Goal: Task Accomplishment & Management: Complete application form

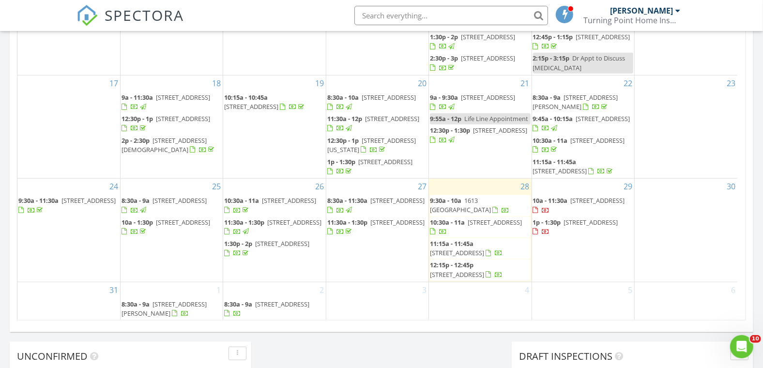
scroll to position [592, 0]
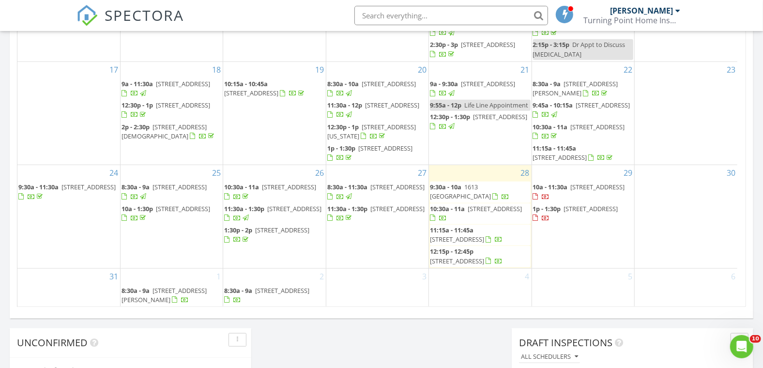
click at [585, 251] on div "29 10a - 11:30a 650 Pinellas Point Dr S 216, St. Petersburg 33705 1p - 1:30p 66…" at bounding box center [583, 216] width 102 height 103
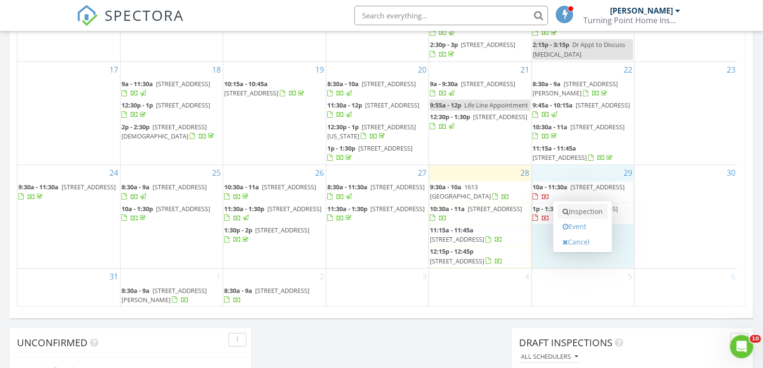
click at [588, 209] on link "Inspection" at bounding box center [583, 212] width 50 height 16
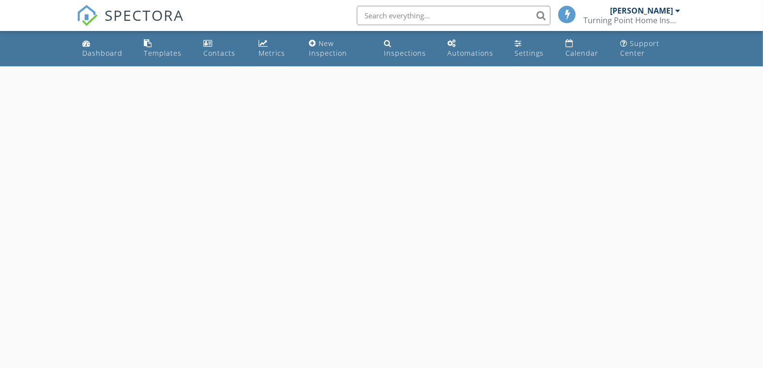
select select "7"
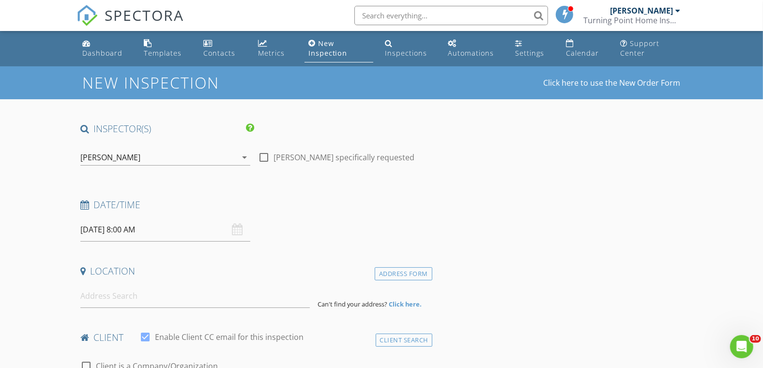
click at [134, 231] on input "[DATE] 8:00 AM" at bounding box center [165, 230] width 171 height 24
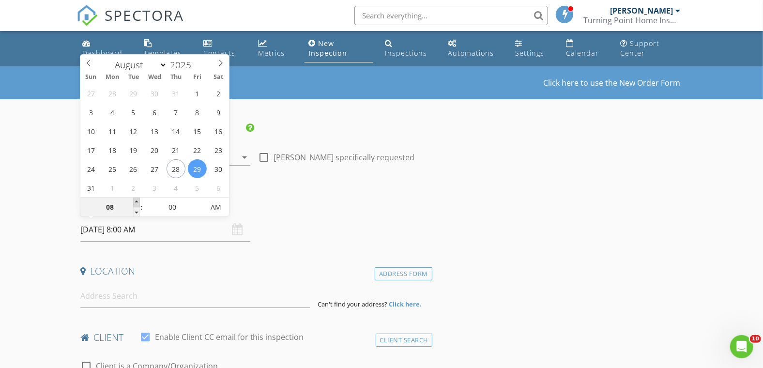
type input "09"
type input "[DATE] 9:00 AM"
click at [137, 201] on span at bounding box center [136, 203] width 7 height 10
type input "10"
type input "[DATE] 10:00 AM"
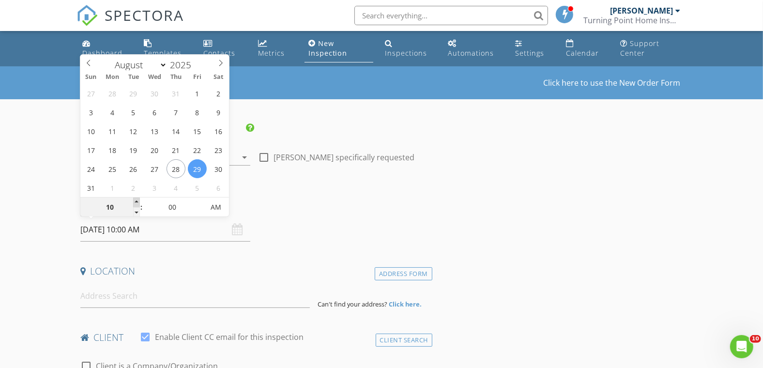
click at [137, 201] on span at bounding box center [136, 203] width 7 height 10
type input "11"
type input "08/29/2025 11:00 AM"
click at [137, 201] on span at bounding box center [136, 203] width 7 height 10
type input "12"
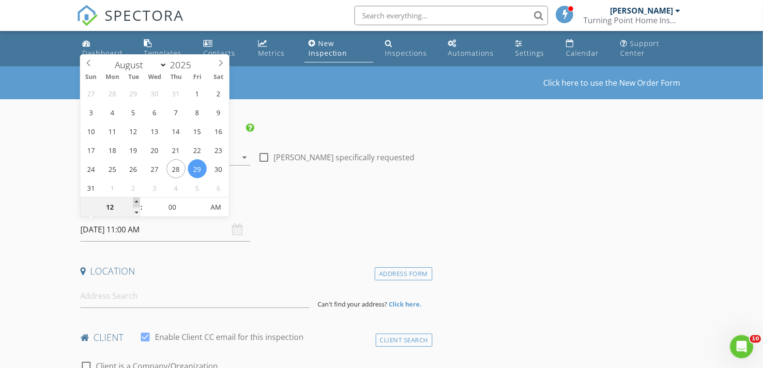
type input "08/29/2025 12:00 PM"
click at [137, 201] on span at bounding box center [136, 203] width 7 height 10
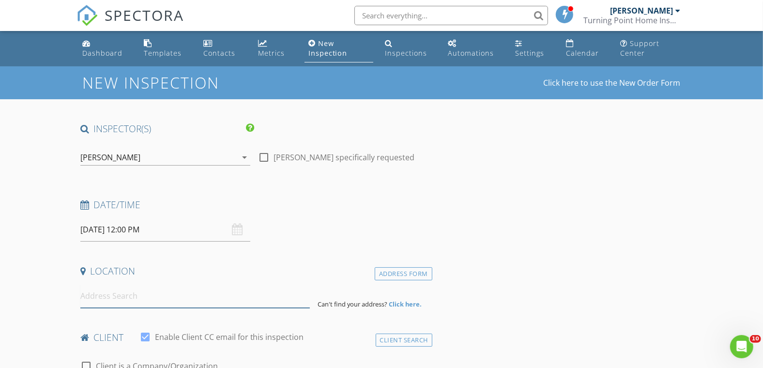
click at [145, 302] on input at bounding box center [195, 296] width 230 height 24
paste input "5535 Salem Square Drive"
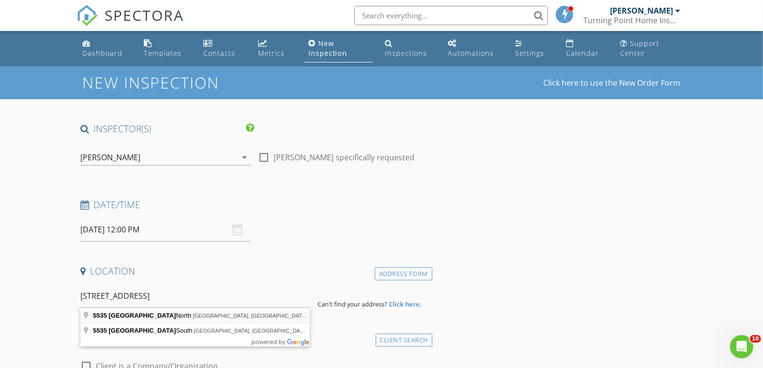
type input "5535 Salem Square Drive North, Palm Harbor, FL, USA"
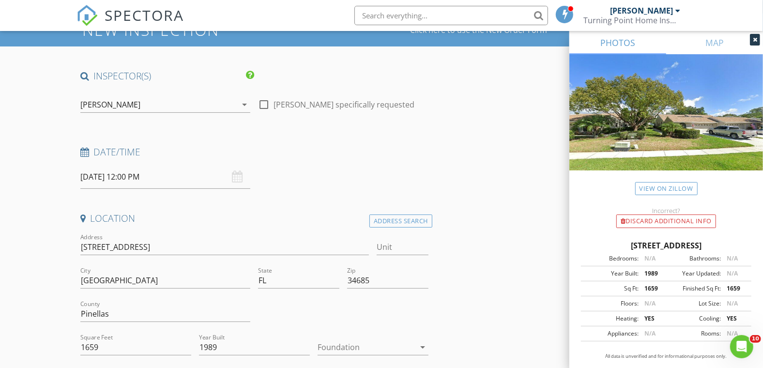
scroll to position [161, 0]
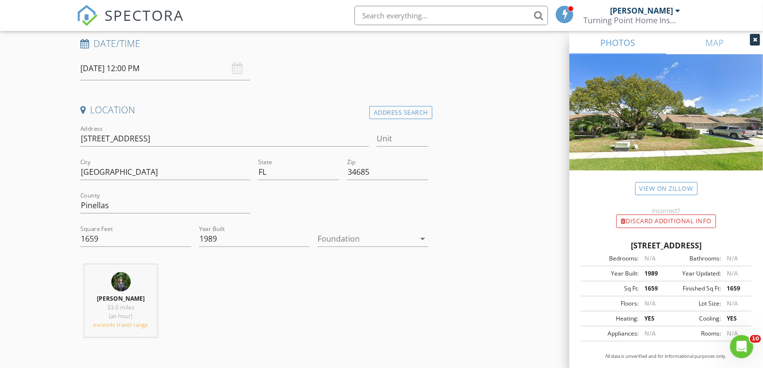
click at [345, 239] on div at bounding box center [366, 239] width 97 height 16
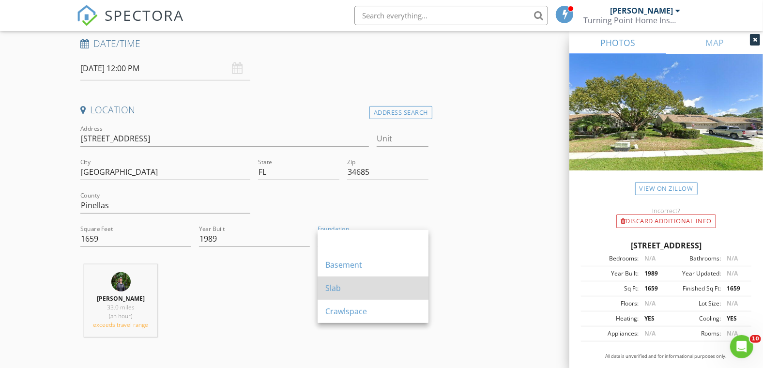
click at [347, 286] on div "Slab" at bounding box center [373, 288] width 95 height 12
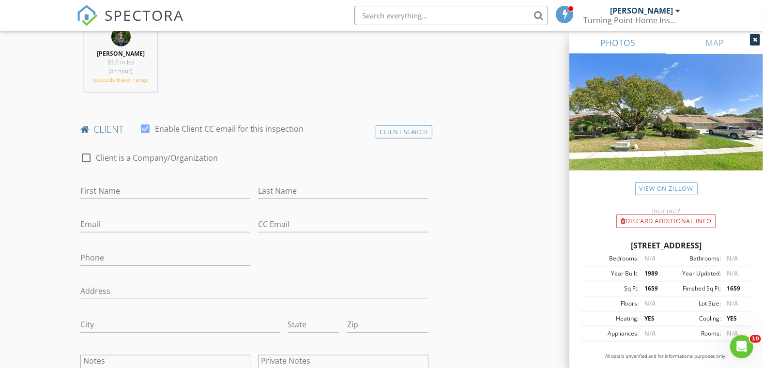
scroll to position [484, 0]
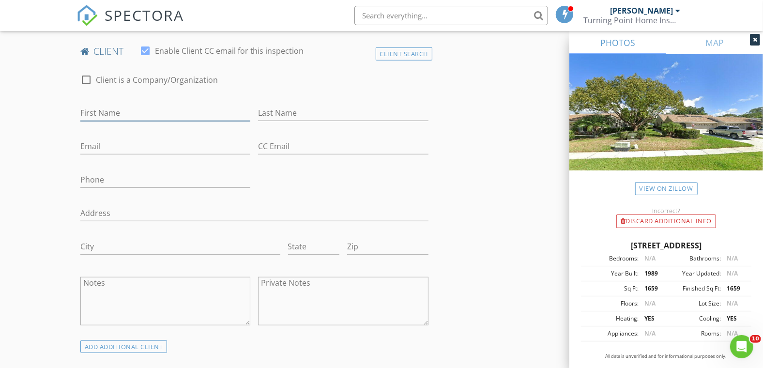
click at [135, 110] on input "First Name" at bounding box center [165, 113] width 171 height 16
paste input "Donna Legner"
type input "Donna Legner"
click at [265, 114] on input "Last Name" at bounding box center [343, 113] width 171 height 16
paste input "Donna Legner"
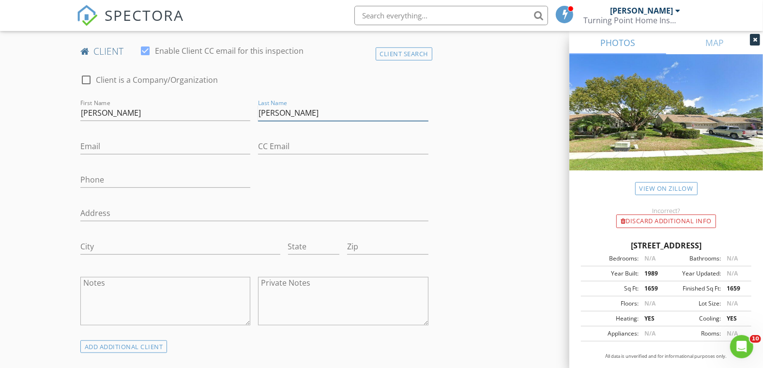
drag, startPoint x: 284, startPoint y: 112, endPoint x: 233, endPoint y: 117, distance: 51.6
click at [233, 117] on div "check_box_outline_blank Client is a Company/Organization First Name Donna Legne…" at bounding box center [255, 202] width 356 height 276
type input "Legner"
click at [223, 116] on input "Donna Legner" at bounding box center [165, 113] width 171 height 16
type input "Donna"
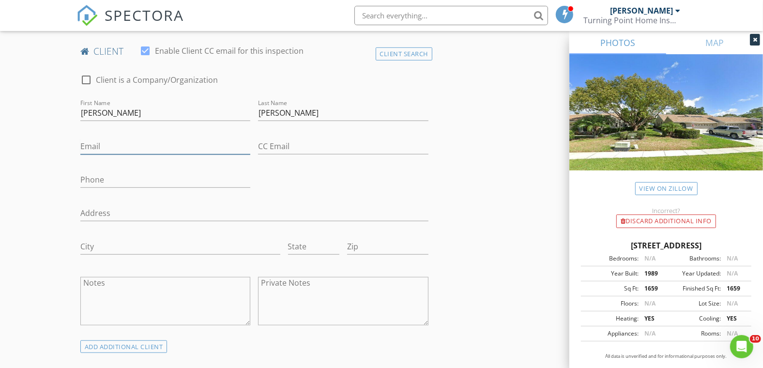
click at [143, 144] on input "Email" at bounding box center [165, 147] width 171 height 16
paste input "drlegner57@gmail.com"
type input "drlegner57@gmail.com"
click at [143, 182] on input "Phone" at bounding box center [165, 180] width 171 height 16
paste input "561-222-5999"
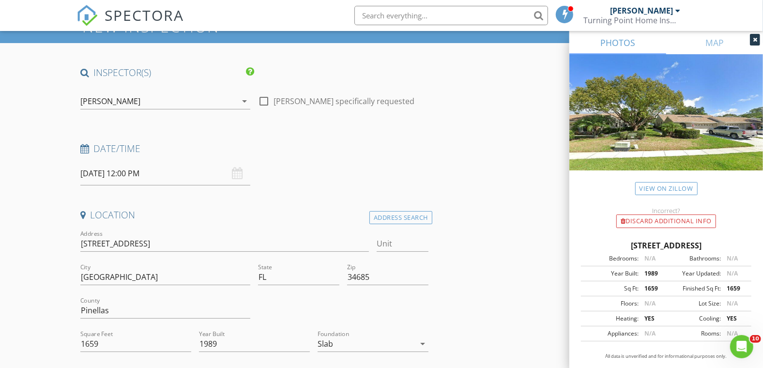
scroll to position [0, 0]
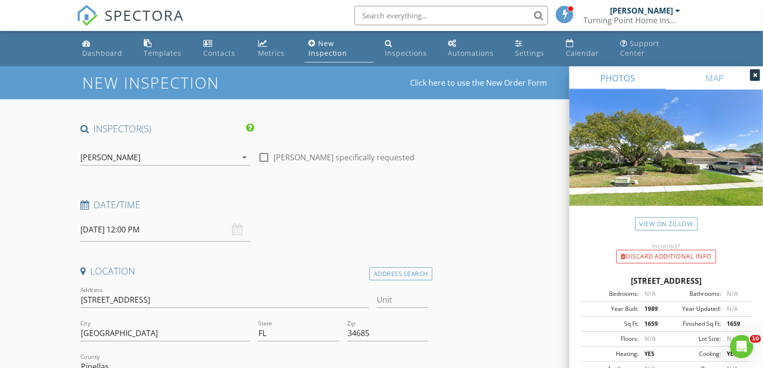
type input "561-222-5999"
drag, startPoint x: 107, startPoint y: 297, endPoint x: 61, endPoint y: 301, distance: 45.7
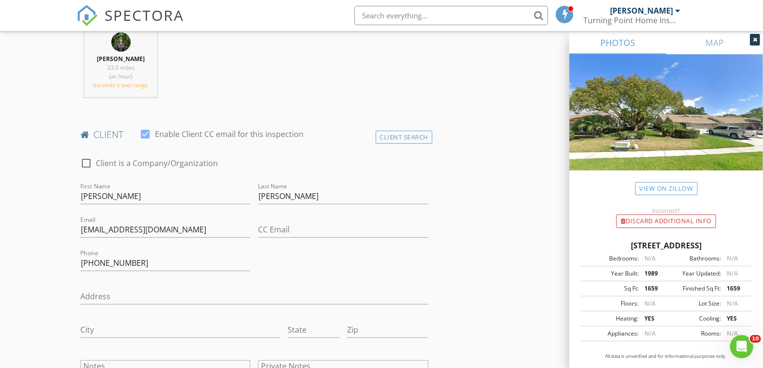
scroll to position [484, 0]
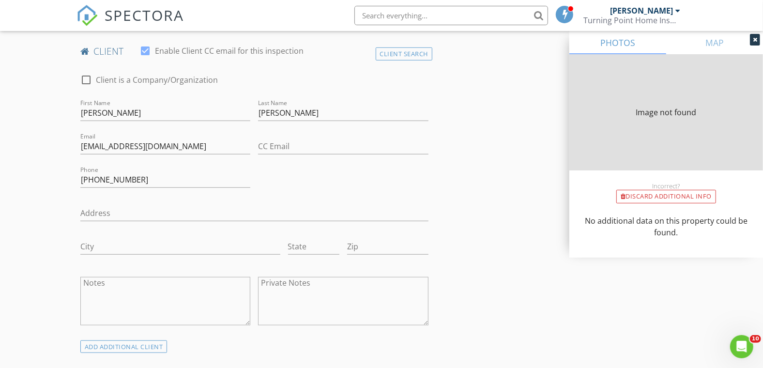
type input "1659"
type input "1989"
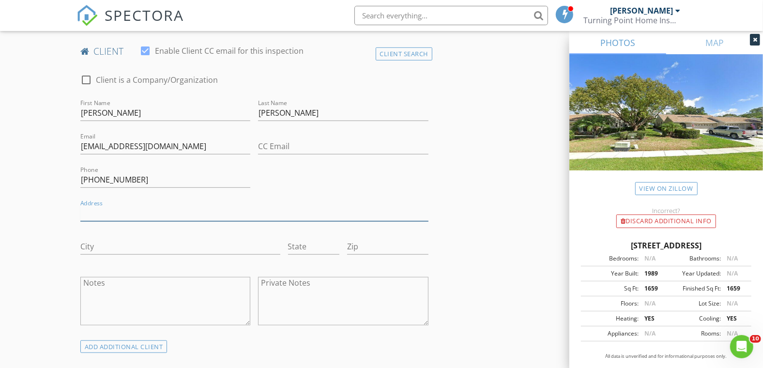
click at [108, 212] on input "Address" at bounding box center [254, 213] width 348 height 16
paste input "5535 Salem Square Dr N"
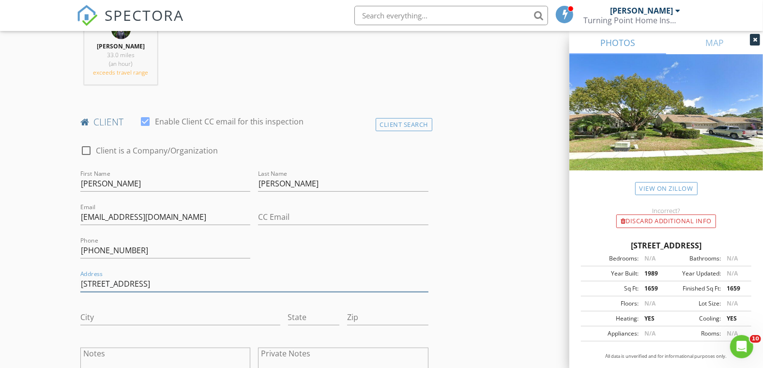
scroll to position [161, 0]
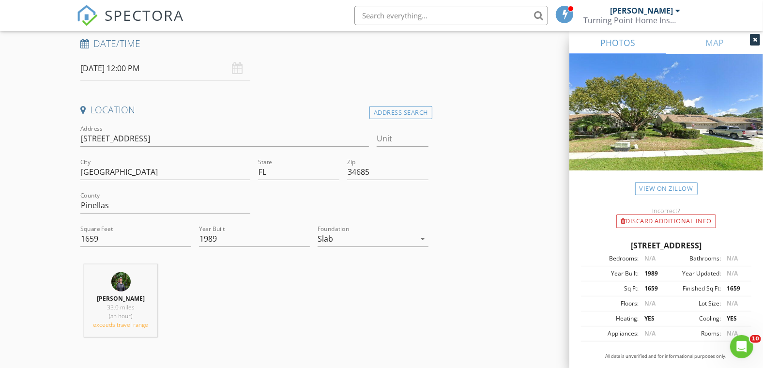
type input "5535 Salem Square Dr N"
drag, startPoint x: 129, startPoint y: 200, endPoint x: 116, endPoint y: 198, distance: 12.7
click at [103, 205] on input "Pinellas" at bounding box center [165, 206] width 171 height 16
drag, startPoint x: 124, startPoint y: 165, endPoint x: 61, endPoint y: 176, distance: 64.3
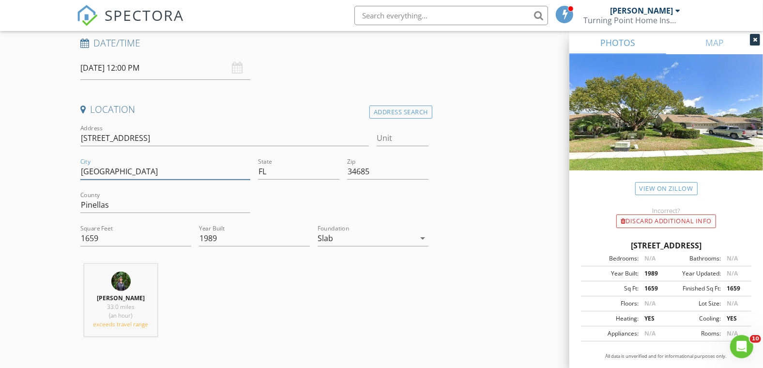
scroll to position [538, 0]
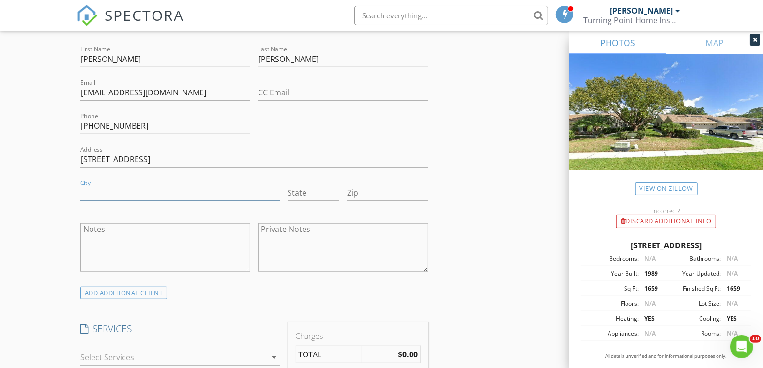
click at [108, 193] on input "City" at bounding box center [180, 193] width 200 height 16
paste input "Palm Harbor"
type input "Palm Harbor"
click at [312, 189] on input "State" at bounding box center [314, 193] width 52 height 16
type input "FL"
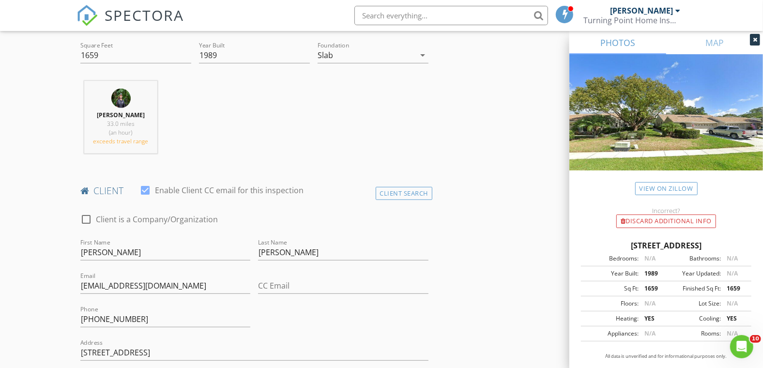
scroll to position [215, 0]
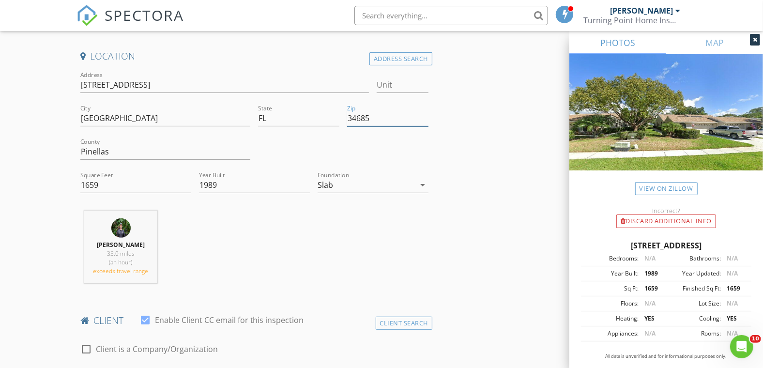
drag, startPoint x: 357, startPoint y: 120, endPoint x: 343, endPoint y: 121, distance: 14.1
click at [343, 121] on div "Zip 34685" at bounding box center [387, 119] width 89 height 33
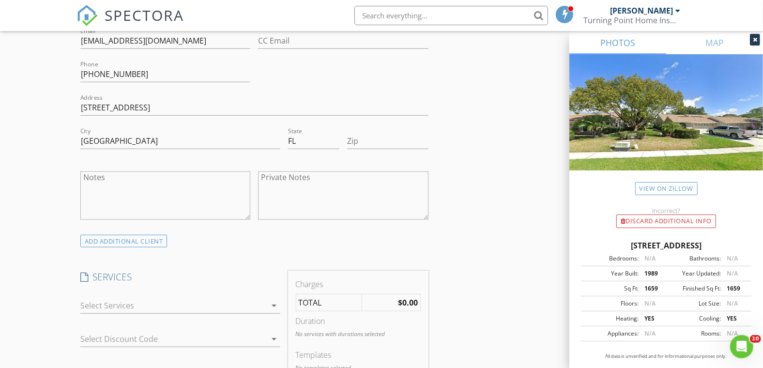
scroll to position [592, 0]
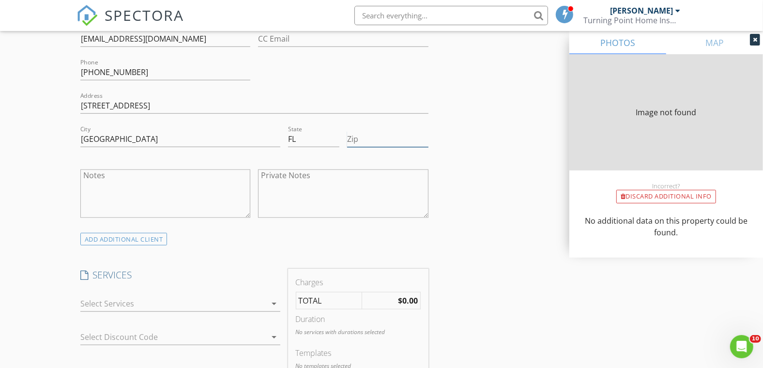
type input "1659"
type input "1989"
click at [365, 138] on input "Zip" at bounding box center [387, 139] width 81 height 16
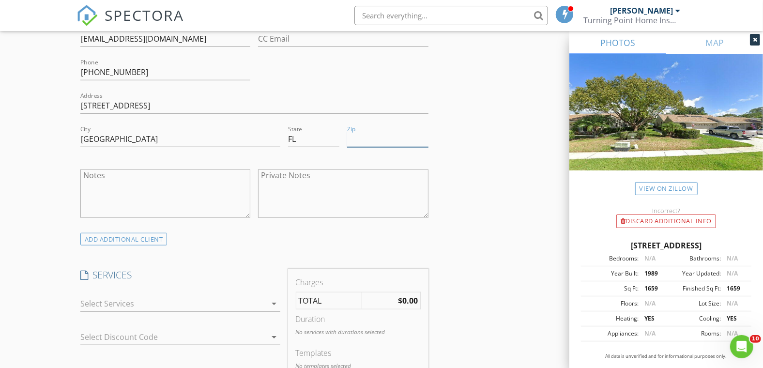
paste input "34685"
type input "34685"
click at [125, 304] on div at bounding box center [173, 304] width 186 height 16
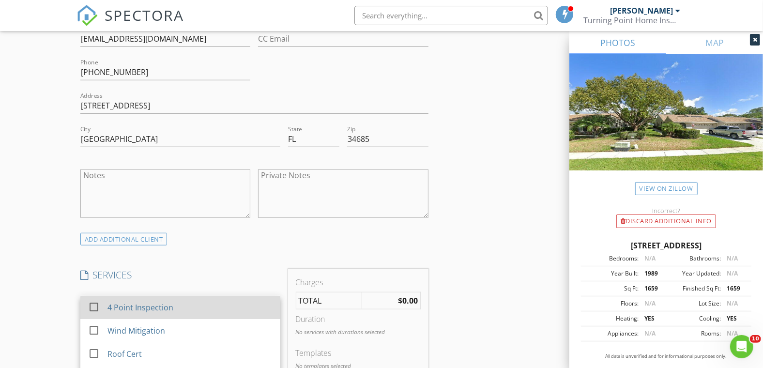
click at [124, 310] on div "4 Point Inspection" at bounding box center [140, 308] width 66 height 12
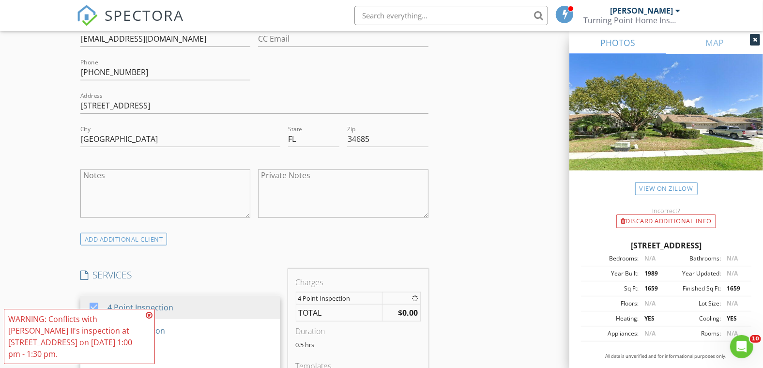
click at [16, 279] on div "New Inspection Click here to use the New Order Form INSPECTOR(S) check_box Clif…" at bounding box center [381, 323] width 763 height 1698
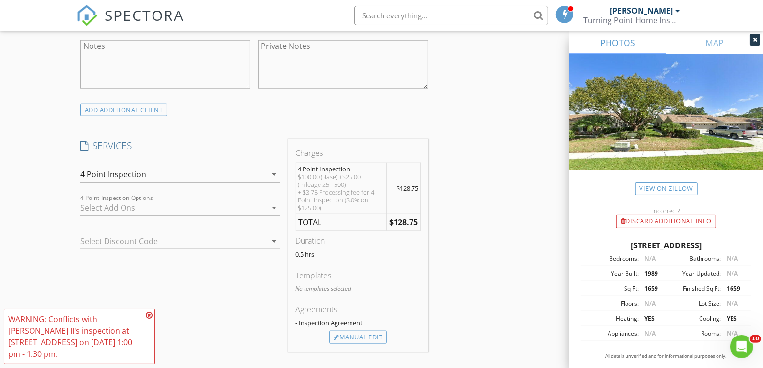
scroll to position [753, 0]
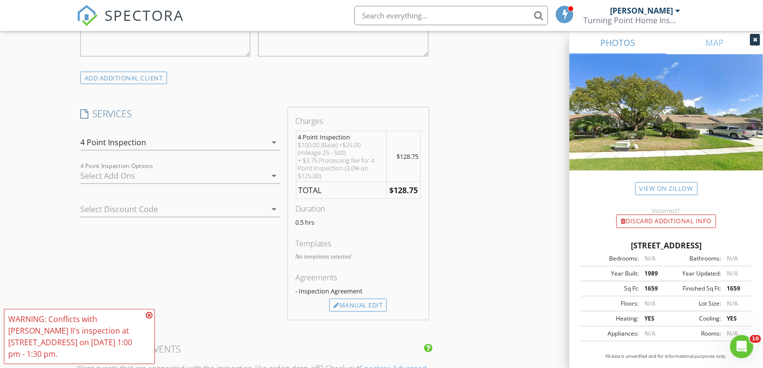
click at [109, 175] on div at bounding box center [173, 176] width 186 height 16
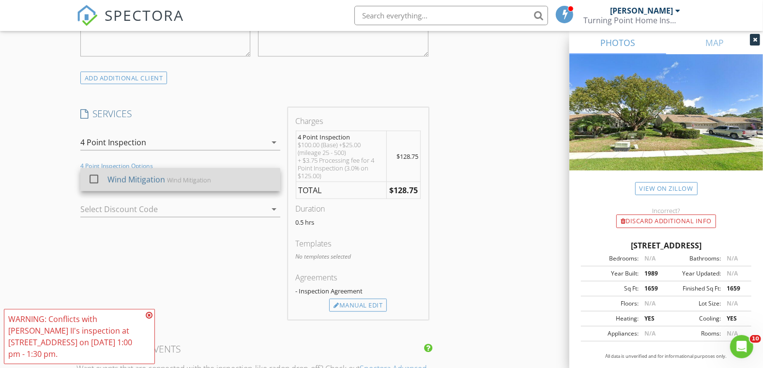
click at [114, 186] on div "Wind Mitigation Wind Mitigation" at bounding box center [189, 179] width 165 height 19
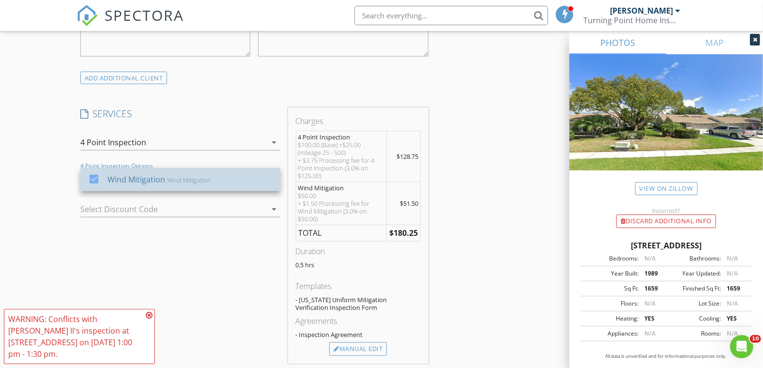
click at [29, 183] on div "New Inspection Click here to use the New Order Form INSPECTOR(S) check_box Clif…" at bounding box center [381, 203] width 763 height 1781
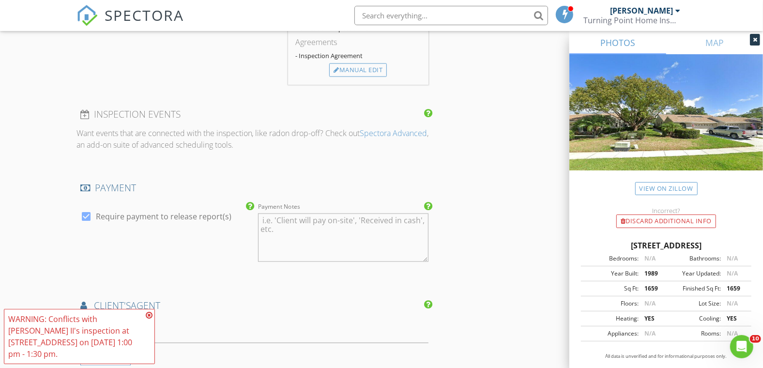
scroll to position [1184, 0]
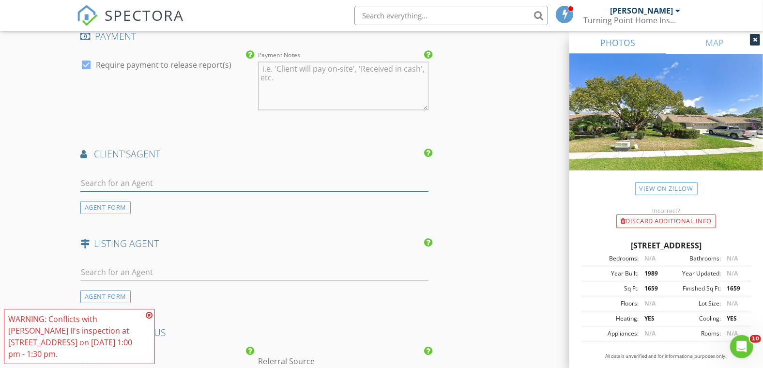
click at [102, 181] on input "text" at bounding box center [254, 184] width 348 height 16
type input "jj stev"
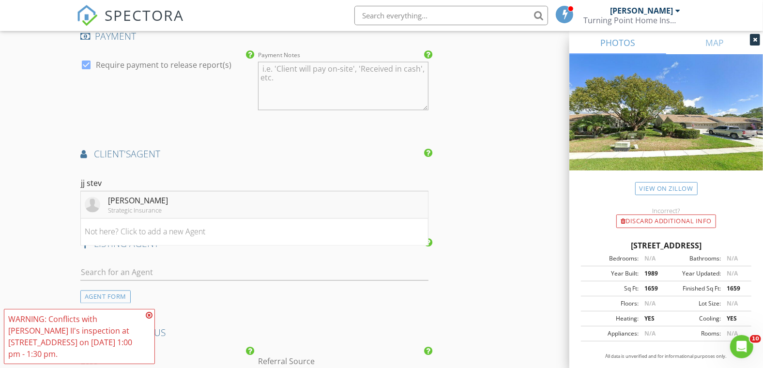
click at [127, 202] on div "JJ Stevens" at bounding box center [138, 201] width 60 height 12
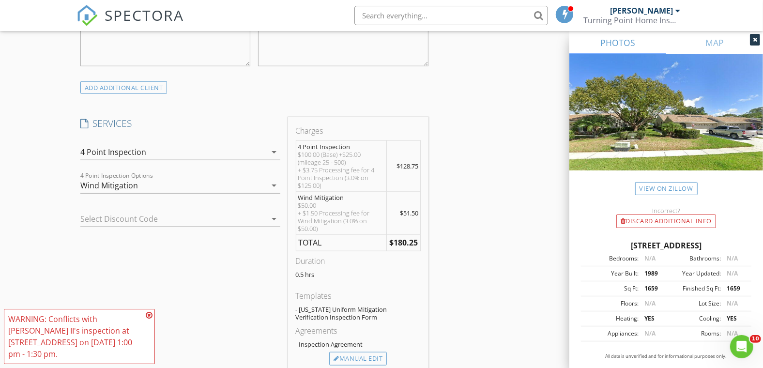
scroll to position [807, 0]
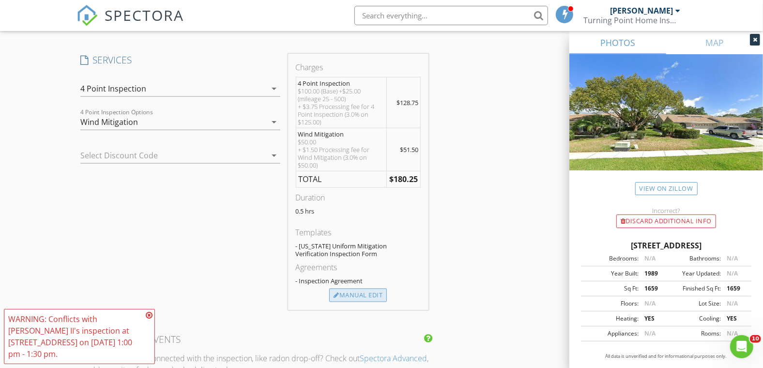
click at [347, 290] on div "Manual Edit" at bounding box center [358, 296] width 58 height 14
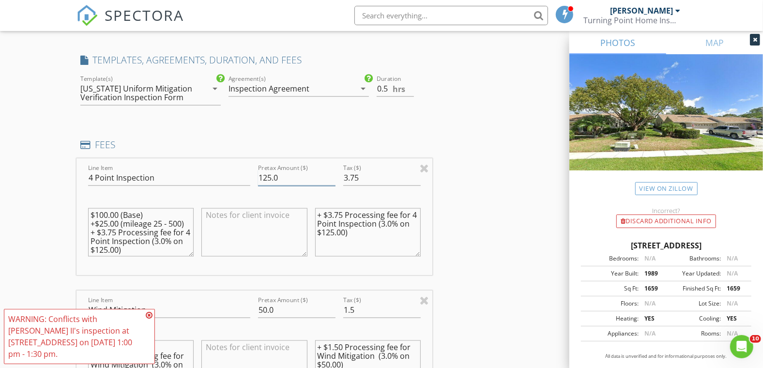
click at [270, 175] on input "125.0" at bounding box center [297, 178] width 78 height 16
type input "100.0"
click at [367, 177] on input "3.75" at bounding box center [382, 178] width 78 height 16
type input "3.00"
drag, startPoint x: 115, startPoint y: 231, endPoint x: 84, endPoint y: 225, distance: 31.1
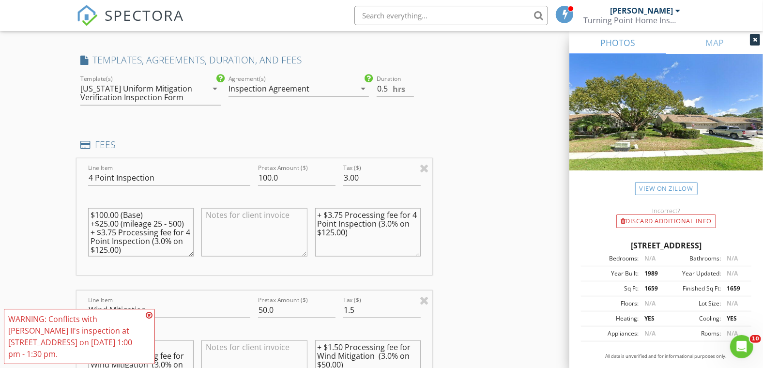
click at [84, 225] on div "$100.00 (Base) +$25.00 (mileage 25 - 500) + $3.75 Processing fee for 4 Point In…" at bounding box center [140, 234] width 113 height 76
click at [116, 222] on textarea "$100.00 (Base) + $3.75 Processing fee for 4 Point Inspection (3.0% on $125.00)" at bounding box center [141, 232] width 106 height 48
click at [107, 238] on textarea "$100.00 (Base) + $3.00 Processing fee for 4 Point Inspection (3.0% on $125.00)" at bounding box center [141, 232] width 106 height 48
type textarea "$100.00 (Base) + $3.00 Processing fee for 4 Point Inspection (3.0% on $100.00)"
click at [342, 214] on textarea "+ $3.75 Processing fee for 4 Point Inspection (3.0% on $125.00)" at bounding box center [368, 232] width 106 height 48
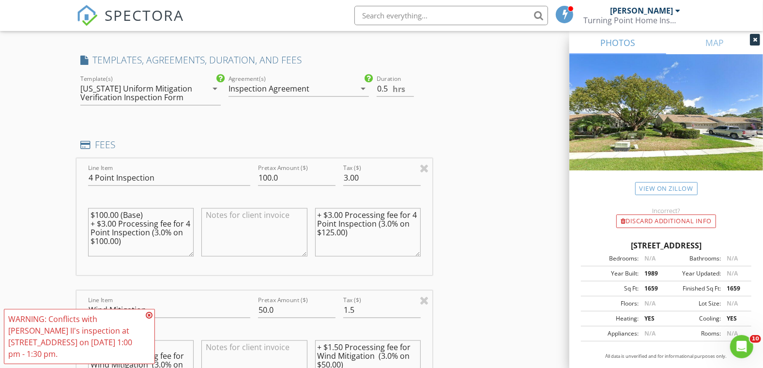
click at [334, 229] on textarea "+ $3.00 Processing fee for 4 Point Inspection (3.0% on $125.00)" at bounding box center [368, 232] width 106 height 48
type textarea "+ $3.00 Processing fee for 4 Point Inspection (3.0% on $100.00)"
click at [61, 189] on div "New Inspection Click here to use the New Order Form INSPECTOR(S) check_box Clif…" at bounding box center [381, 372] width 763 height 2226
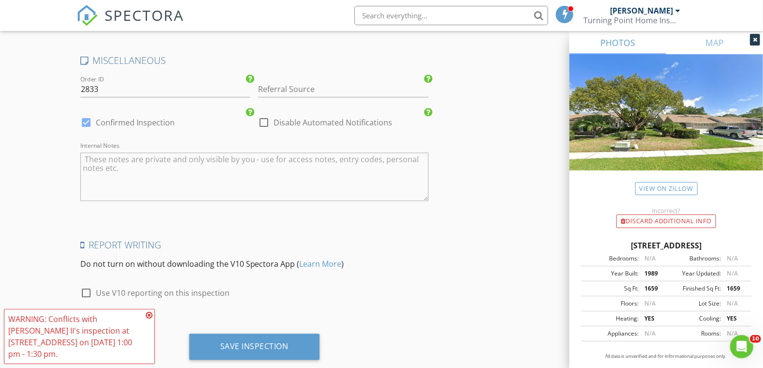
scroll to position [1920, 0]
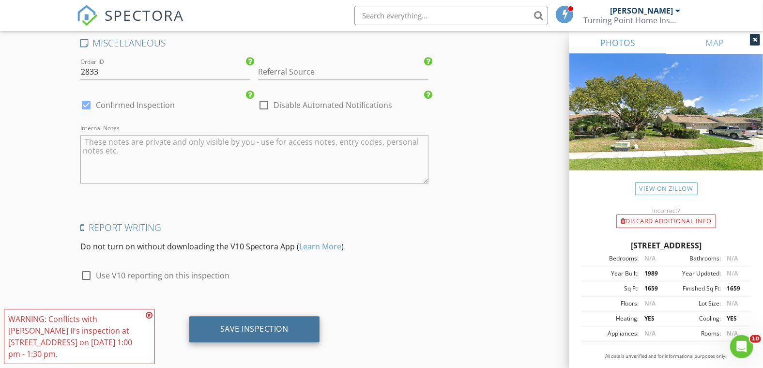
click at [251, 330] on div "Save Inspection" at bounding box center [254, 329] width 130 height 26
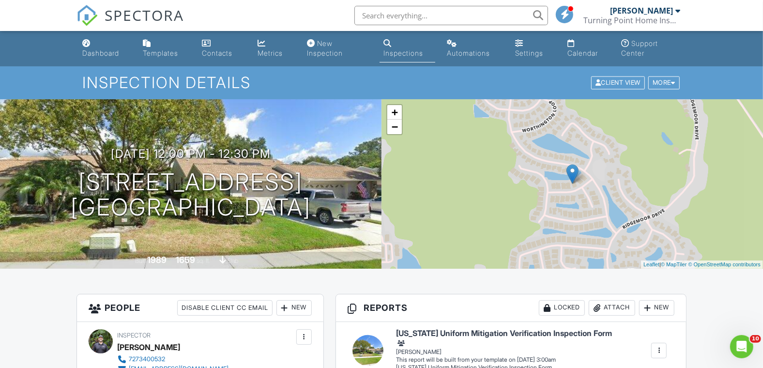
click at [438, 17] on input "text" at bounding box center [452, 15] width 194 height 19
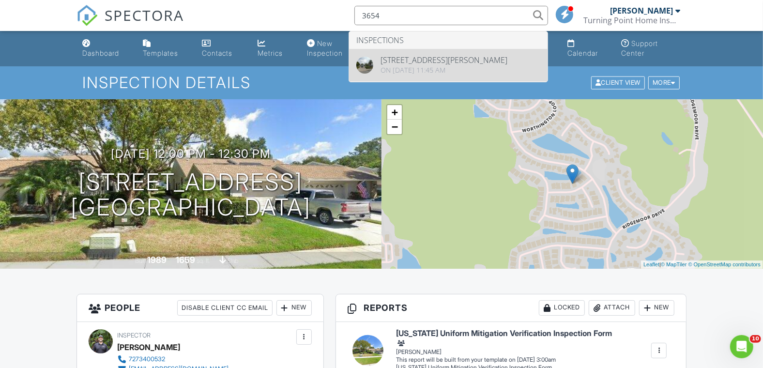
type input "3654"
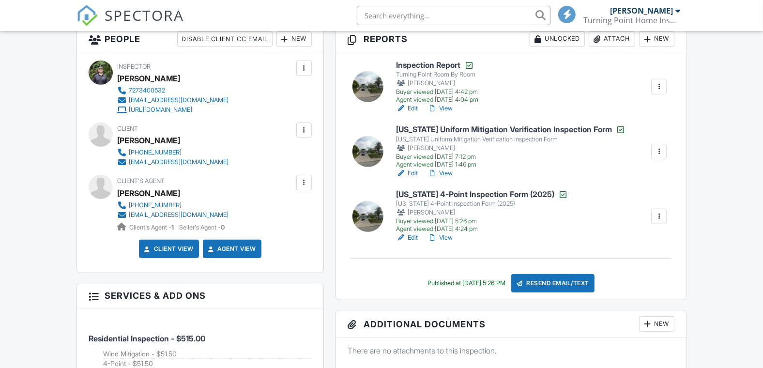
drag, startPoint x: 414, startPoint y: 236, endPoint x: 449, endPoint y: 227, distance: 36.2
click at [414, 236] on link "Edit" at bounding box center [407, 238] width 22 height 10
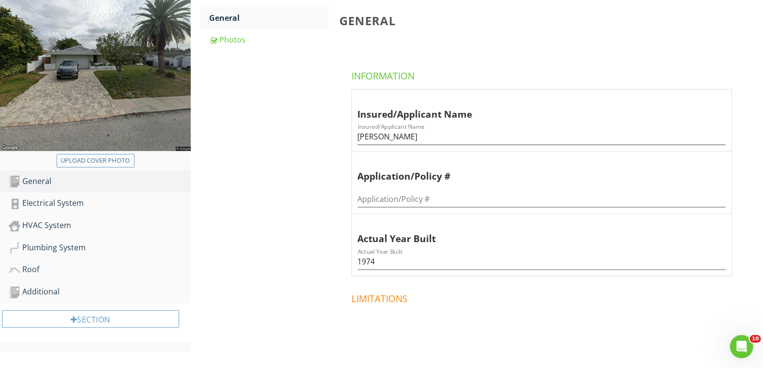
scroll to position [139, 0]
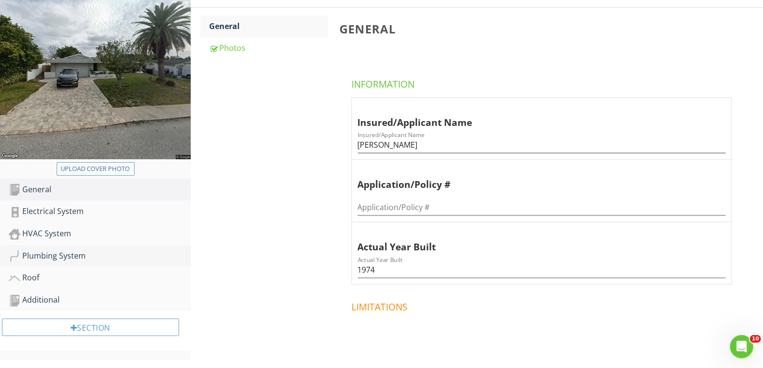
click at [87, 252] on div "Plumbing System" at bounding box center [100, 256] width 182 height 13
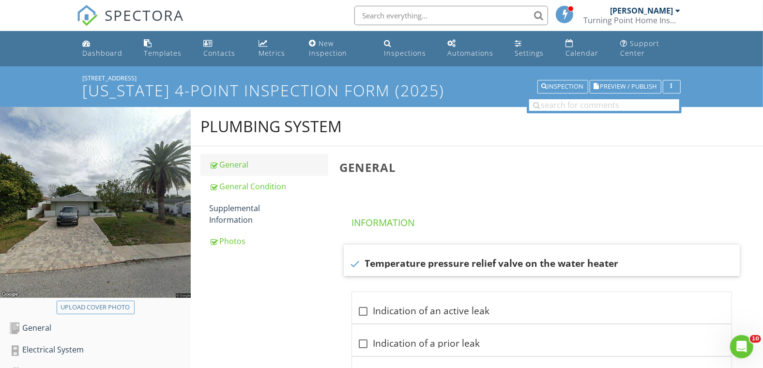
click at [240, 168] on div "General" at bounding box center [268, 165] width 119 height 12
click at [251, 186] on div "General Condition" at bounding box center [268, 187] width 119 height 12
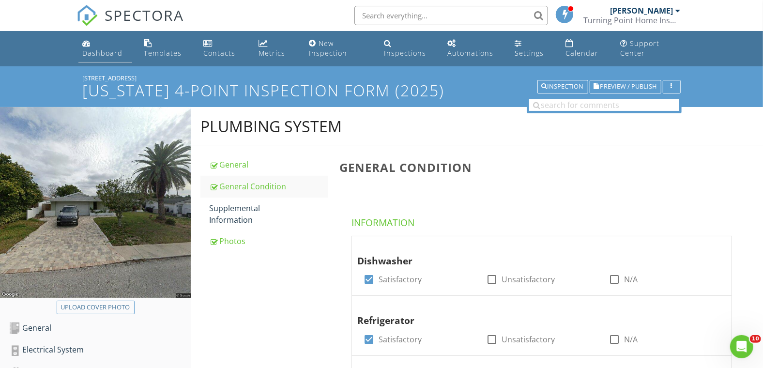
click at [106, 53] on div "Dashboard" at bounding box center [102, 52] width 40 height 9
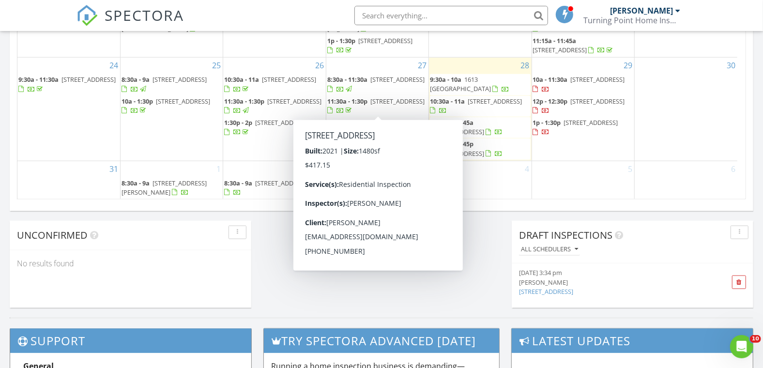
scroll to position [646, 0]
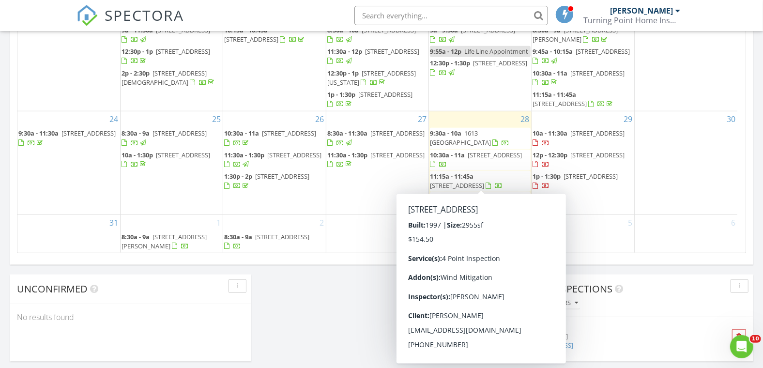
click at [445, 176] on span "11:15a - 11:45a" at bounding box center [452, 176] width 44 height 9
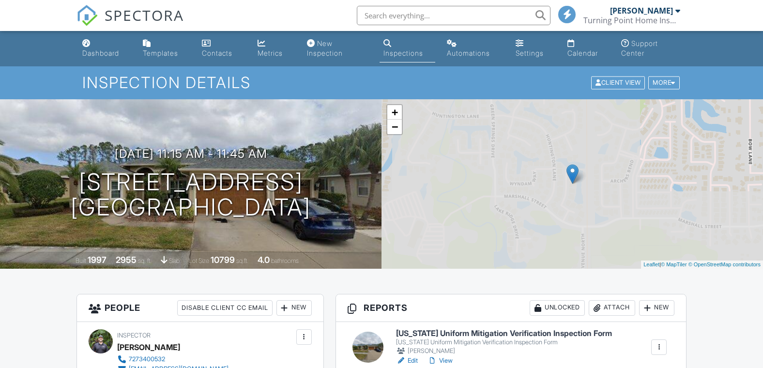
click at [292, 300] on div "New" at bounding box center [294, 308] width 35 height 16
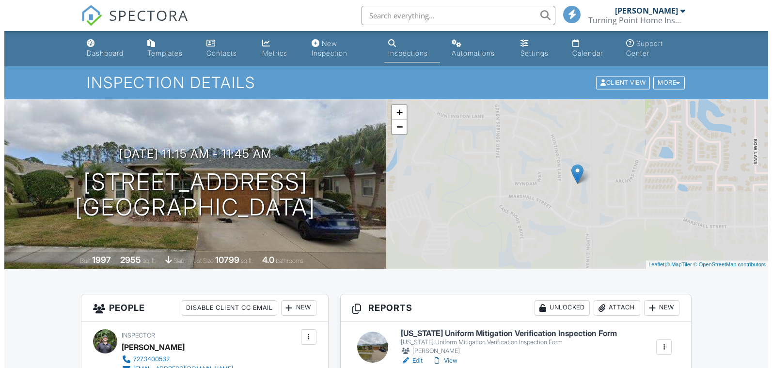
scroll to position [161, 0]
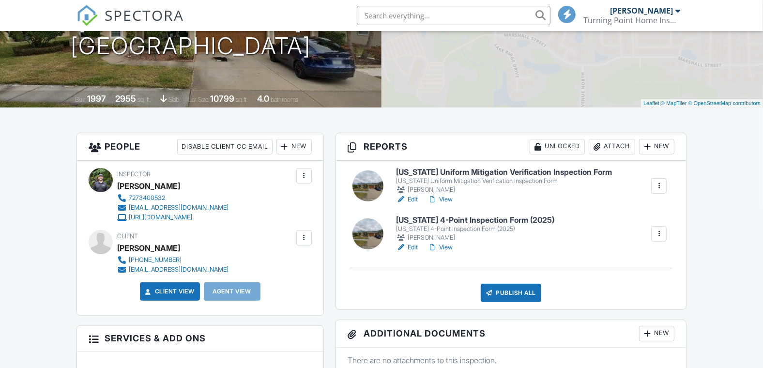
click at [0, 0] on li "Client's Agent" at bounding box center [0, 0] width 0 height 0
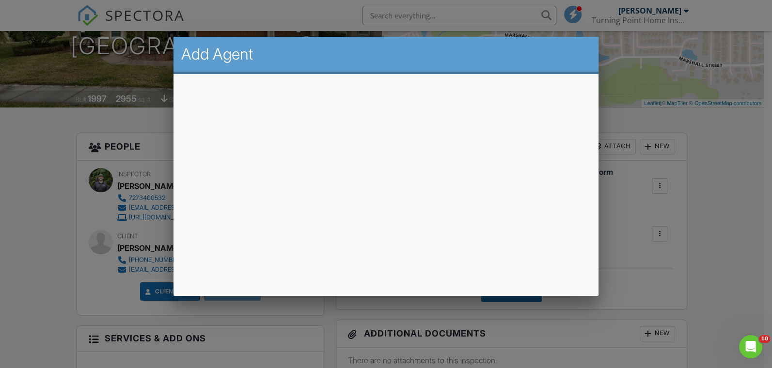
scroll to position [0, 0]
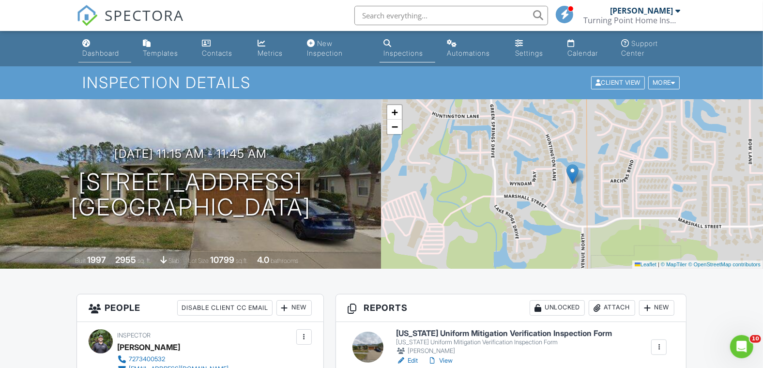
click at [101, 52] on div "Dashboard" at bounding box center [100, 53] width 37 height 8
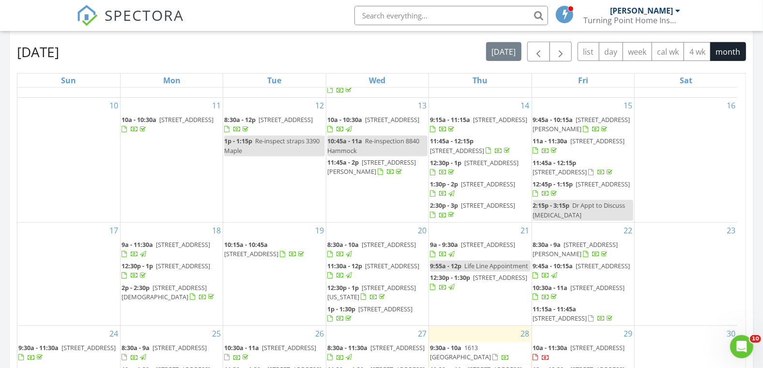
scroll to position [538, 0]
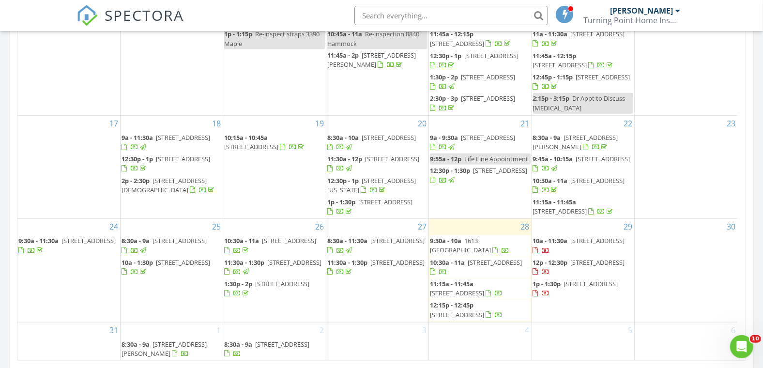
click at [573, 245] on span "10a - 11:30a 650 Pinellas Point Dr S 216, St. Petersburg 33705" at bounding box center [583, 245] width 100 height 19
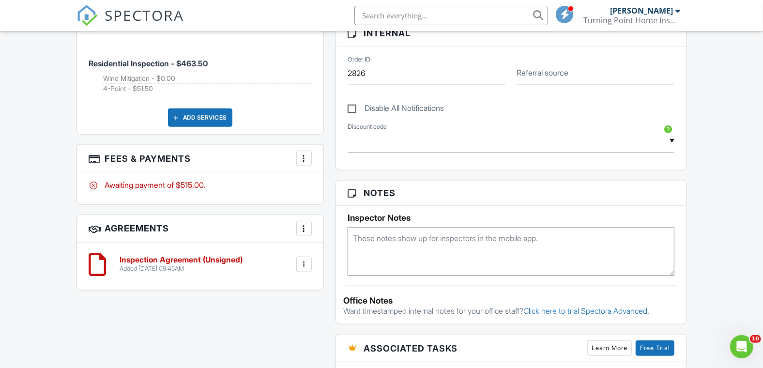
click at [372, 231] on textarea at bounding box center [511, 252] width 327 height 48
type textarea "Door code 1728"
click at [256, 330] on div "All emails and texts are disabled for this inspection! All emails and texts hav…" at bounding box center [382, 125] width 622 height 955
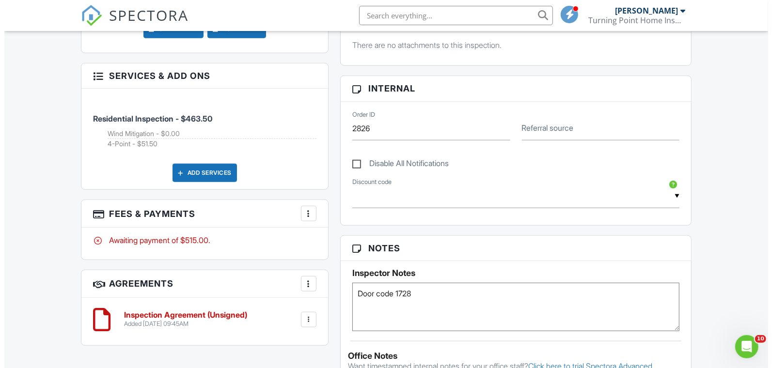
scroll to position [592, 0]
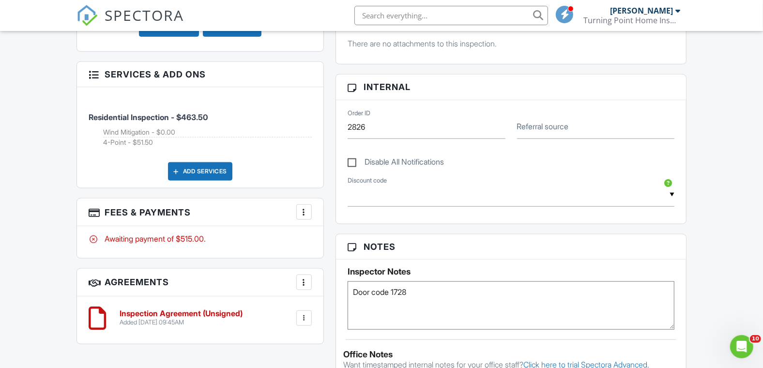
click at [306, 214] on div at bounding box center [304, 212] width 10 height 10
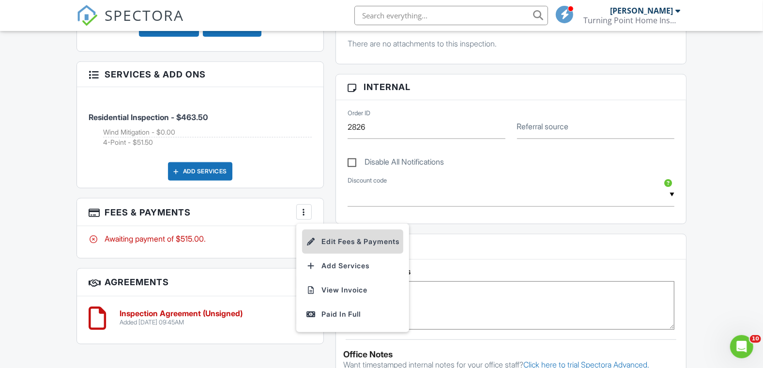
click at [321, 236] on li "Edit Fees & Payments" at bounding box center [352, 242] width 101 height 24
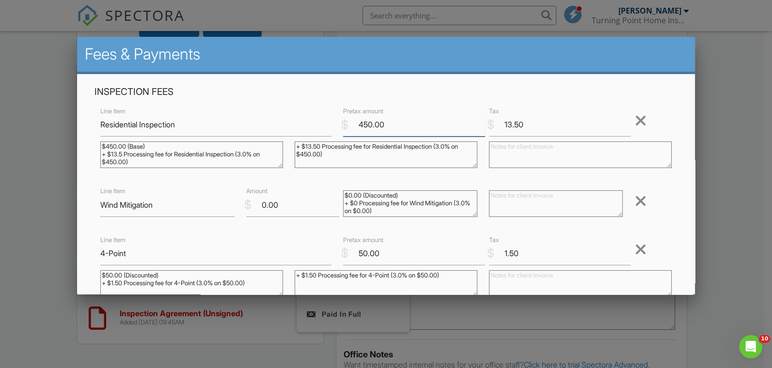
click at [359, 127] on input "450.00" at bounding box center [414, 125] width 142 height 24
type input "4350.00"
drag, startPoint x: 518, startPoint y: 123, endPoint x: 496, endPoint y: 123, distance: 22.3
click at [496, 123] on input "13.50" at bounding box center [560, 125] width 142 height 24
type input "10.50"
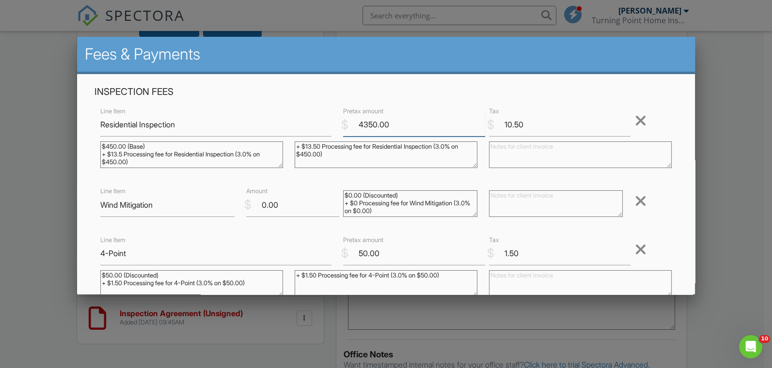
click at [359, 126] on input "4350.00" at bounding box center [414, 125] width 142 height 24
type input "350.00"
click at [109, 146] on textarea "$450.00 (Base) + $13.5 Processing fee for Residential Inspection (3.0% on $450.…" at bounding box center [191, 154] width 183 height 27
click at [120, 162] on textarea "$450.00 (Base) + $13.5 Processing fee for Residential Inspection (3.0% on $450.…" at bounding box center [191, 154] width 183 height 27
click at [122, 154] on textarea "$450.00 (Base) + $13.5 Processing fee for Residential Inspection (3.0% on $450.…" at bounding box center [191, 154] width 183 height 27
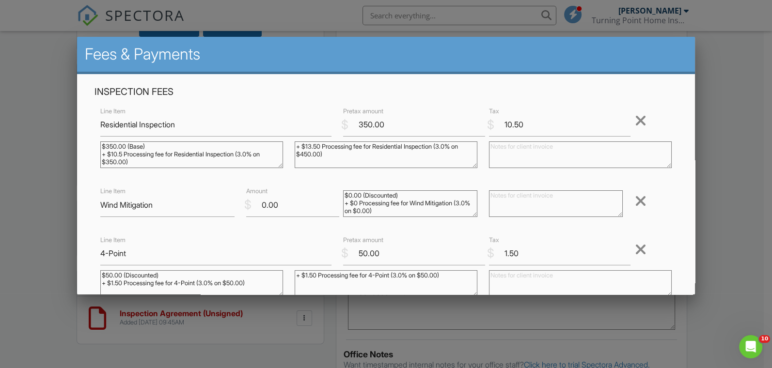
click at [148, 144] on textarea "$450.00 (Base) + $13.5 Processing fee for Residential Inspection (3.0% on $450.…" at bounding box center [191, 154] width 183 height 27
click at [145, 148] on textarea "$450.00 (Base) + $13.5 Processing fee for Residential Inspection (3.0% on $450.…" at bounding box center [191, 154] width 183 height 27
type textarea "$350.00 (Discounted) + $10.5 Processing fee for Residential Inspection (3.0% on…"
click at [315, 147] on textarea "+ $13.50 Processing fee for Residential Inspection (3.0% on $450.00)" at bounding box center [386, 154] width 183 height 27
type textarea "+ $10.50 Processing fee for Residential Inspection (3.0% on $350.00)"
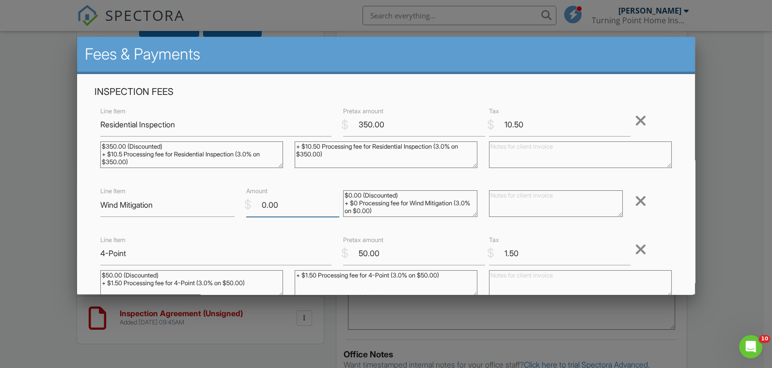
click at [301, 202] on input "0.00" at bounding box center [292, 205] width 93 height 24
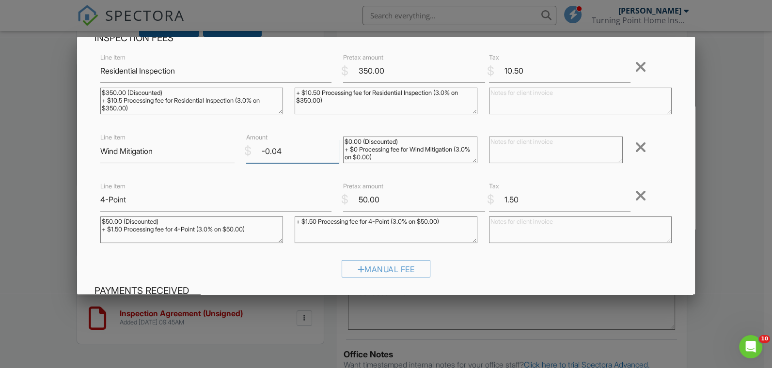
scroll to position [0, 0]
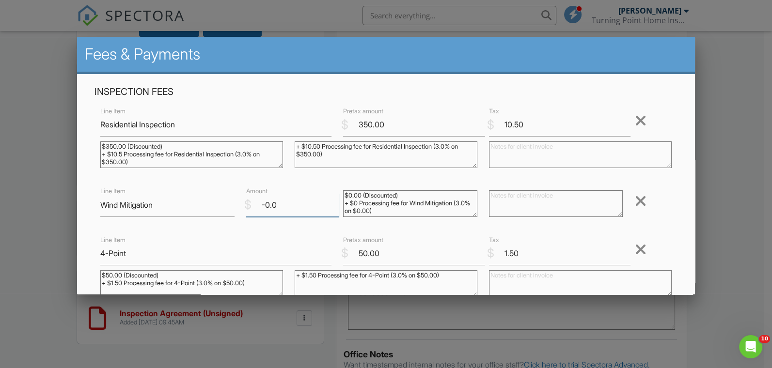
type input "-0"
type input "0.0"
click at [389, 121] on input "350.00" at bounding box center [414, 125] width 142 height 24
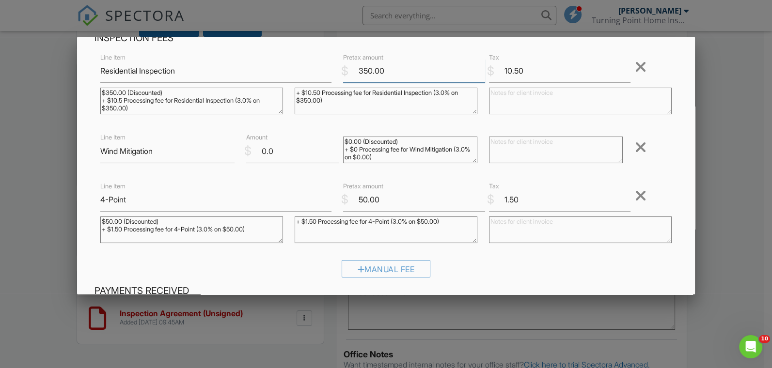
scroll to position [247, 0]
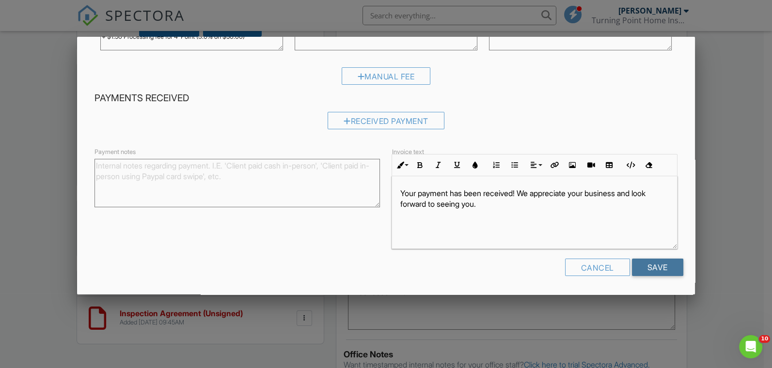
click at [661, 267] on input "Save" at bounding box center [657, 267] width 51 height 17
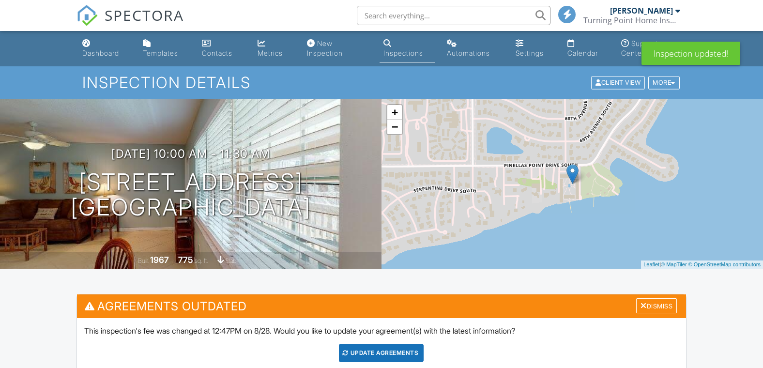
click at [383, 344] on div "Update Agreements" at bounding box center [381, 353] width 85 height 18
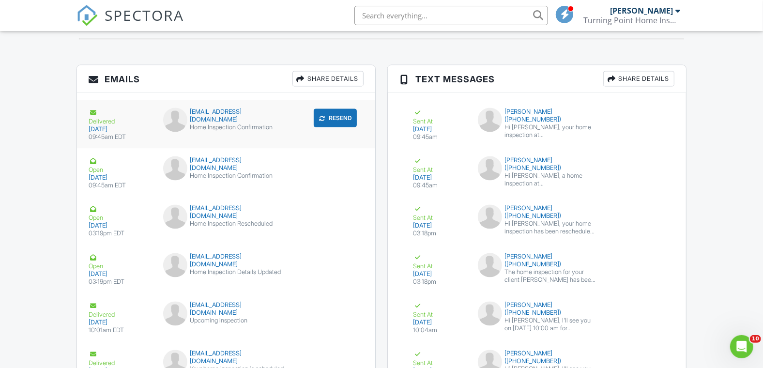
scroll to position [1195, 0]
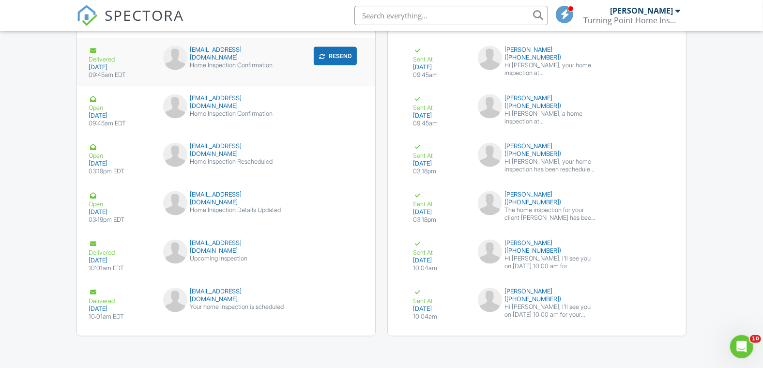
click at [227, 46] on div "bigmore.ent@gmail.com" at bounding box center [226, 54] width 126 height 16
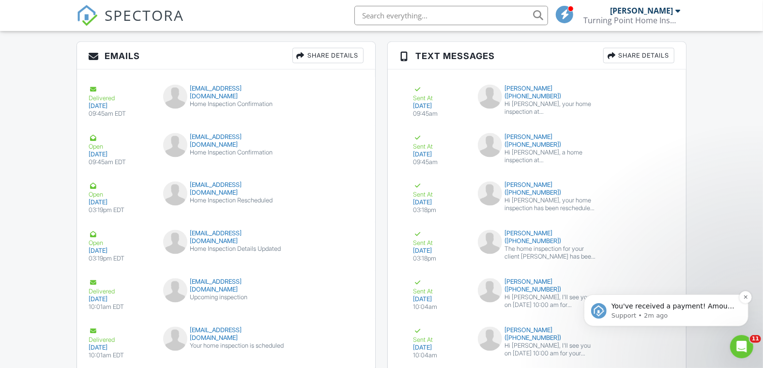
scroll to position [1142, 0]
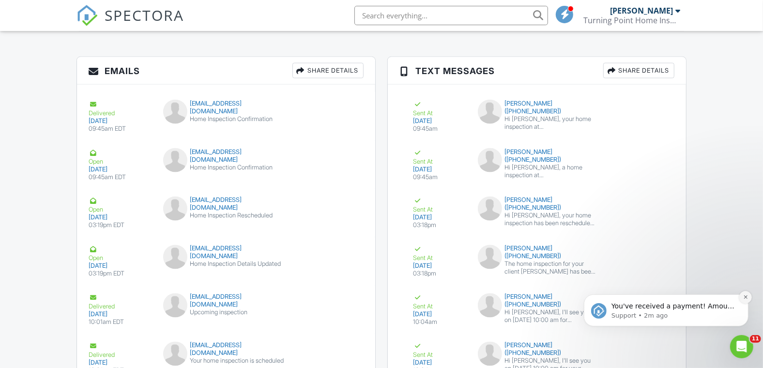
click at [744, 297] on icon "Dismiss notification" at bounding box center [745, 296] width 5 height 5
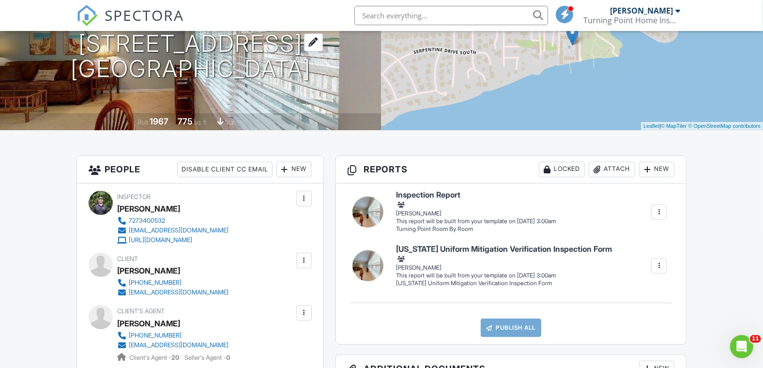
scroll to position [0, 0]
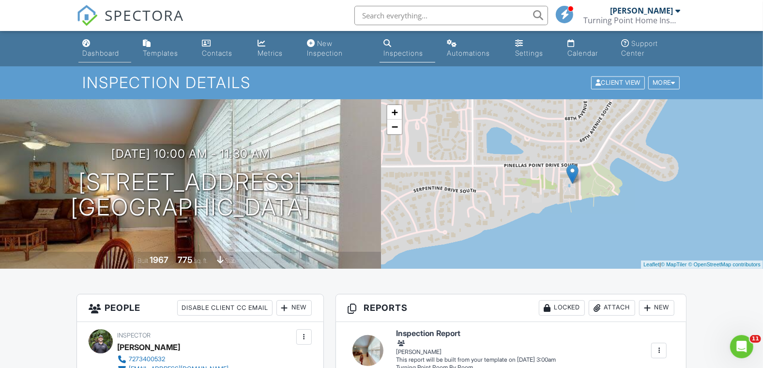
click at [101, 53] on div "Dashboard" at bounding box center [100, 53] width 37 height 8
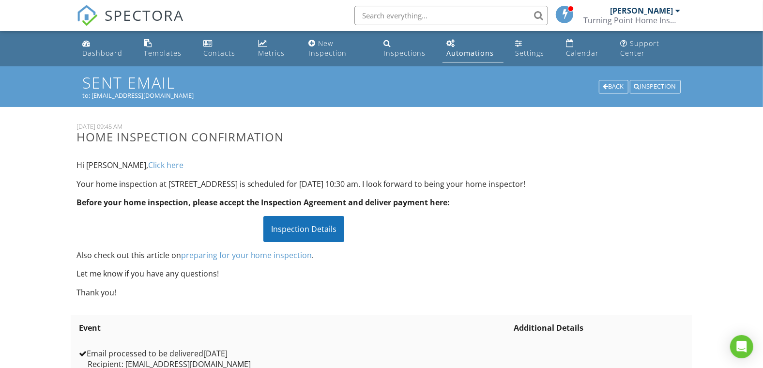
click at [306, 233] on div "Inspection Details" at bounding box center [304, 229] width 81 height 26
click at [106, 57] on div "Dashboard" at bounding box center [102, 52] width 40 height 9
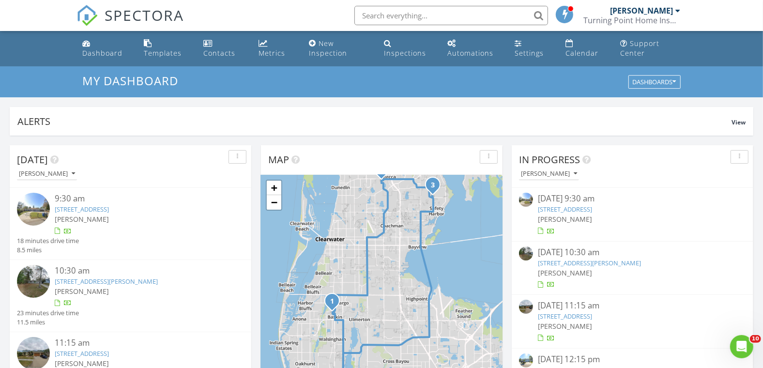
click at [391, 17] on input "text" at bounding box center [452, 15] width 194 height 19
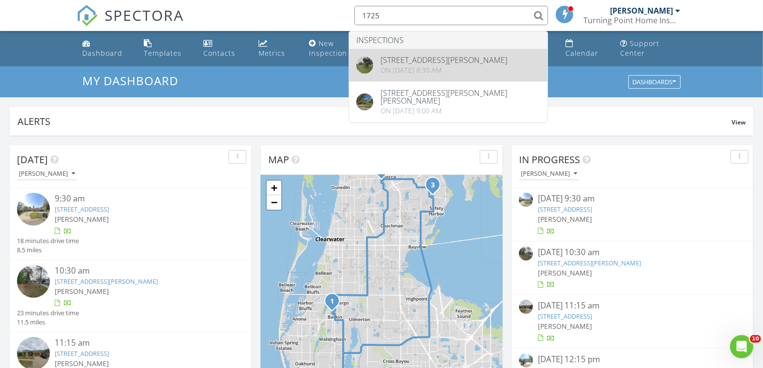
type input "1725"
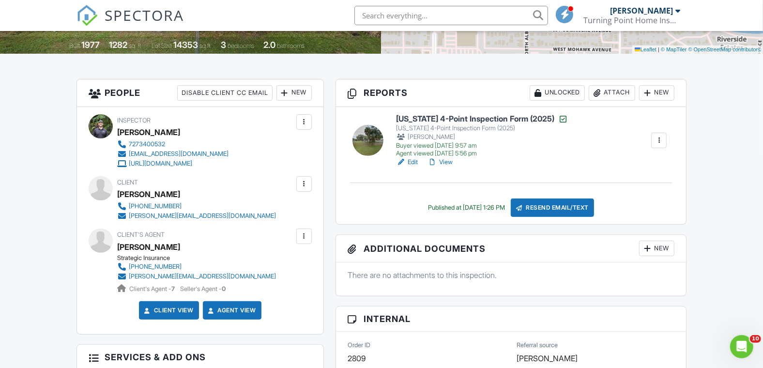
click at [446, 162] on link "View" at bounding box center [440, 162] width 25 height 10
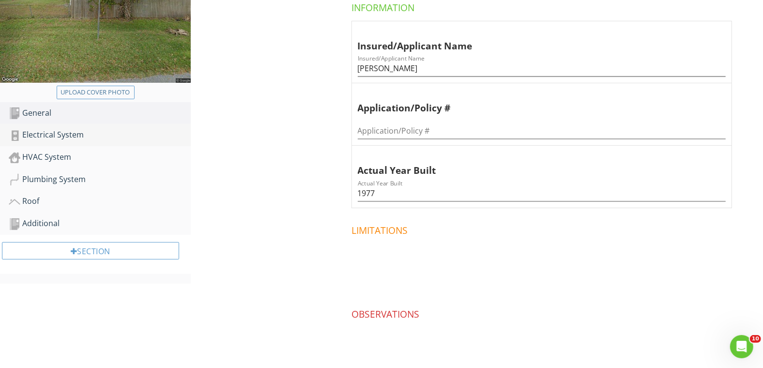
click at [85, 140] on div "Electrical System" at bounding box center [100, 135] width 182 height 13
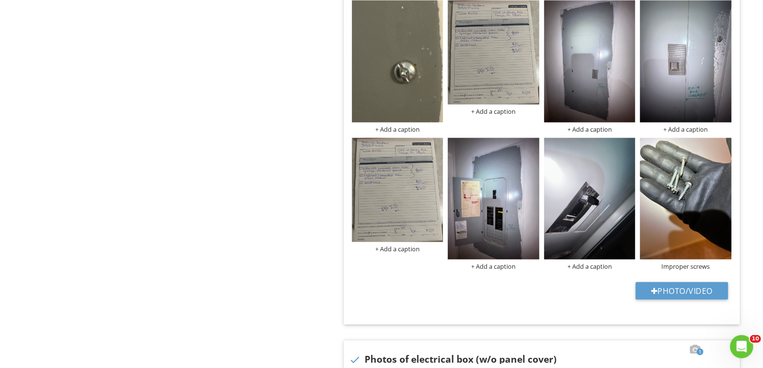
scroll to position [807, 0]
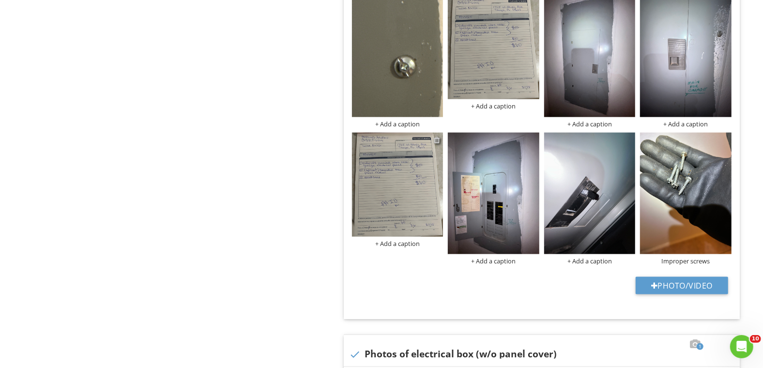
click at [437, 141] on div at bounding box center [437, 140] width 6 height 8
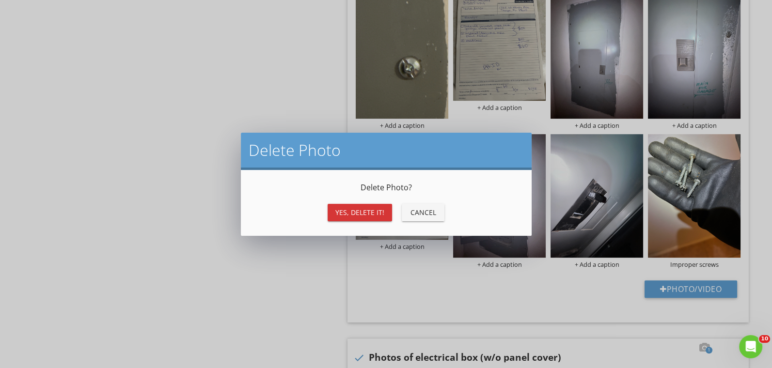
click at [340, 208] on div "Yes, Delete it!" at bounding box center [359, 212] width 49 height 10
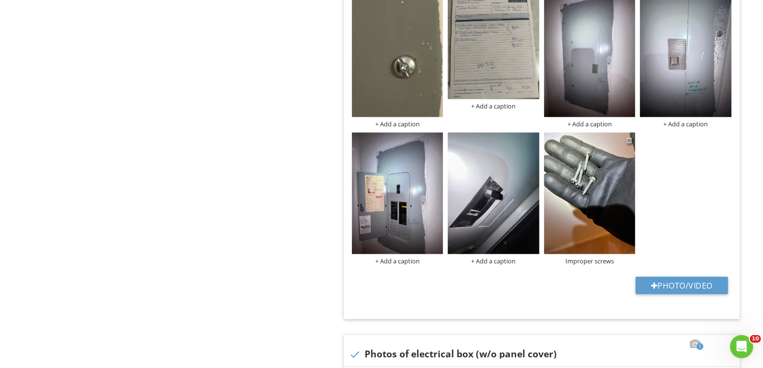
click at [628, 138] on div at bounding box center [629, 140] width 6 height 8
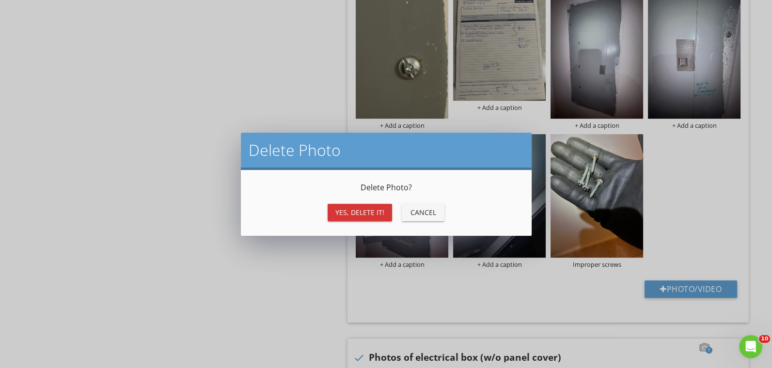
click at [359, 208] on div "Yes, Delete it!" at bounding box center [359, 212] width 49 height 10
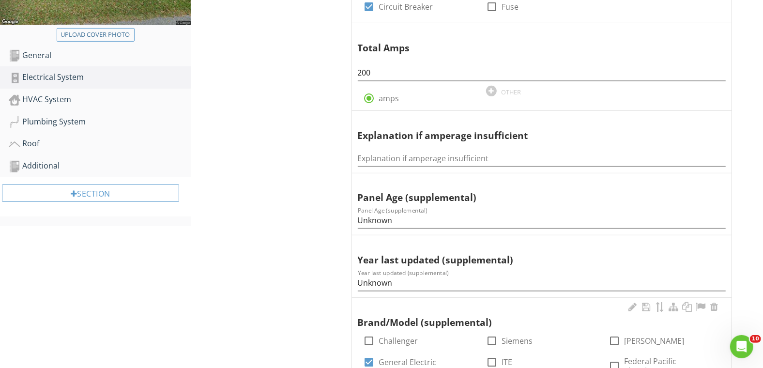
scroll to position [0, 0]
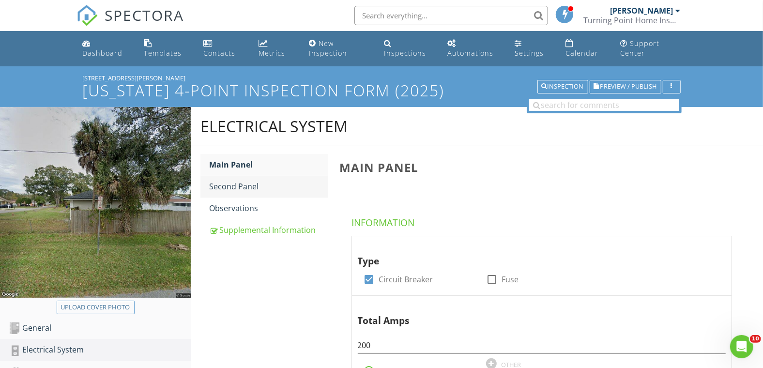
click at [251, 184] on div "Second Panel" at bounding box center [268, 187] width 119 height 12
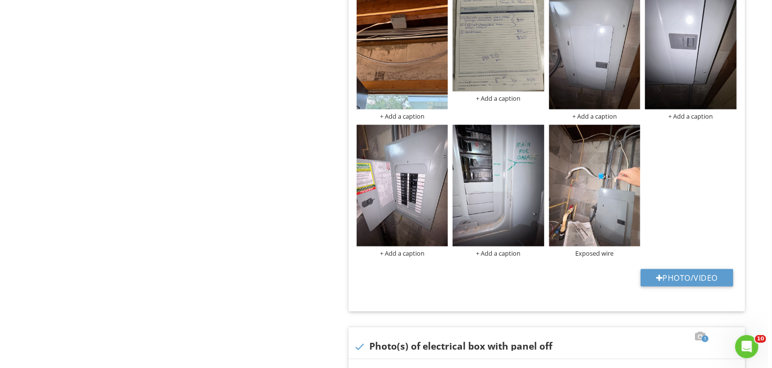
scroll to position [699, 0]
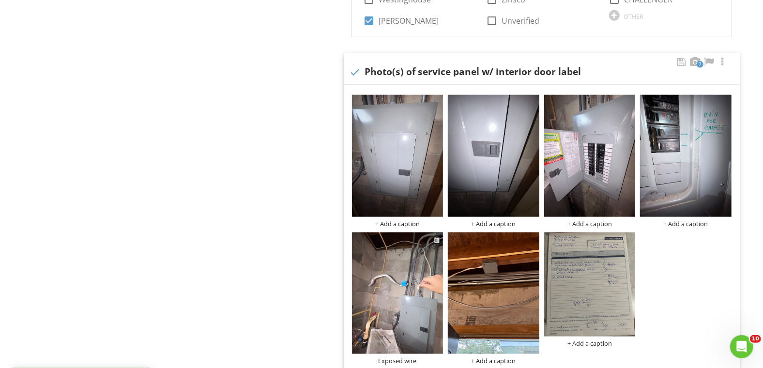
click at [439, 239] on div at bounding box center [437, 240] width 6 height 8
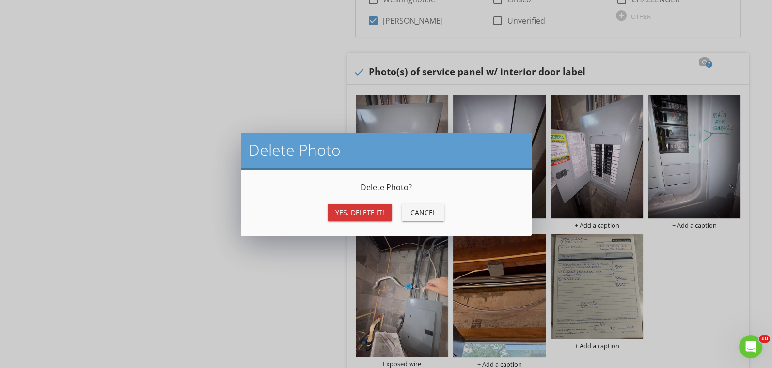
click at [382, 208] on div "Yes, Delete it!" at bounding box center [359, 212] width 49 height 10
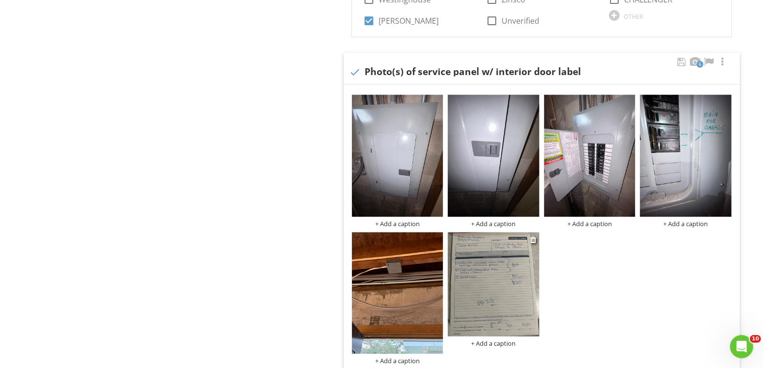
click at [488, 340] on div "+ Add a caption" at bounding box center [494, 344] width 92 height 8
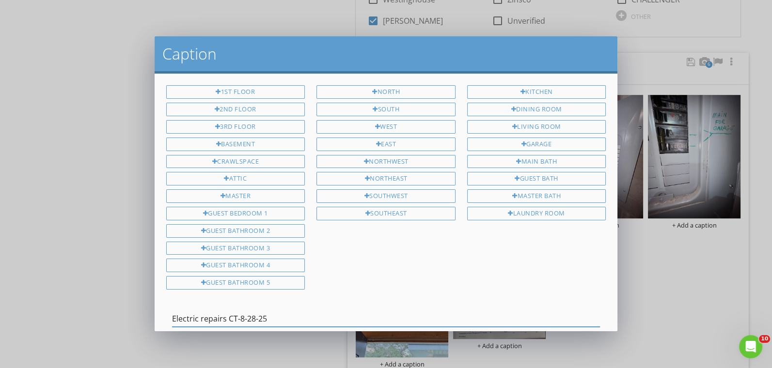
drag, startPoint x: 277, startPoint y: 311, endPoint x: 172, endPoint y: 307, distance: 104.7
click at [172, 311] on input "Electric repairs CT-8-28-25" at bounding box center [386, 319] width 428 height 16
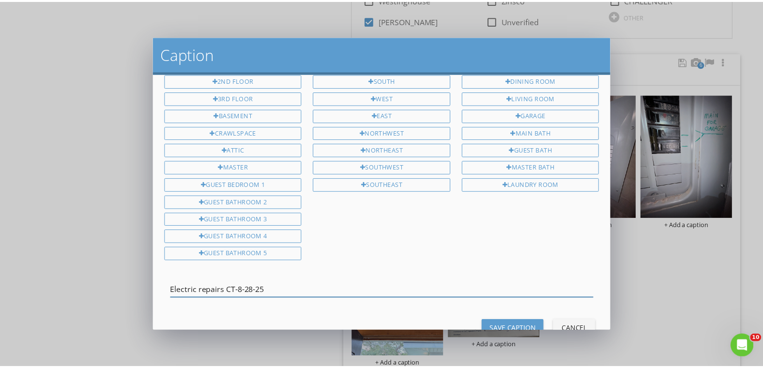
scroll to position [51, 0]
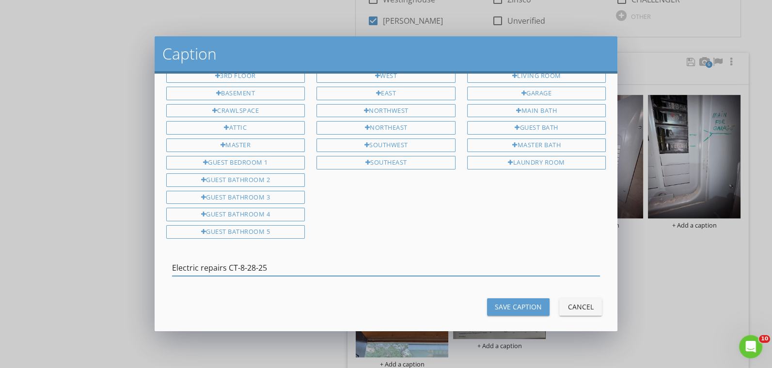
type input "Electric repairs CT-8-28-25"
click at [495, 302] on div "Save Caption" at bounding box center [518, 307] width 47 height 10
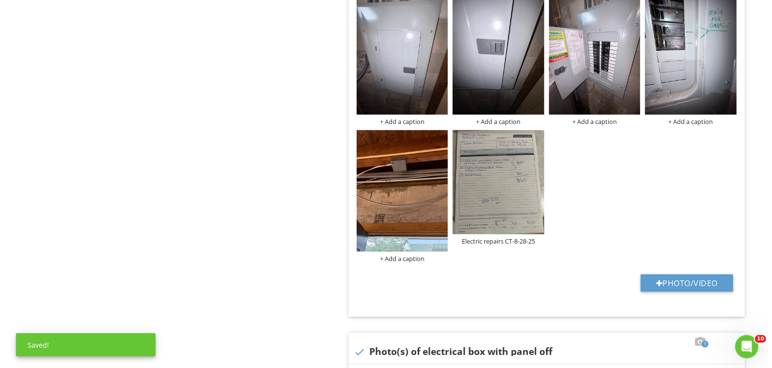
scroll to position [807, 0]
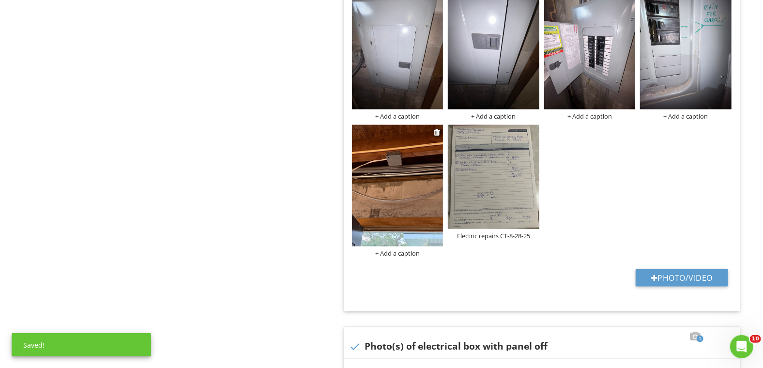
click at [388, 254] on div "+ Add a caption" at bounding box center [398, 253] width 92 height 8
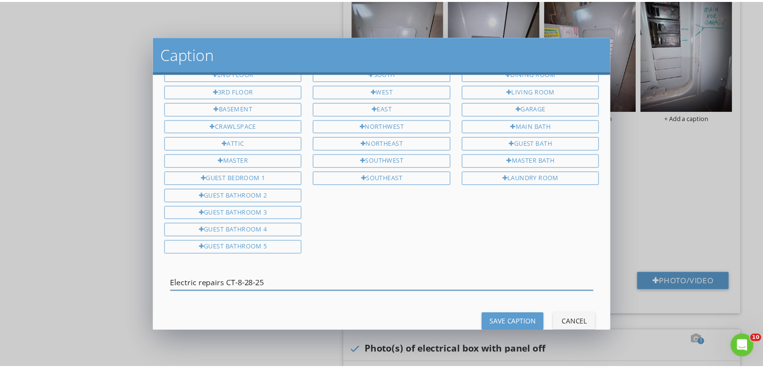
scroll to position [51, 0]
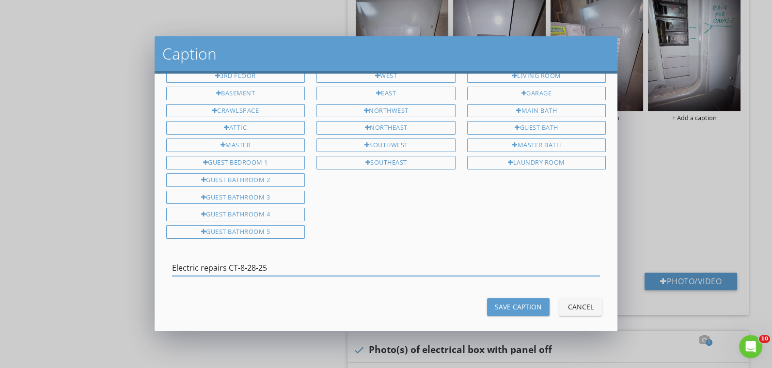
type input "Electric repairs CT-8-28-25"
click at [511, 302] on div "Save Caption" at bounding box center [518, 307] width 47 height 10
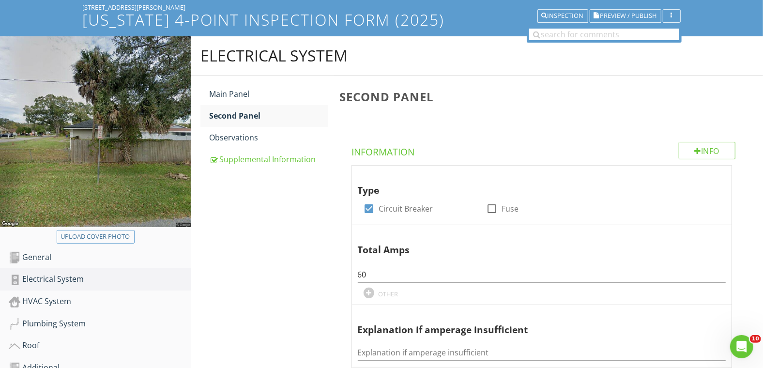
scroll to position [0, 0]
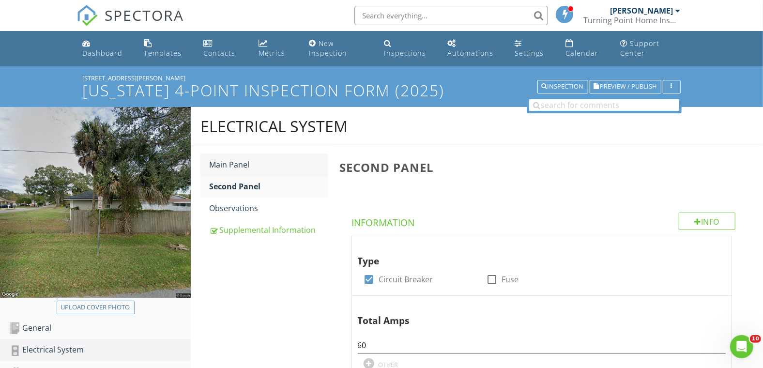
drag, startPoint x: 269, startPoint y: 170, endPoint x: 275, endPoint y: 172, distance: 6.1
click at [268, 170] on link "Main Panel" at bounding box center [268, 164] width 119 height 21
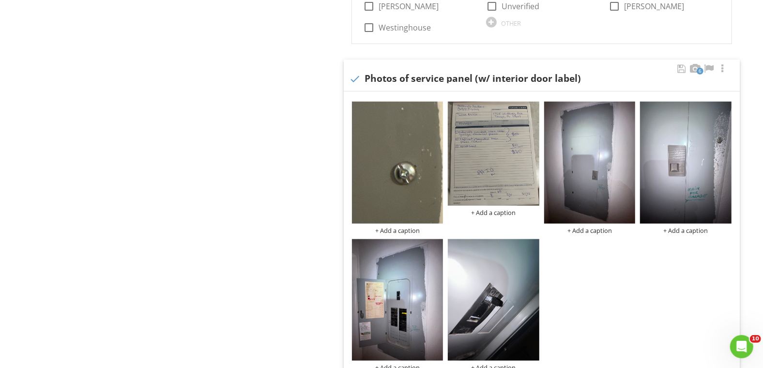
scroll to position [699, 0]
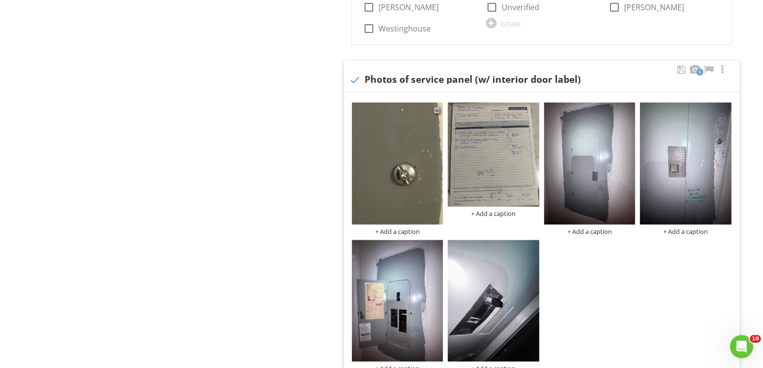
click at [437, 109] on div at bounding box center [437, 110] width 6 height 8
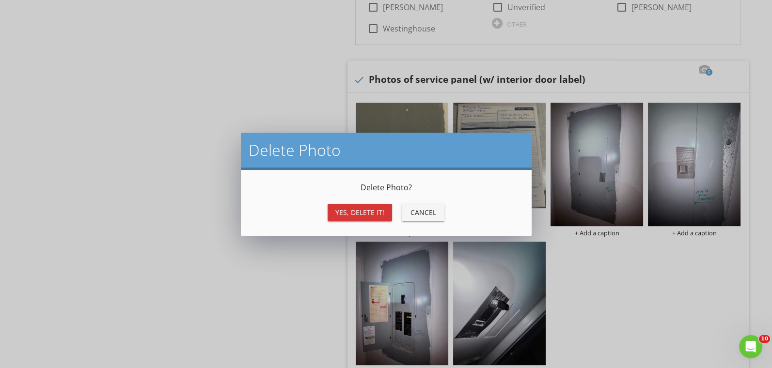
click at [362, 206] on button "Yes, Delete it!" at bounding box center [359, 212] width 64 height 17
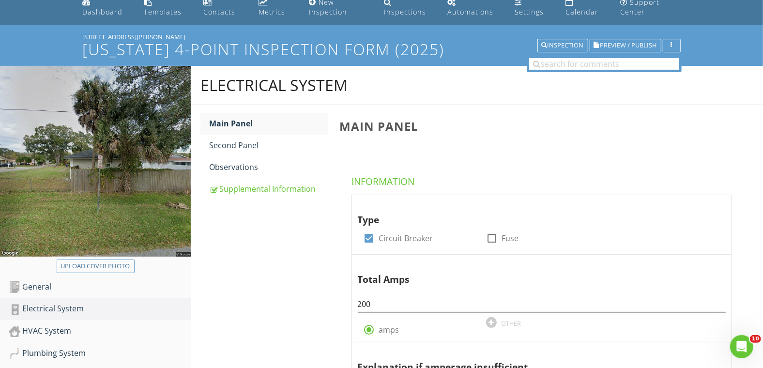
scroll to position [0, 0]
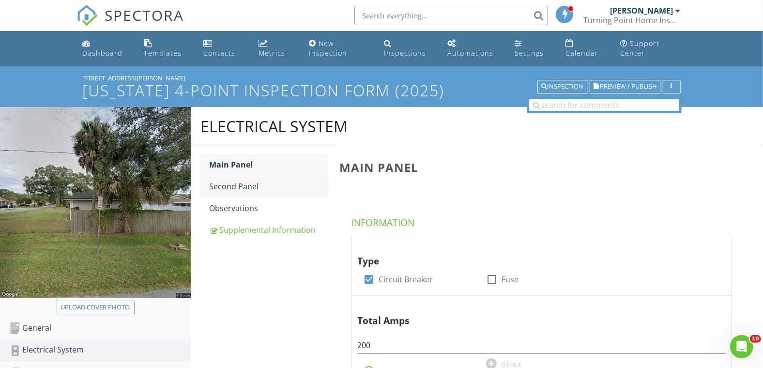
click at [274, 189] on div "Second Panel" at bounding box center [268, 187] width 119 height 12
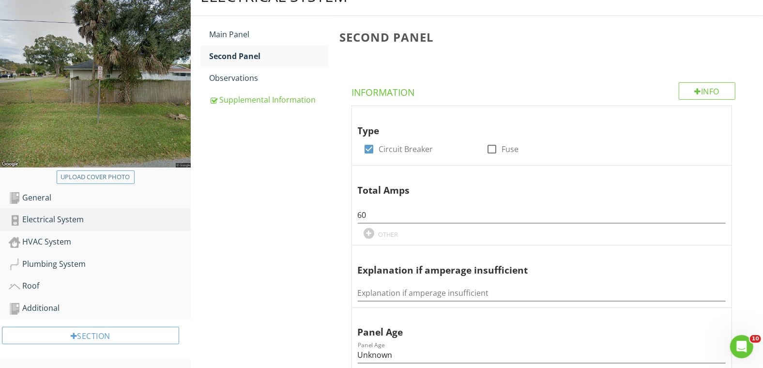
scroll to position [108, 0]
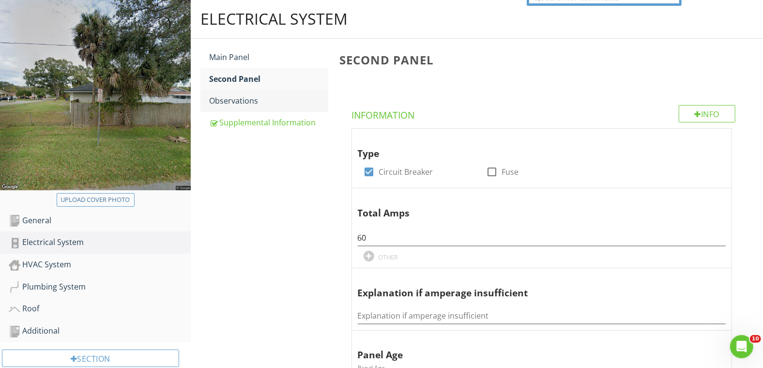
click at [265, 102] on div "Observations" at bounding box center [268, 101] width 119 height 12
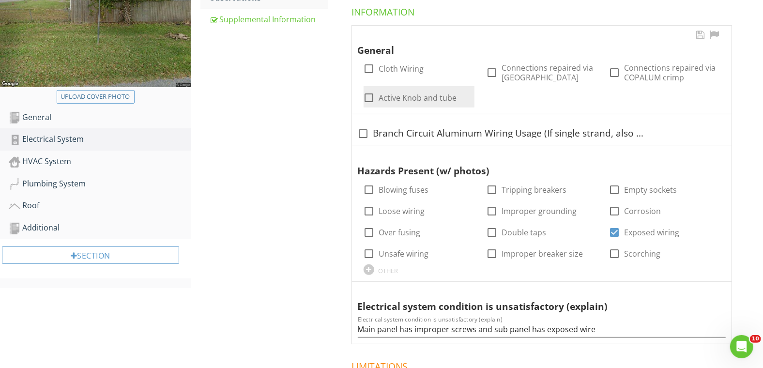
scroll to position [269, 0]
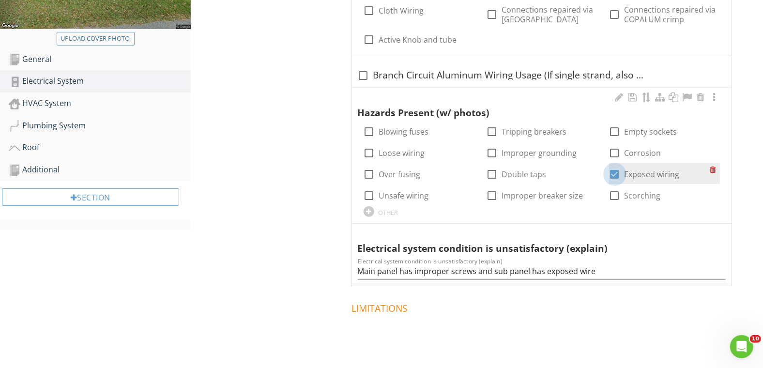
click at [611, 172] on div at bounding box center [615, 174] width 16 height 16
checkbox input "false"
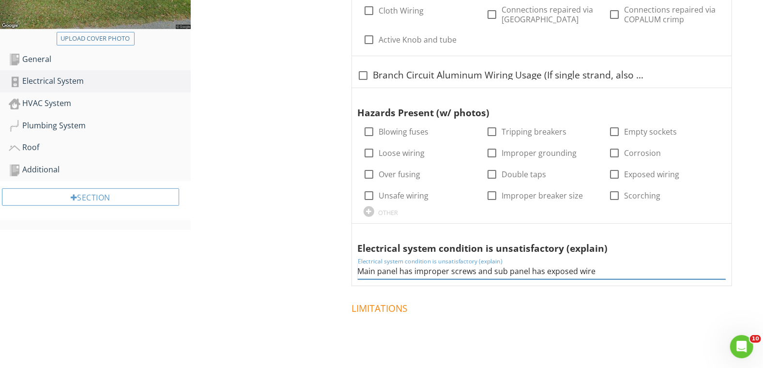
drag, startPoint x: 606, startPoint y: 273, endPoint x: 303, endPoint y: 286, distance: 303.5
click at [303, 286] on div "Electrical System Main Panel Second Panel Observations Supplemental Information…" at bounding box center [477, 158] width 573 height 640
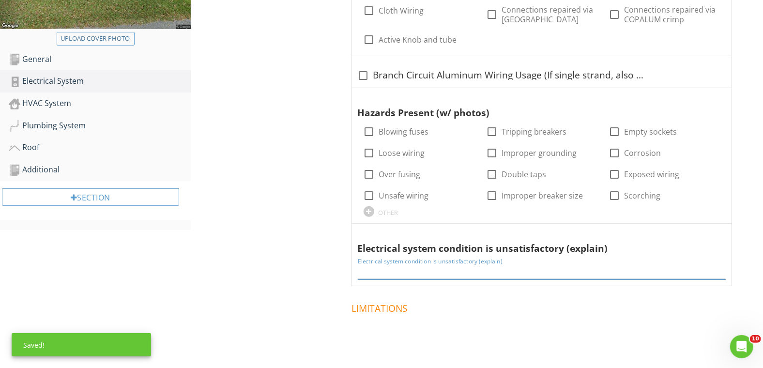
click at [285, 290] on div "Electrical System Main Panel Second Panel Observations Supplemental Information…" at bounding box center [477, 158] width 573 height 640
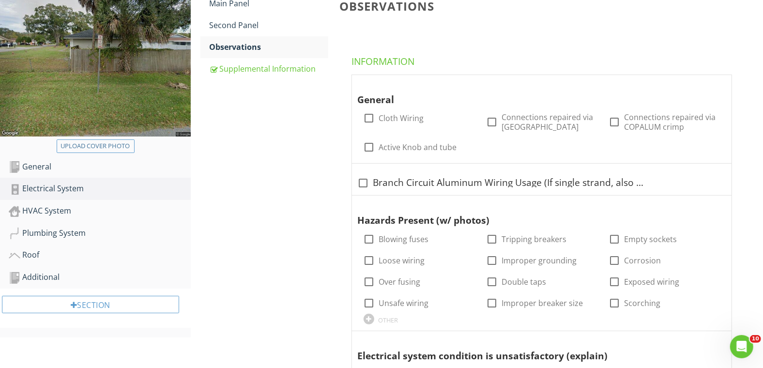
scroll to position [0, 0]
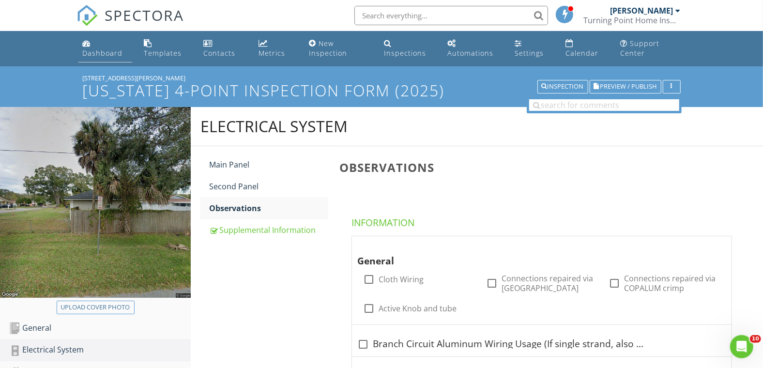
click at [101, 51] on div "Dashboard" at bounding box center [102, 52] width 40 height 9
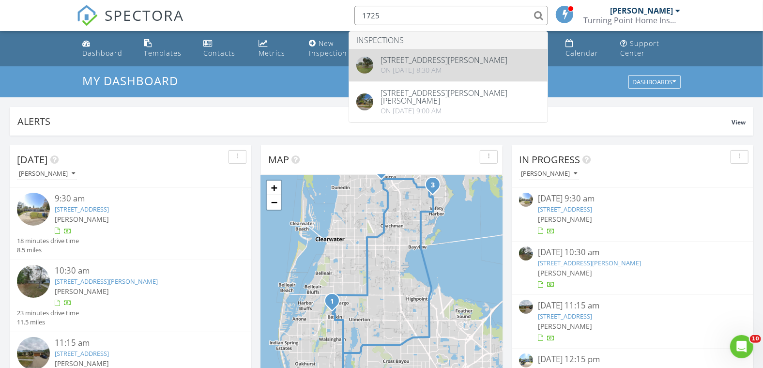
type input "1725"
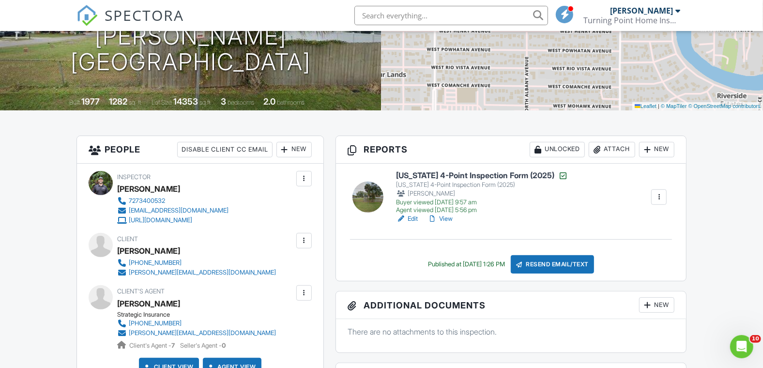
scroll to position [215, 0]
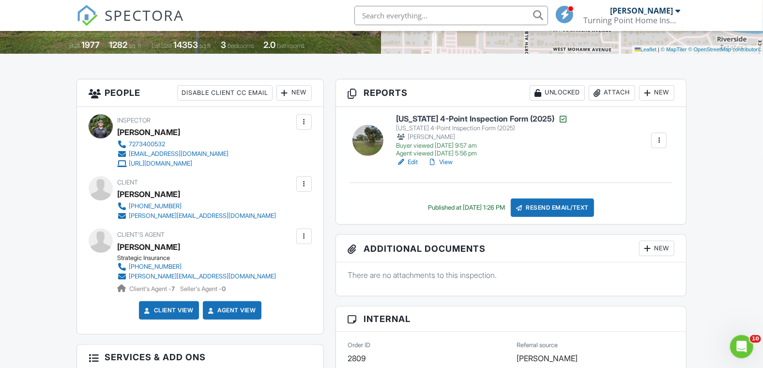
click at [446, 161] on link "View" at bounding box center [440, 162] width 25 height 10
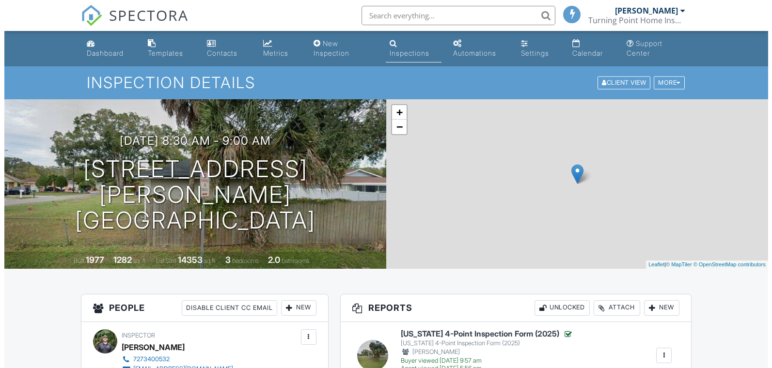
scroll to position [214, 0]
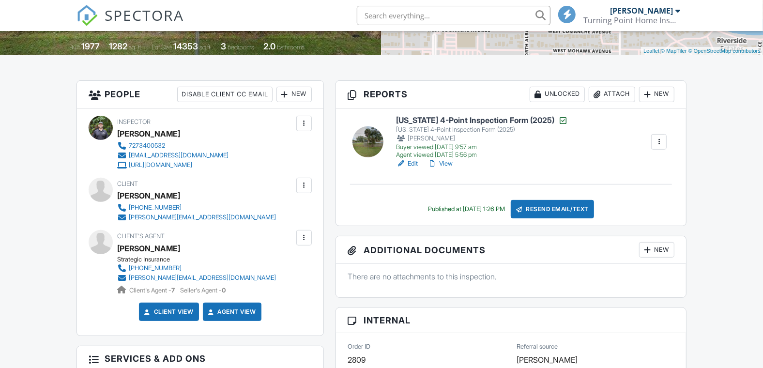
click at [559, 205] on div "Resend Email/Text" at bounding box center [552, 209] width 83 height 18
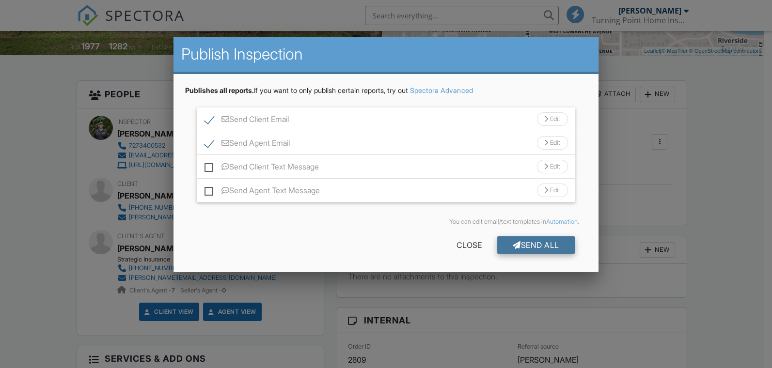
scroll to position [0, 0]
click at [515, 245] on div at bounding box center [516, 245] width 8 height 8
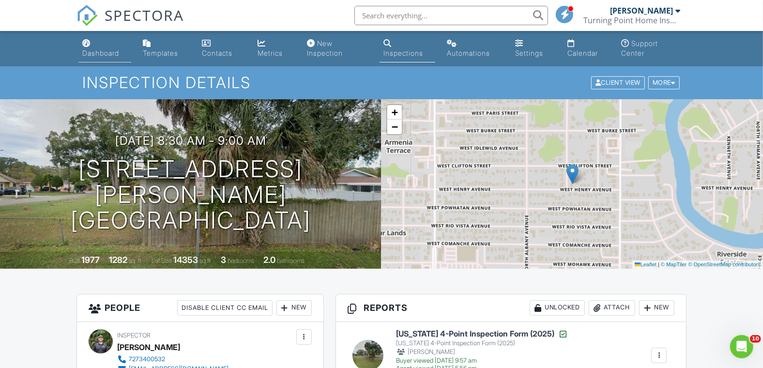
click at [97, 51] on div "Dashboard" at bounding box center [100, 53] width 37 height 8
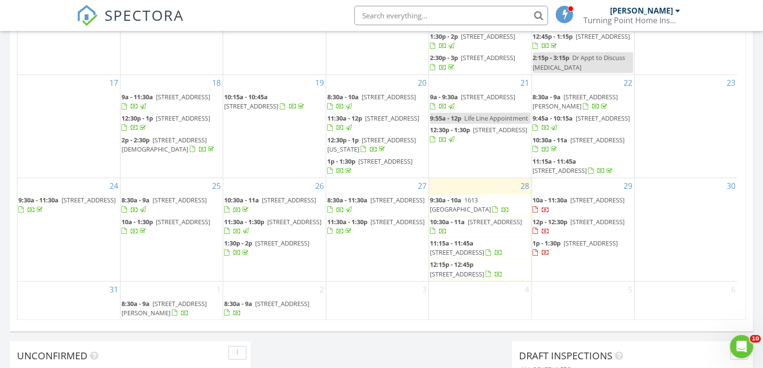
scroll to position [592, 0]
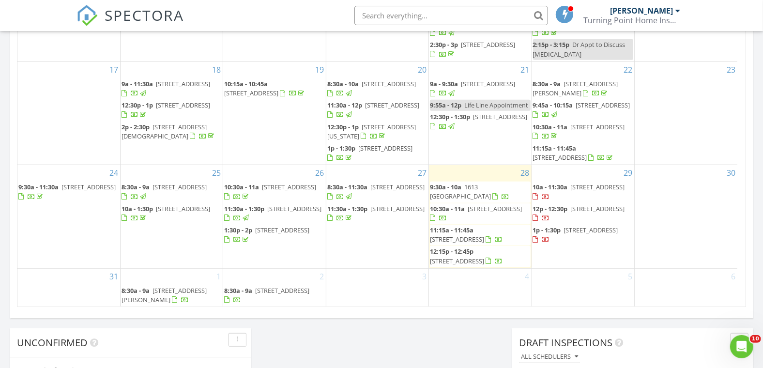
click at [468, 213] on span "1149 Glenwood Dr, Dunedin 34698" at bounding box center [495, 208] width 54 height 9
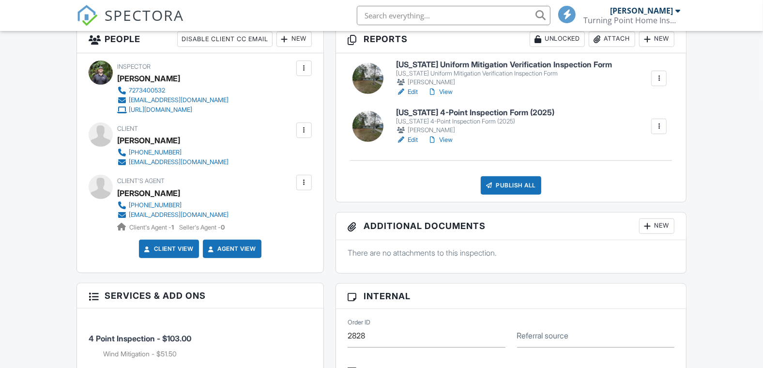
scroll to position [269, 0]
click at [450, 140] on link "View" at bounding box center [440, 140] width 25 height 10
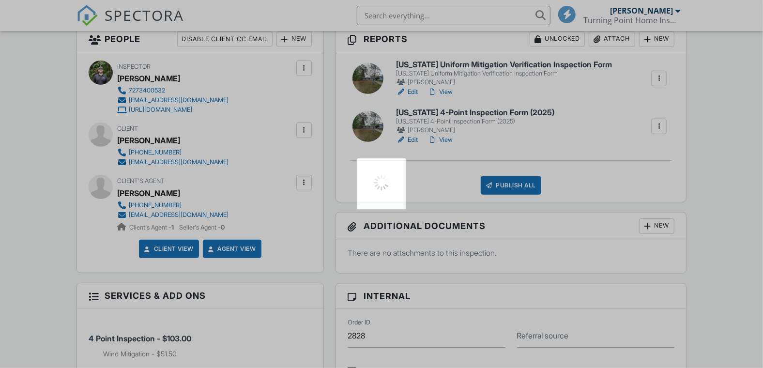
scroll to position [0, 0]
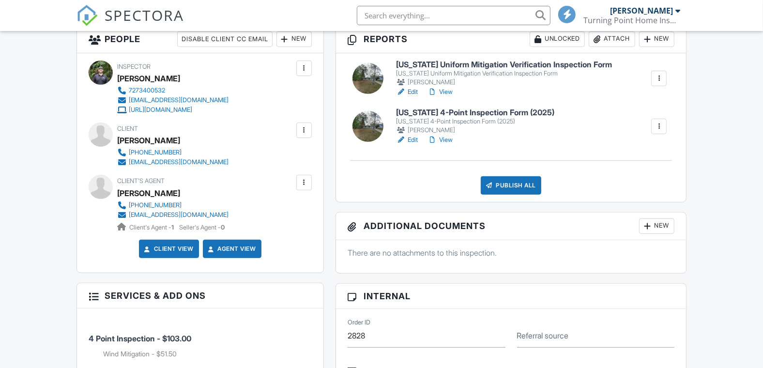
click at [411, 11] on input "text" at bounding box center [454, 15] width 194 height 19
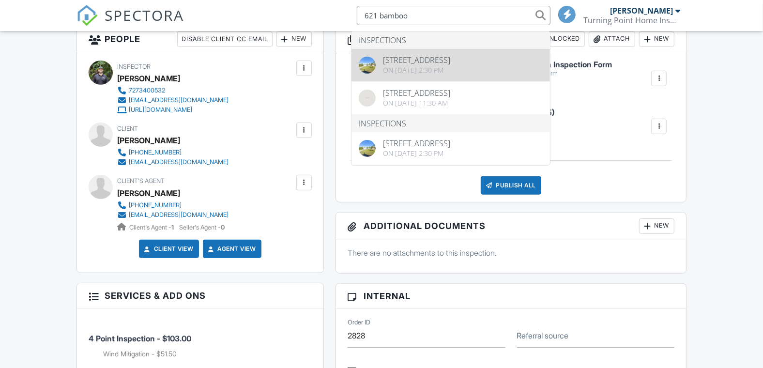
type input "621 bamboo"
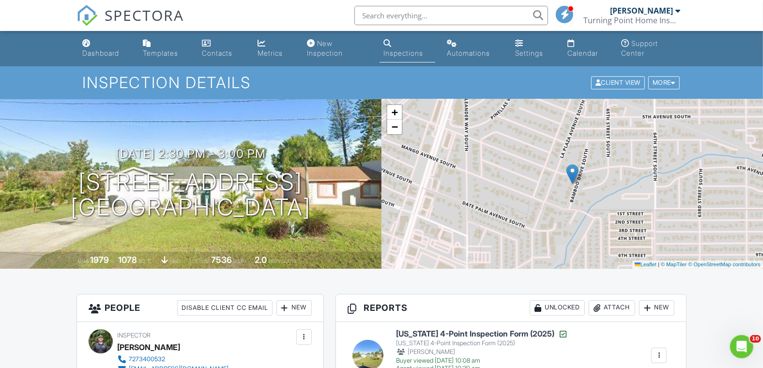
scroll to position [269, 0]
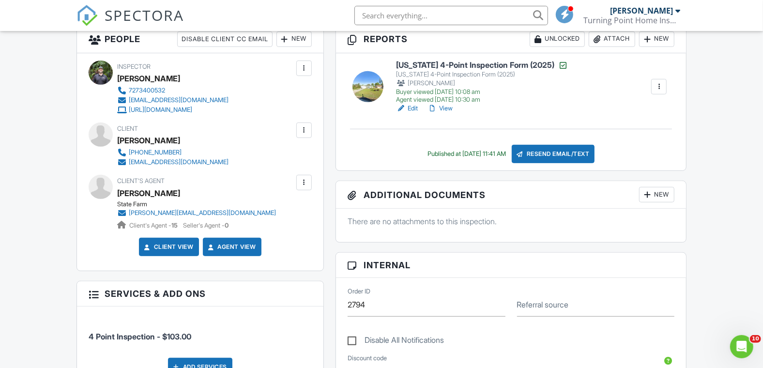
click at [450, 107] on link "View" at bounding box center [440, 109] width 25 height 10
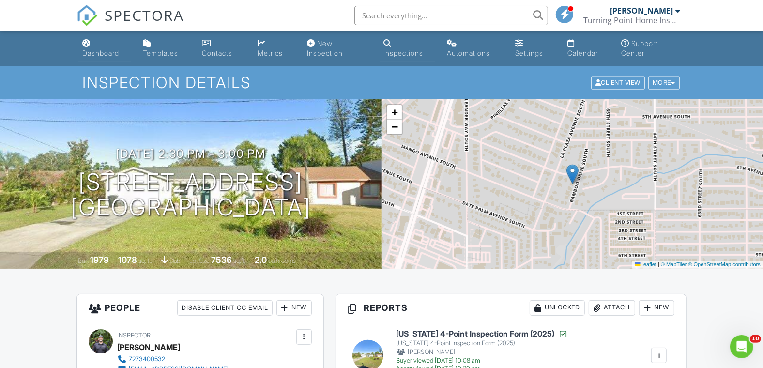
click at [106, 55] on div "Dashboard" at bounding box center [100, 53] width 37 height 8
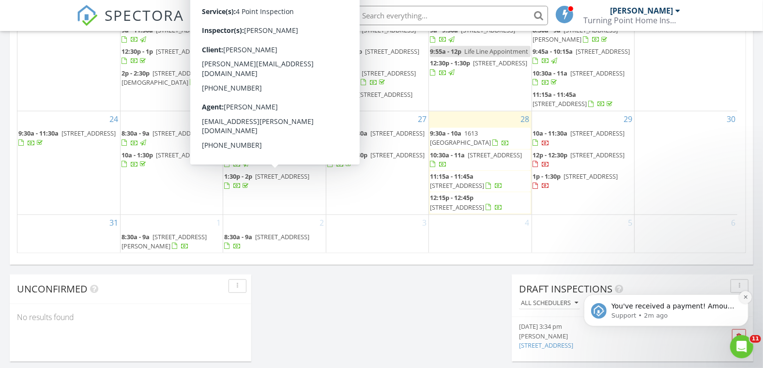
click at [744, 297] on icon "Dismiss notification" at bounding box center [745, 296] width 5 height 5
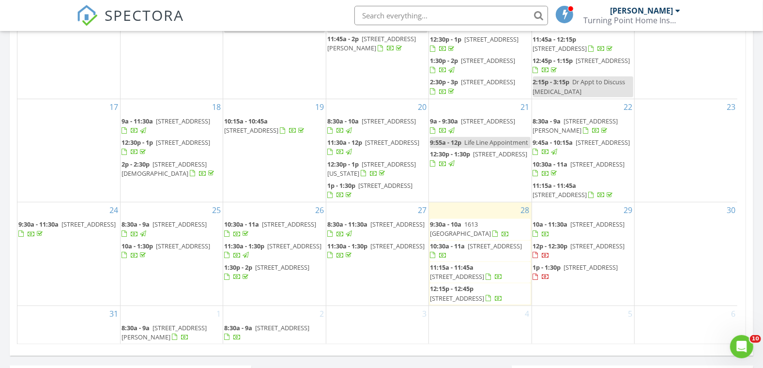
scroll to position [646, 0]
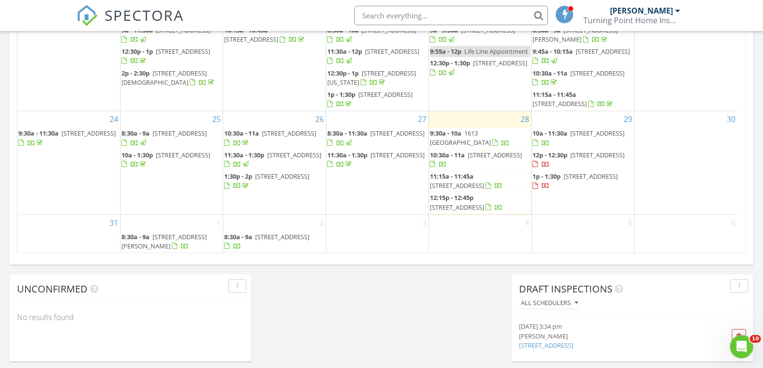
click at [414, 12] on input "text" at bounding box center [452, 15] width 194 height 19
type input "1"
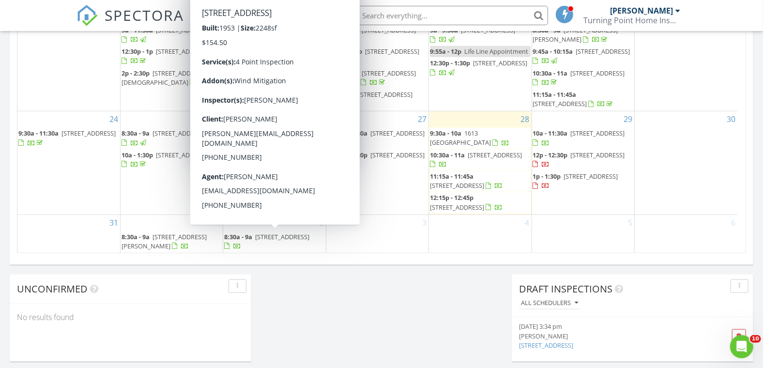
click at [255, 241] on span "1325 Royal Palm Dr S, St. Petersburg 33707" at bounding box center [282, 237] width 54 height 9
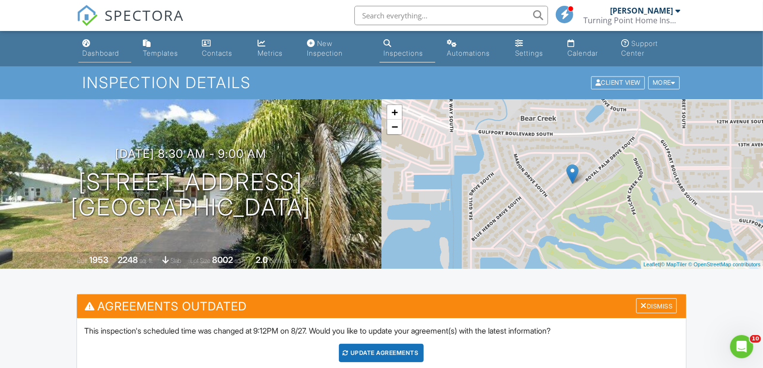
click at [102, 52] on div "Dashboard" at bounding box center [100, 53] width 37 height 8
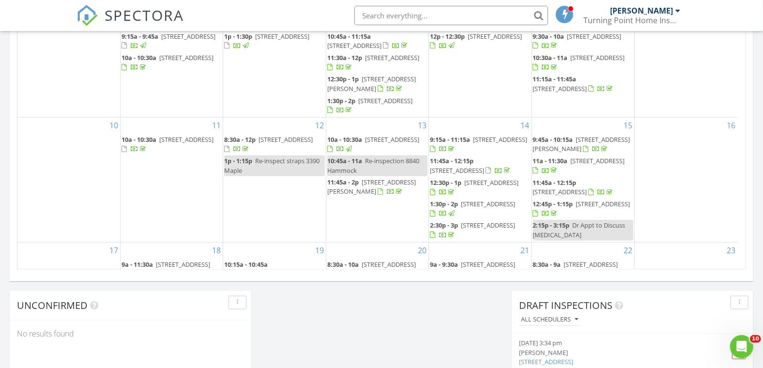
scroll to position [538, 0]
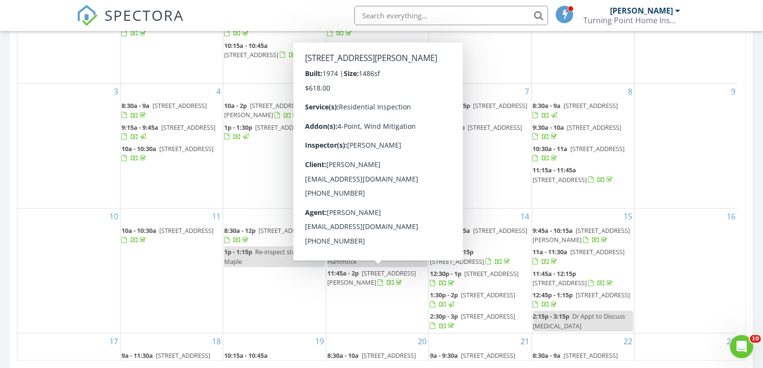
click at [487, 19] on input "text" at bounding box center [452, 15] width 194 height 19
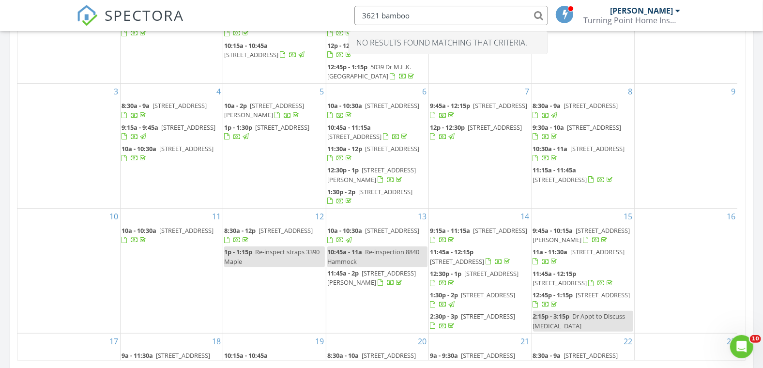
click at [367, 17] on input "3621 bamboo" at bounding box center [452, 15] width 194 height 19
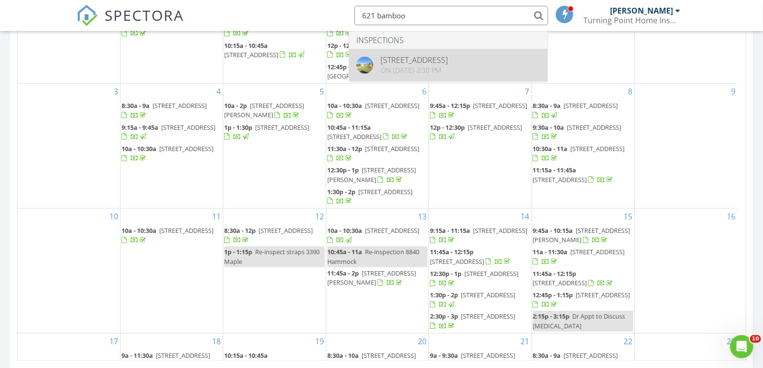
type input "621 bamboo"
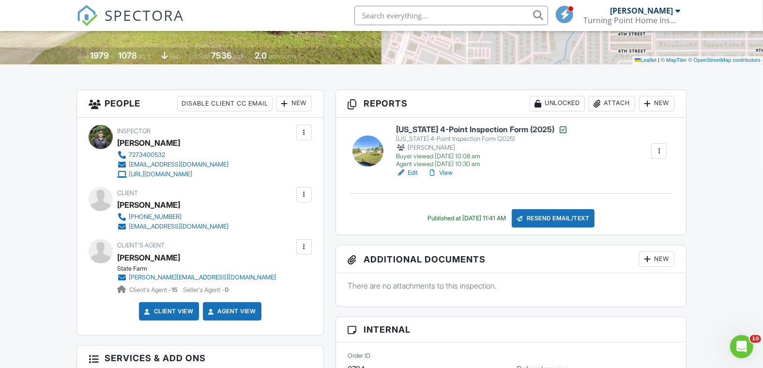
scroll to position [215, 0]
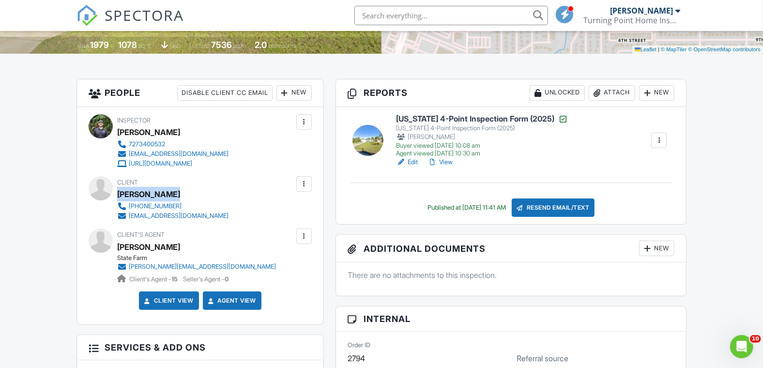
drag, startPoint x: 178, startPoint y: 192, endPoint x: 117, endPoint y: 196, distance: 61.2
click at [117, 196] on div "[PERSON_NAME]" at bounding box center [176, 194] width 119 height 15
copy div "Shaun Jackson"
drag, startPoint x: 226, startPoint y: 219, endPoint x: 128, endPoint y: 219, distance: 97.8
click at [128, 219] on div "Client Shaun Jackson 727-276-1516 jacksonsexec53@gmail.com" at bounding box center [196, 198] width 158 height 45
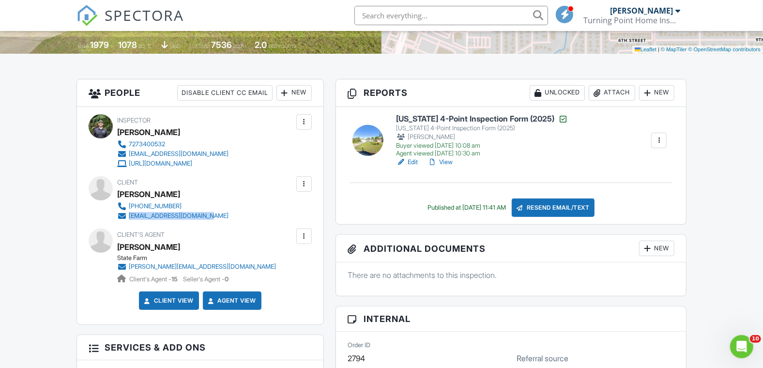
copy div "[EMAIL_ADDRESS][DOMAIN_NAME]"
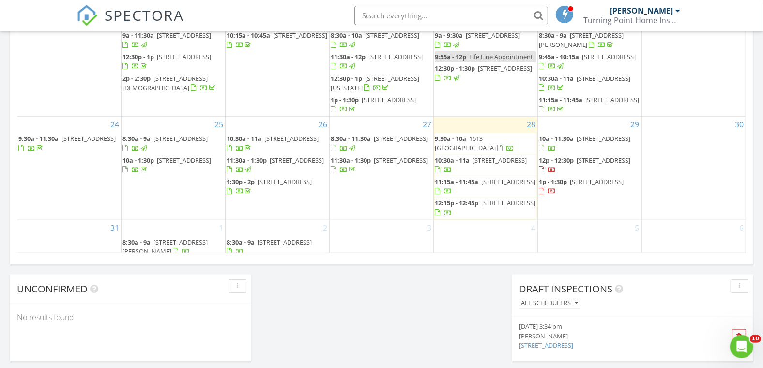
scroll to position [228, 0]
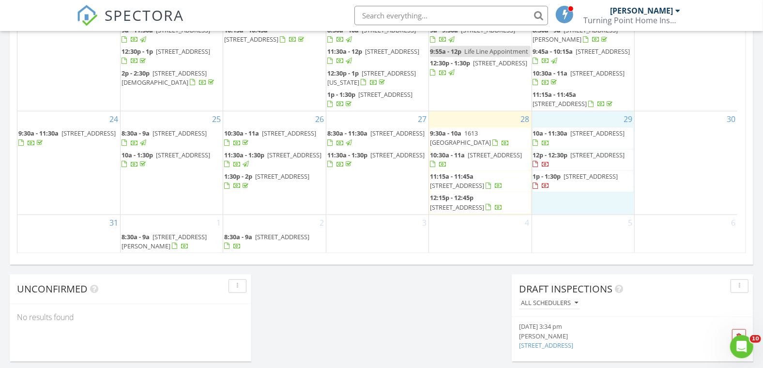
click at [538, 123] on div "29 10a - 11:30a 650 Pinellas Point Dr S 216, St. Petersburg 33705 12p - 12:30p …" at bounding box center [583, 162] width 102 height 103
click at [571, 88] on link "Inspection" at bounding box center [583, 84] width 50 height 16
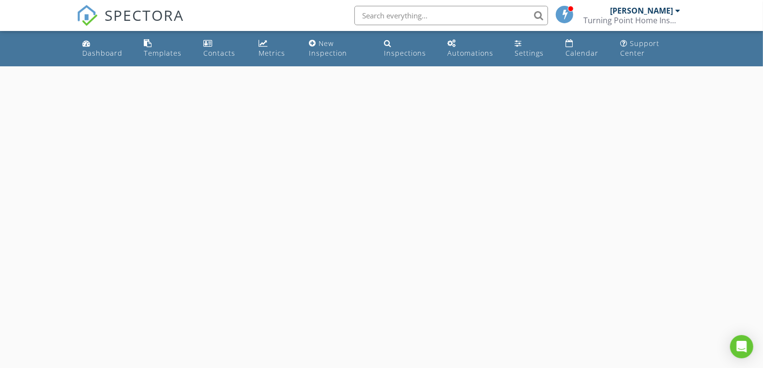
select select "7"
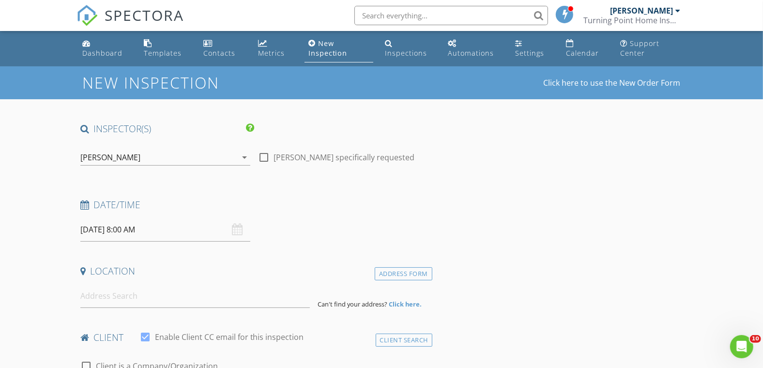
click at [137, 232] on input "08/29/2025 8:00 AM" at bounding box center [165, 230] width 171 height 24
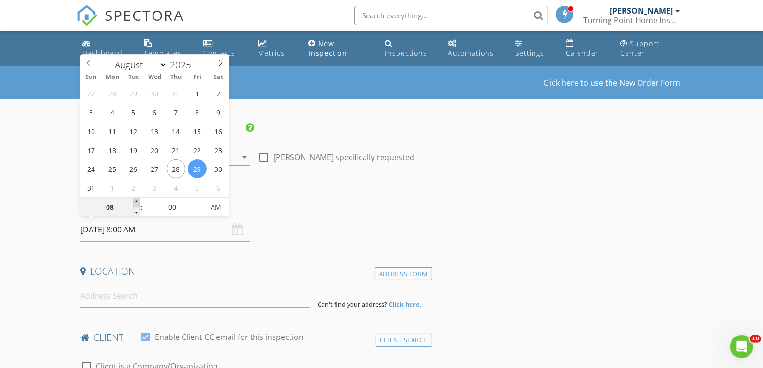
type input "09"
type input "08/29/2025 9:00 AM"
click at [137, 203] on span at bounding box center [136, 203] width 7 height 10
type input "05"
type input "08/29/2025 9:05 AM"
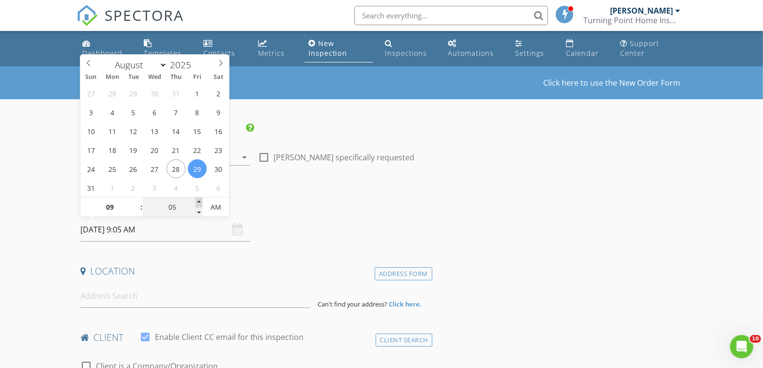
click at [199, 201] on span at bounding box center [199, 203] width 7 height 10
type input "10"
type input "08/29/2025 9:10 AM"
click at [199, 201] on span at bounding box center [199, 203] width 7 height 10
type input "15"
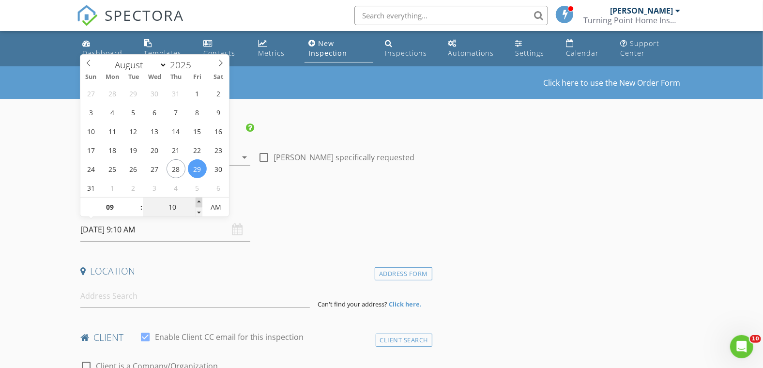
type input "08/29/2025 9:15 AM"
click at [199, 201] on span at bounding box center [199, 203] width 7 height 10
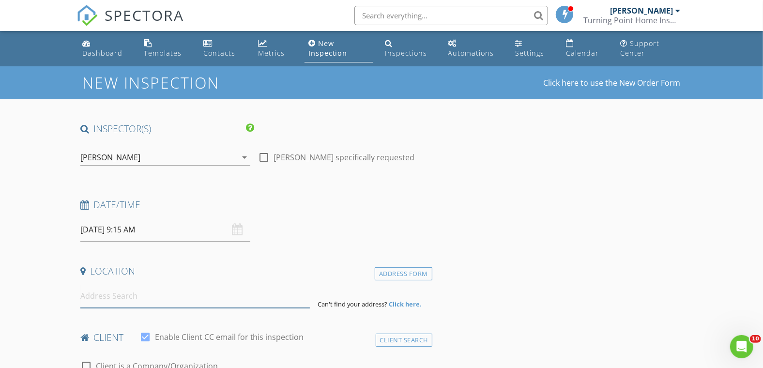
click at [108, 298] on input at bounding box center [195, 296] width 230 height 24
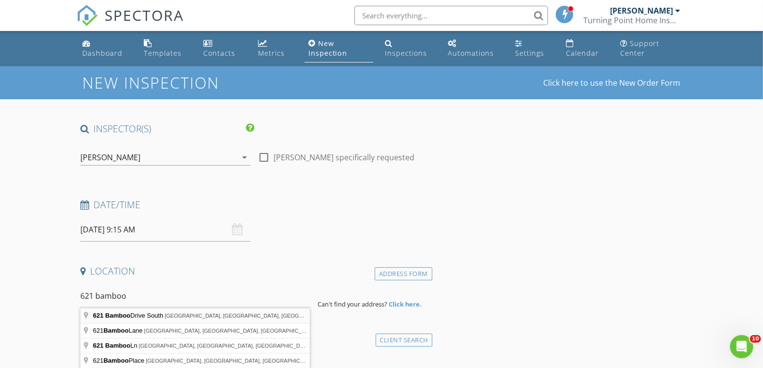
type input "621 Bamboo Drive South, St. Petersburg, FL, USA"
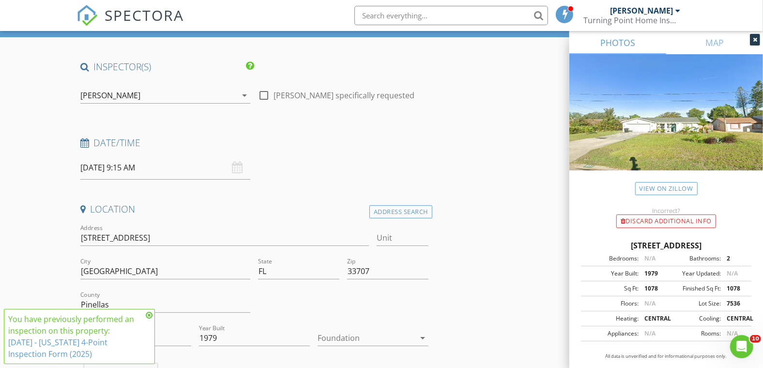
scroll to position [161, 0]
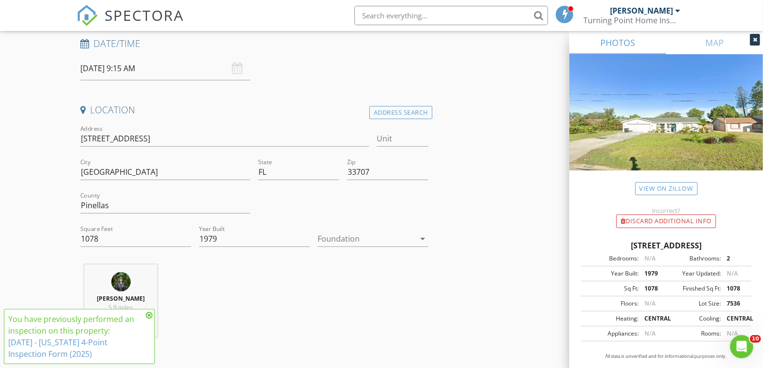
click at [345, 238] on div at bounding box center [366, 239] width 97 height 16
drag, startPoint x: 346, startPoint y: 288, endPoint x: 280, endPoint y: 276, distance: 66.4
click at [345, 288] on div "Slab" at bounding box center [373, 288] width 95 height 12
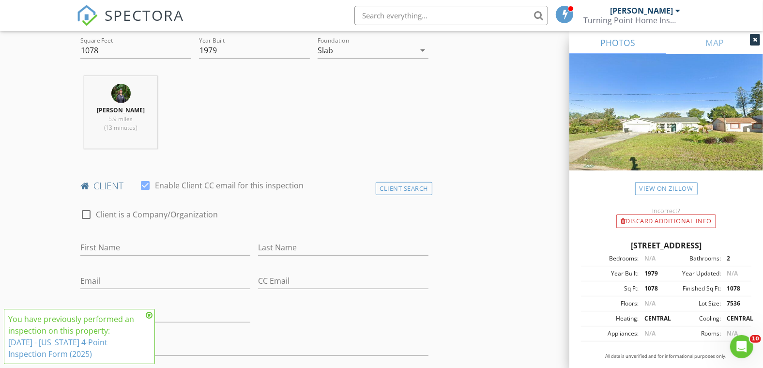
scroll to position [376, 0]
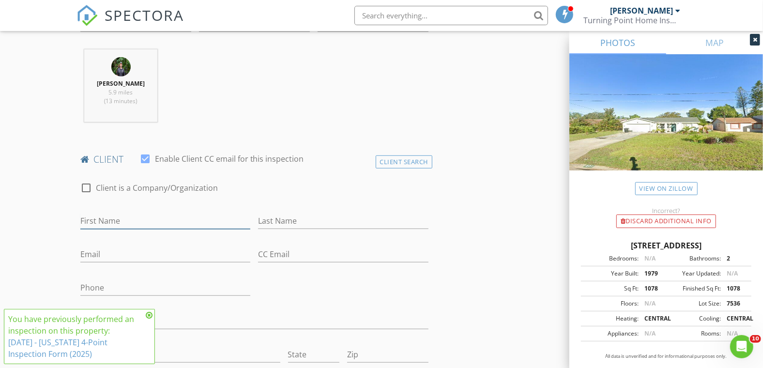
click at [87, 220] on input "First Name" at bounding box center [165, 221] width 171 height 16
paste input "Shaun Jackson"
type input "Shaun Jackson"
click at [310, 217] on input "Last Name" at bounding box center [343, 221] width 171 height 16
paste input "Shaun Jackson"
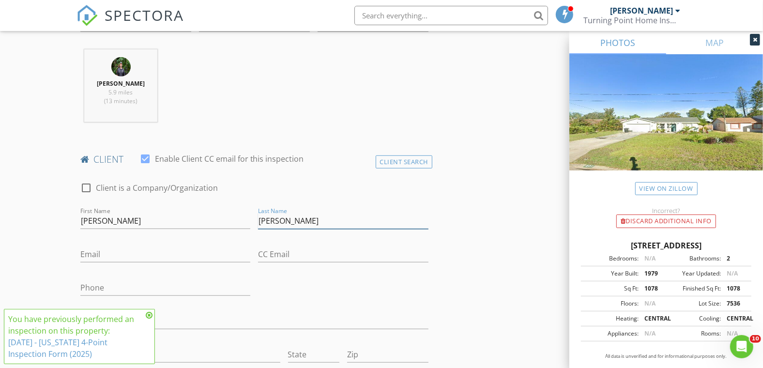
drag, startPoint x: 280, startPoint y: 221, endPoint x: 230, endPoint y: 226, distance: 51.1
click at [230, 226] on div "check_box_outline_blank Client is a Company/Organization First Name Shaun Jacks…" at bounding box center [255, 310] width 356 height 276
type input "Jackson"
click at [167, 221] on input "Shaun Jackson" at bounding box center [165, 221] width 171 height 16
type input "Shaun"
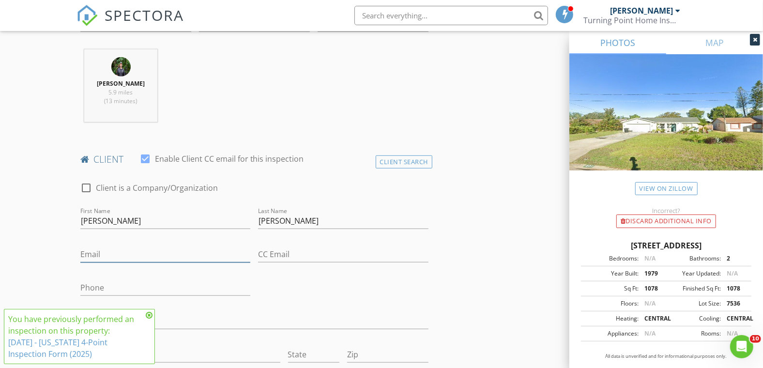
click at [116, 256] on input "Email" at bounding box center [165, 255] width 171 height 16
paste input "jacksonsexec53@gmail.com"
type input "jacksonsexec53@gmail.com"
click at [148, 284] on input "Phone" at bounding box center [165, 288] width 171 height 16
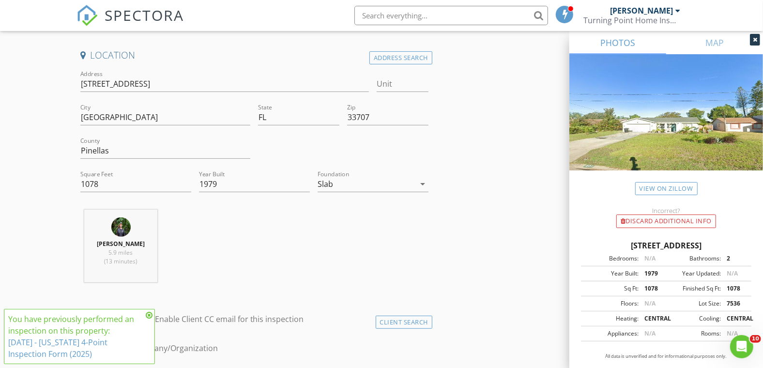
scroll to position [161, 0]
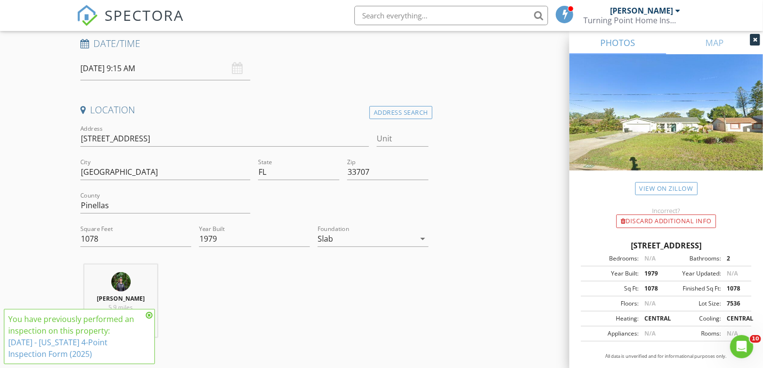
type input "727-276-1516"
drag, startPoint x: 152, startPoint y: 137, endPoint x: 45, endPoint y: 142, distance: 107.2
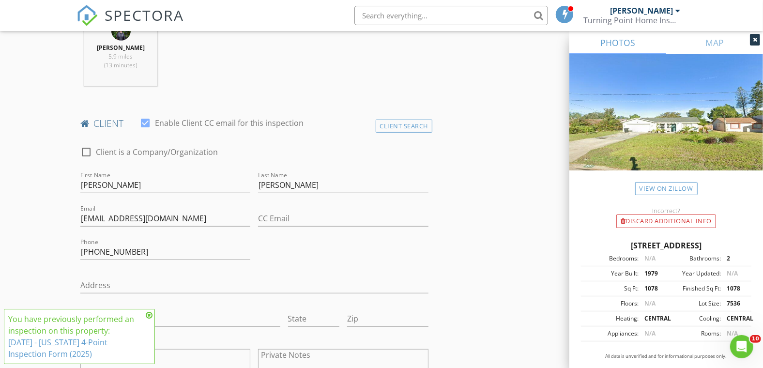
scroll to position [430, 0]
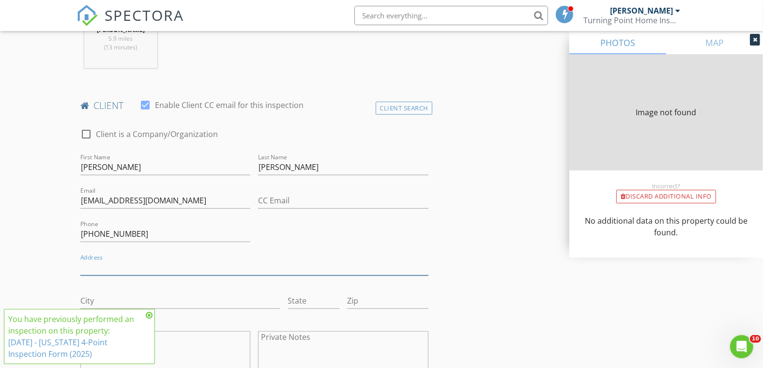
click at [103, 265] on input "Address" at bounding box center [254, 268] width 348 height 16
paste input "621 Bamboo Dr S"
type input "621 Bamboo Dr S"
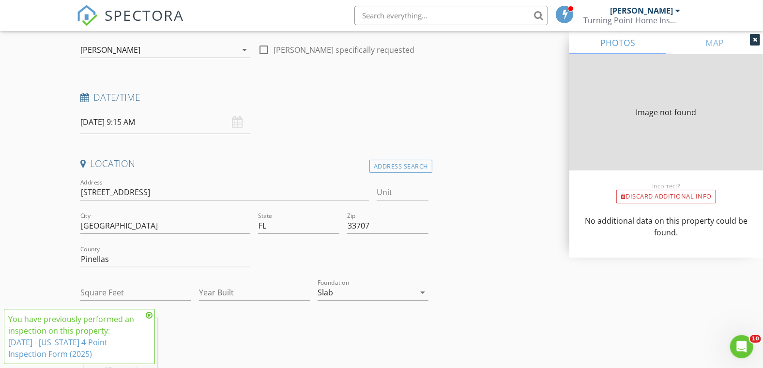
type input "1078"
type input "1979"
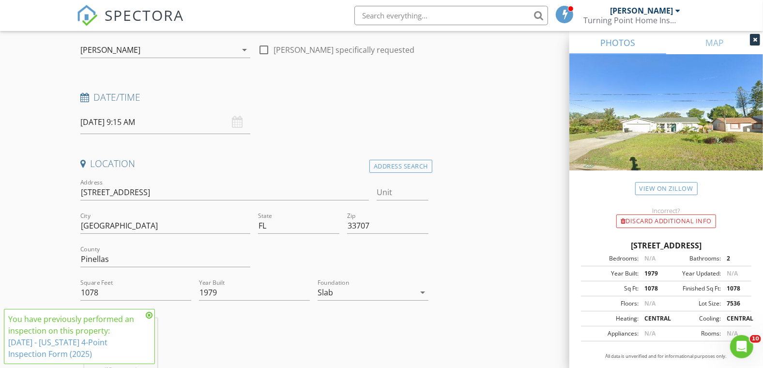
type input "621 Bamboo Dr S"
drag, startPoint x: 137, startPoint y: 226, endPoint x: 45, endPoint y: 229, distance: 92.6
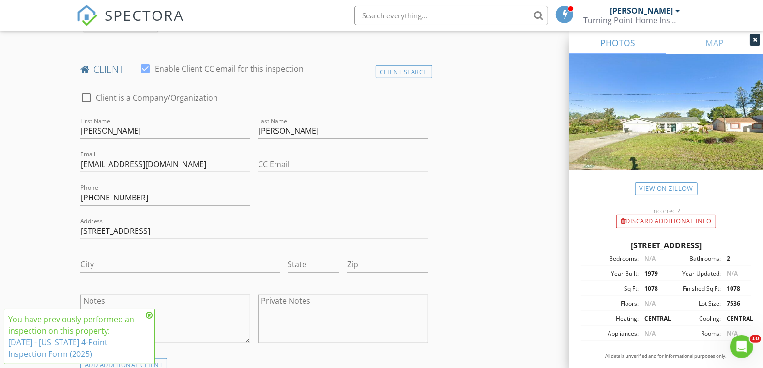
scroll to position [484, 0]
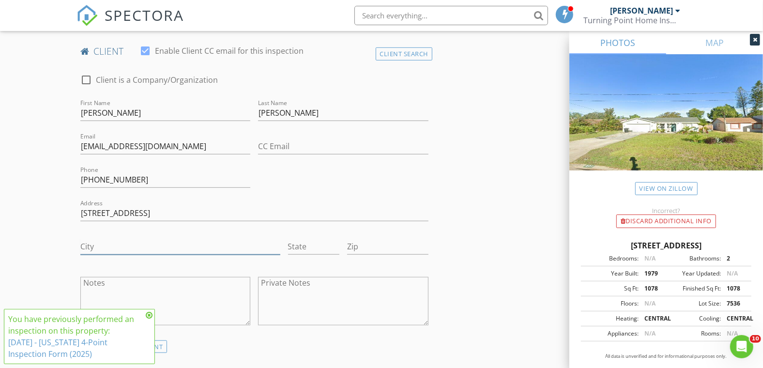
click at [90, 248] on input "City" at bounding box center [180, 247] width 200 height 16
paste input "St. Petersburg"
type input "St. Petersburg"
click at [310, 247] on input "State" at bounding box center [314, 247] width 52 height 16
type input "FL"
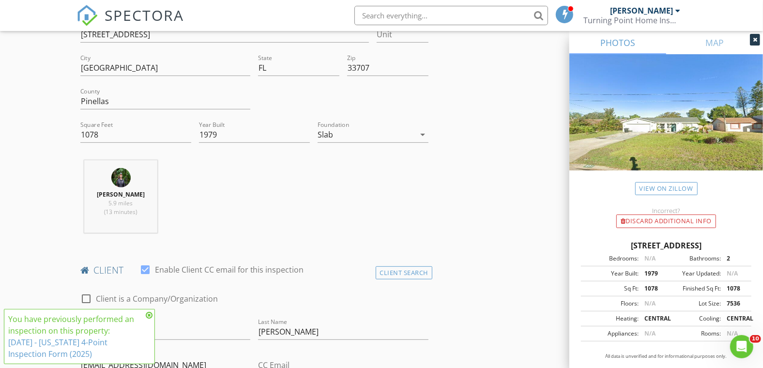
scroll to position [161, 0]
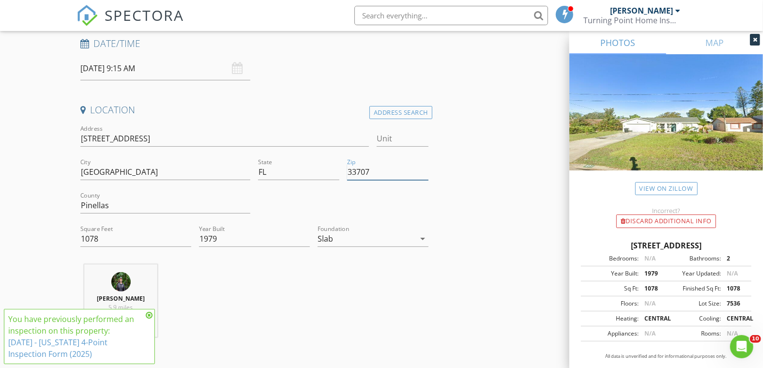
drag, startPoint x: 376, startPoint y: 172, endPoint x: 325, endPoint y: 176, distance: 51.5
click at [325, 176] on div "Address 621 Bamboo Dr S Unit City St. Petersburg State FL Zip 33707 County Pine…" at bounding box center [255, 190] width 356 height 134
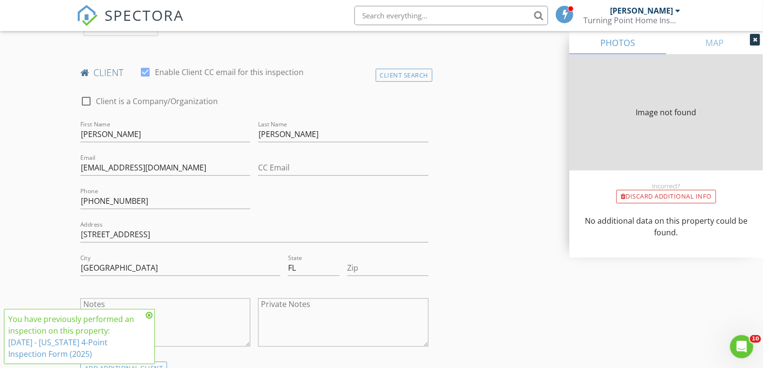
scroll to position [484, 0]
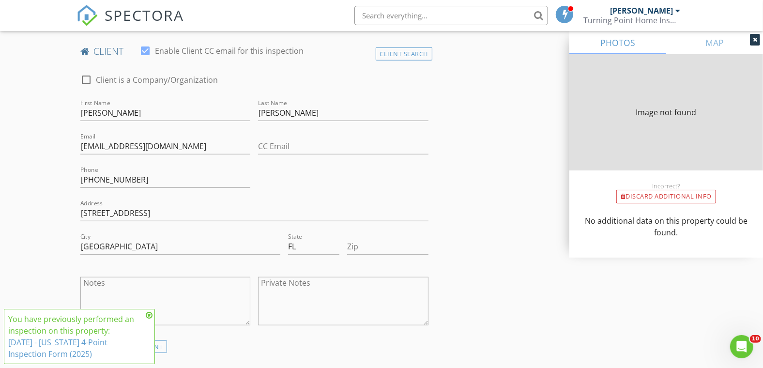
type input "1078"
type input "1979"
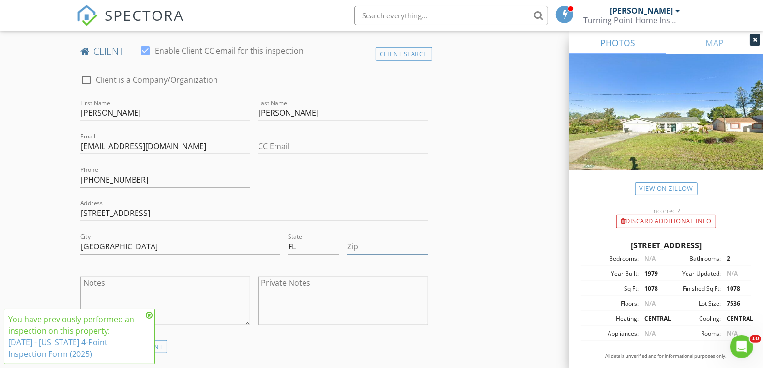
click at [353, 247] on input "Zip" at bounding box center [387, 247] width 81 height 16
paste input "33707"
type input "33707"
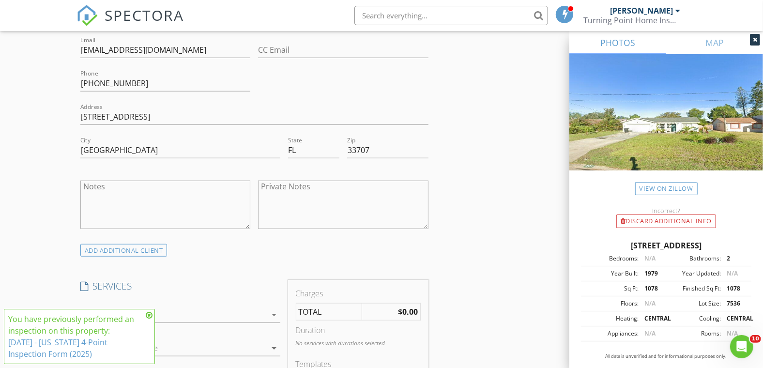
scroll to position [699, 0]
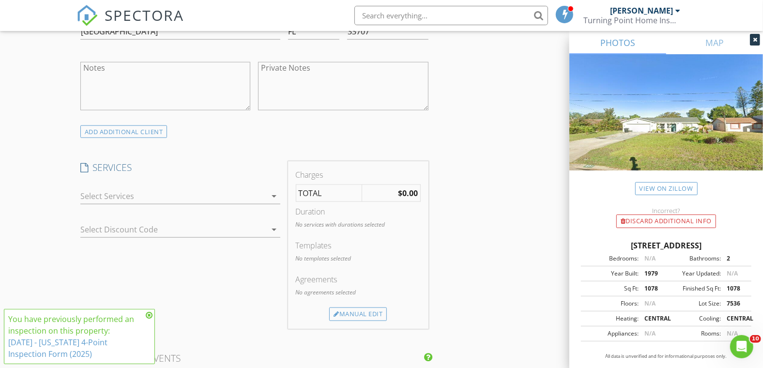
click at [94, 193] on div at bounding box center [173, 196] width 186 height 16
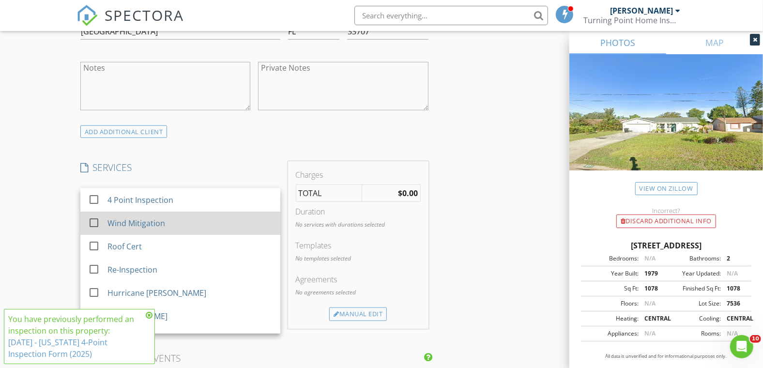
click at [104, 218] on div "check_box_outline_blank Wind Mitigation" at bounding box center [180, 224] width 185 height 22
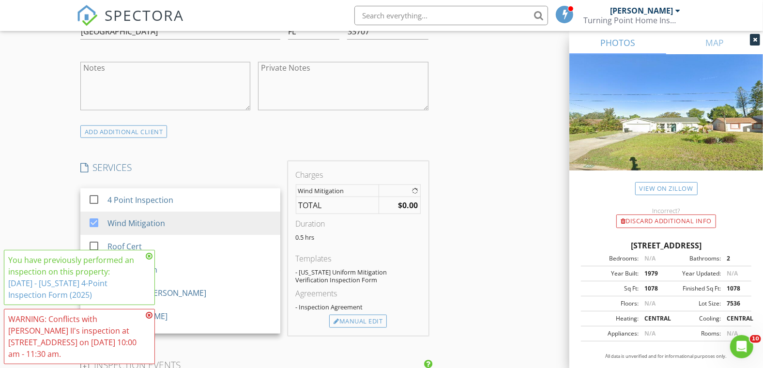
click at [40, 208] on div "New Inspection Click here to use the New Order Form INSPECTOR(S) check_box Clif…" at bounding box center [381, 216] width 763 height 1699
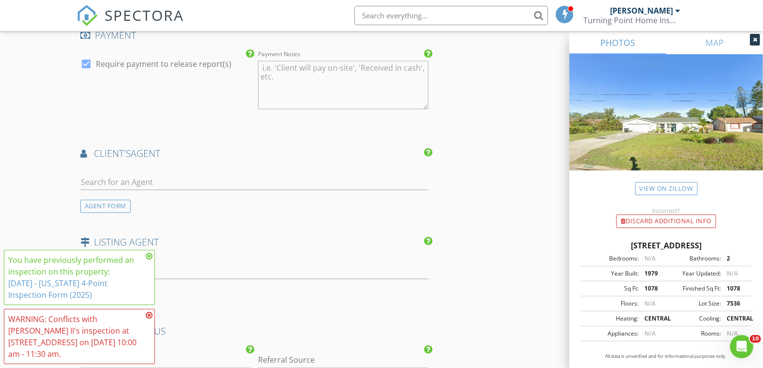
scroll to position [1238, 0]
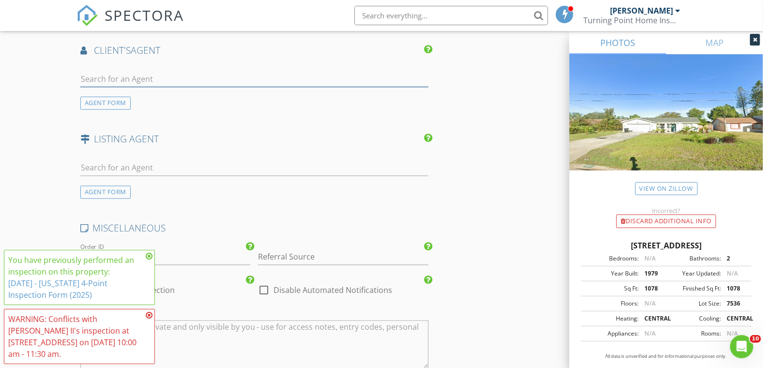
click at [106, 74] on input "text" at bounding box center [254, 79] width 348 height 16
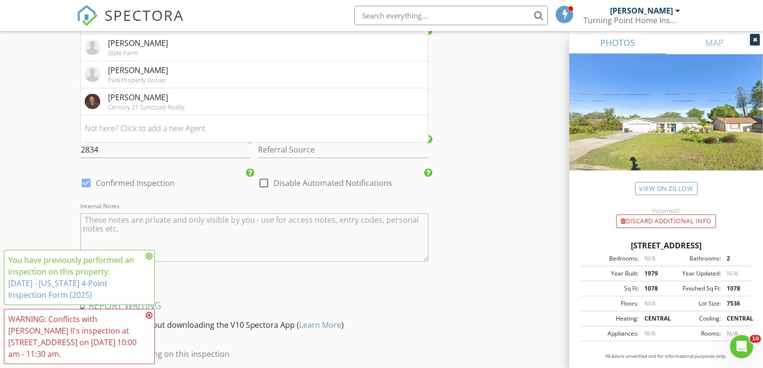
scroll to position [1291, 0]
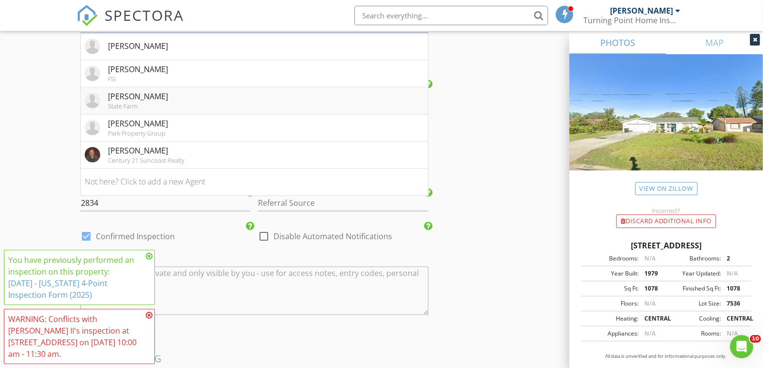
type input "steve"
click at [119, 103] on div "State Farm" at bounding box center [138, 107] width 60 height 8
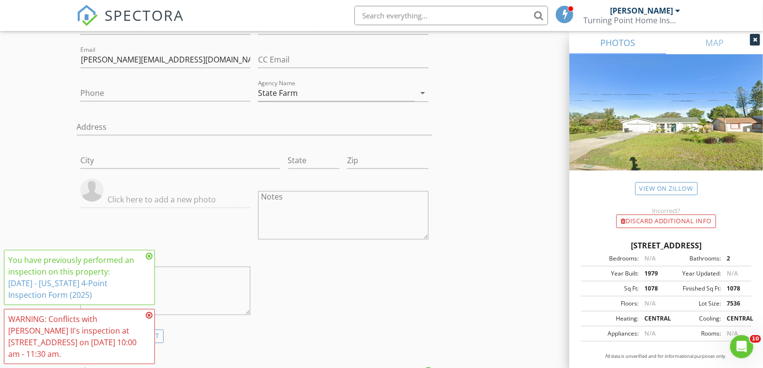
click at [150, 257] on icon at bounding box center [149, 256] width 7 height 8
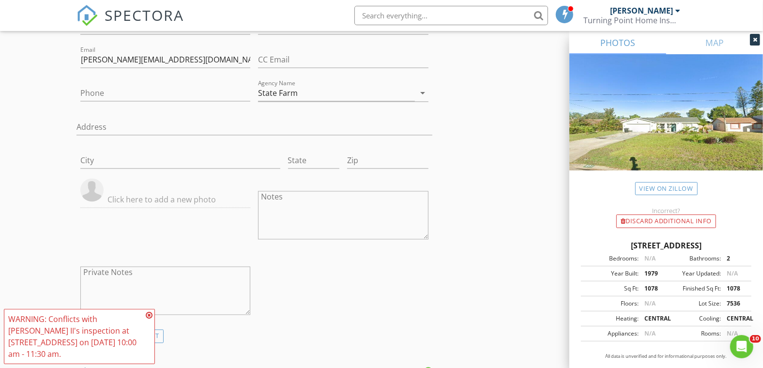
click at [150, 315] on icon at bounding box center [149, 315] width 7 height 8
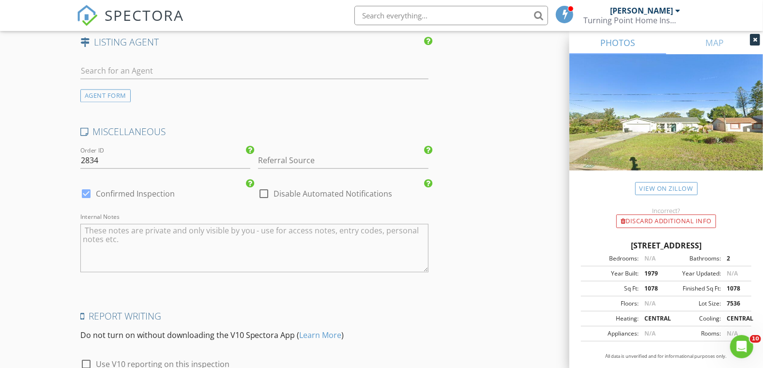
scroll to position [1711, 0]
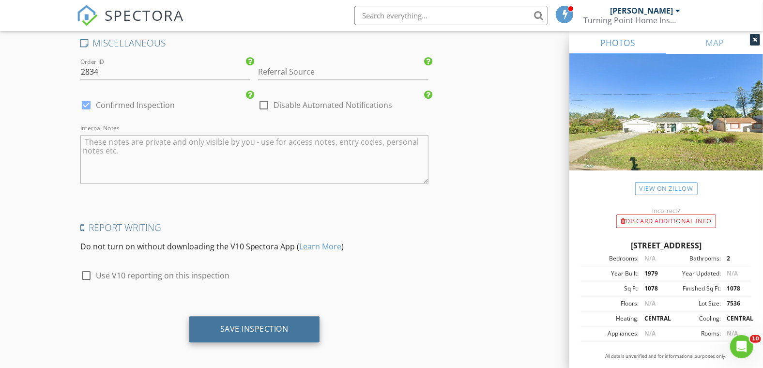
click at [231, 331] on div "Save Inspection" at bounding box center [254, 329] width 130 height 26
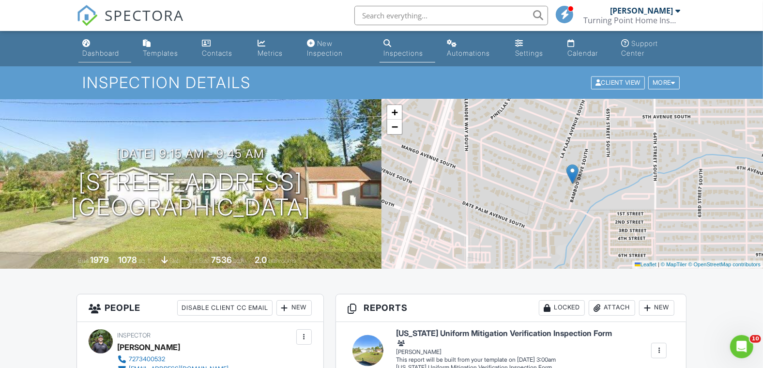
click at [91, 57] on div "Dashboard" at bounding box center [100, 53] width 37 height 8
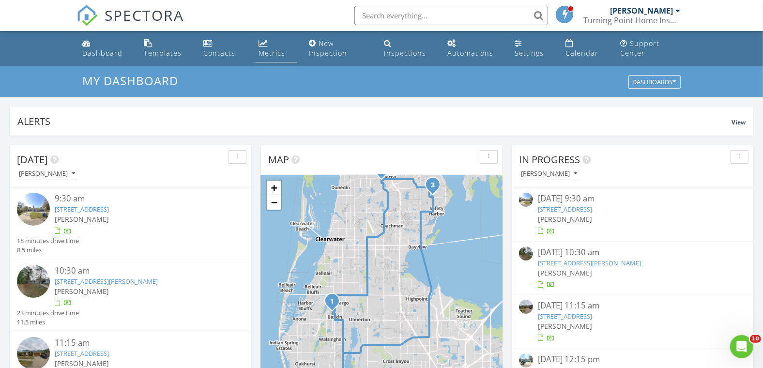
click at [273, 52] on div "Metrics" at bounding box center [272, 52] width 27 height 9
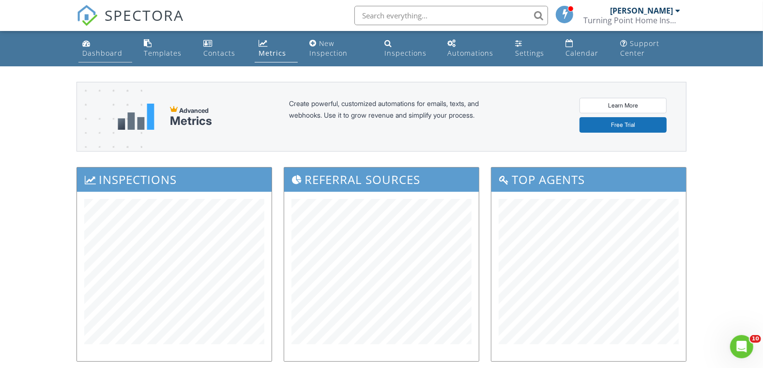
click at [110, 54] on div "Dashboard" at bounding box center [102, 52] width 40 height 9
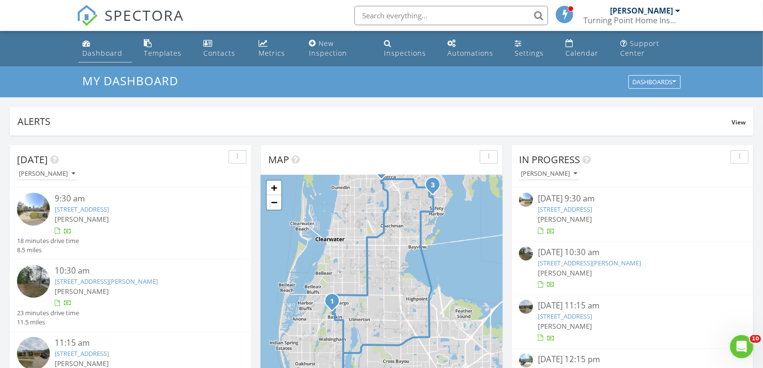
click at [115, 51] on div "Dashboard" at bounding box center [102, 52] width 40 height 9
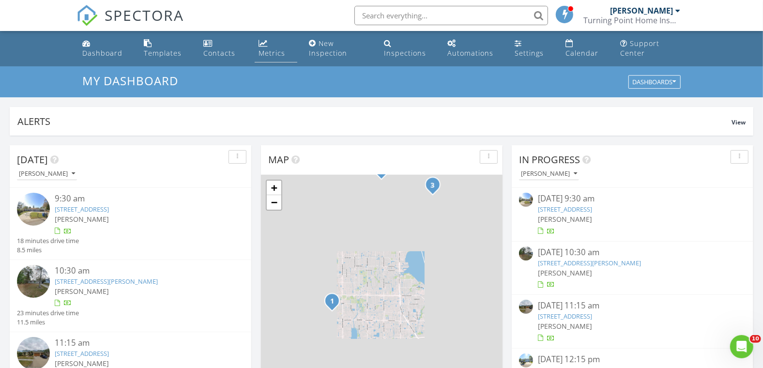
click at [271, 52] on div "Metrics" at bounding box center [272, 52] width 27 height 9
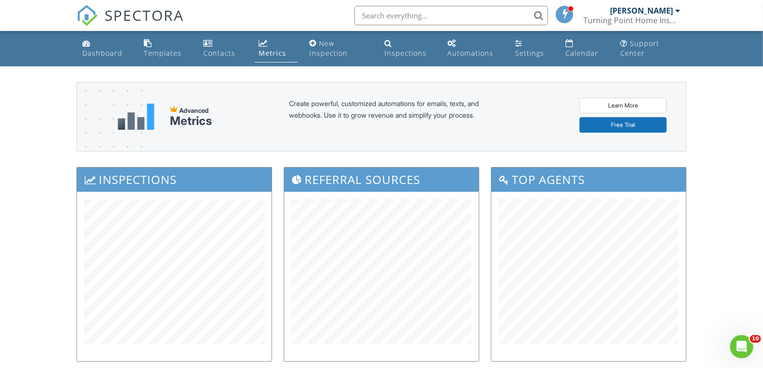
click at [88, 52] on div "Dashboard" at bounding box center [102, 52] width 40 height 9
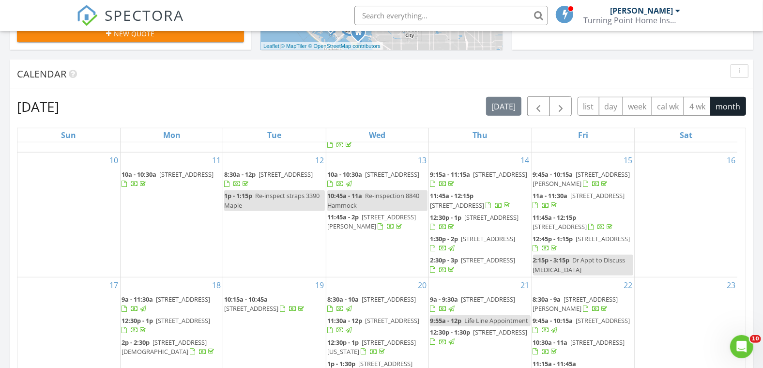
scroll to position [592, 0]
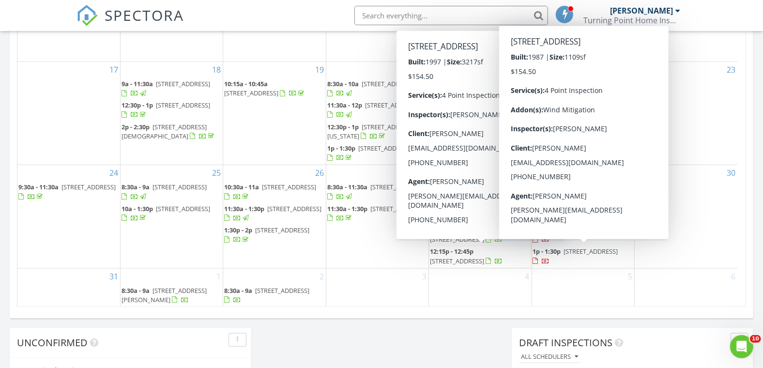
click at [595, 262] on span "1p - 1:30p 660 Rodeo Dr, Largo 33771" at bounding box center [583, 256] width 100 height 19
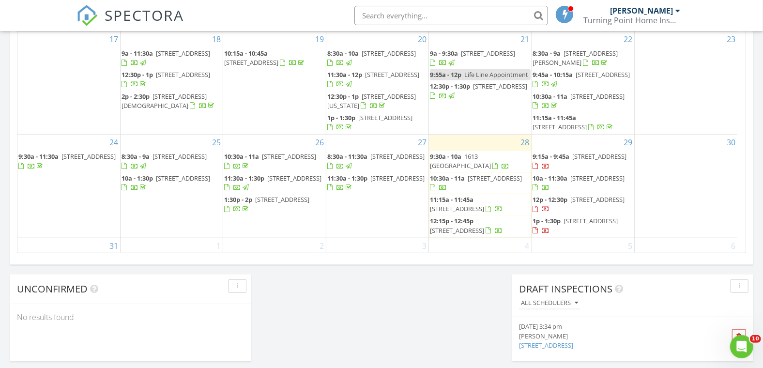
scroll to position [228, 0]
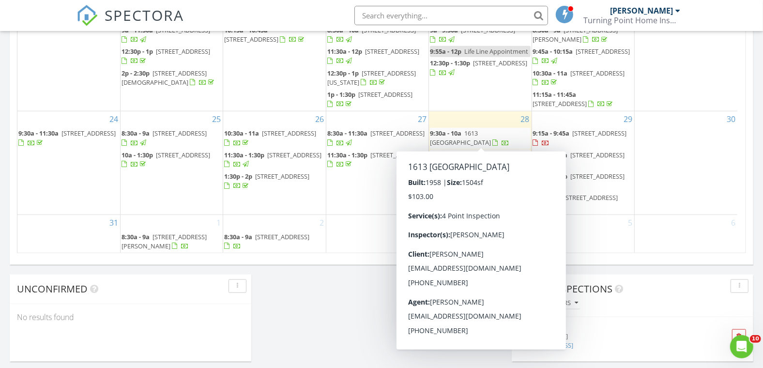
click at [590, 123] on div "29 9:15a - 9:45a 621 Bamboo Dr S, St. Petersburg 33707 10a - 11:30a 650 Pinella…" at bounding box center [583, 162] width 102 height 103
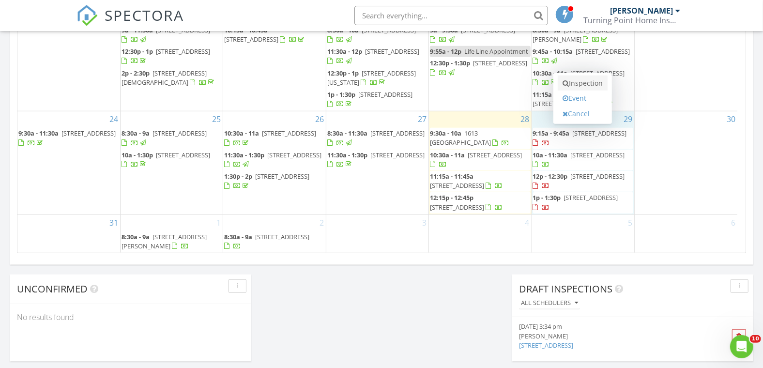
click at [583, 84] on link "Inspection" at bounding box center [583, 84] width 50 height 16
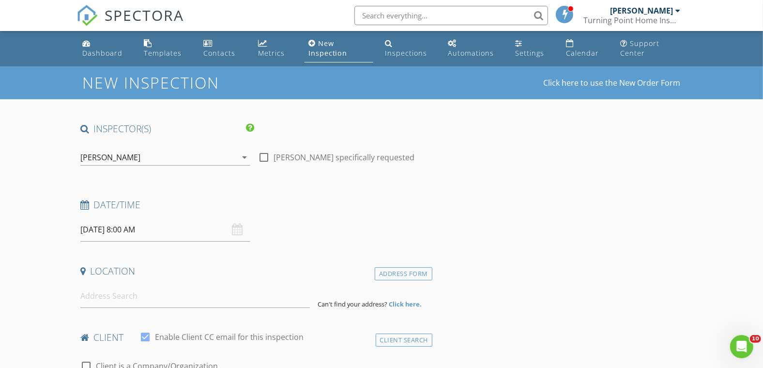
click at [133, 228] on input "[DATE] 8:00 AM" at bounding box center [165, 230] width 171 height 24
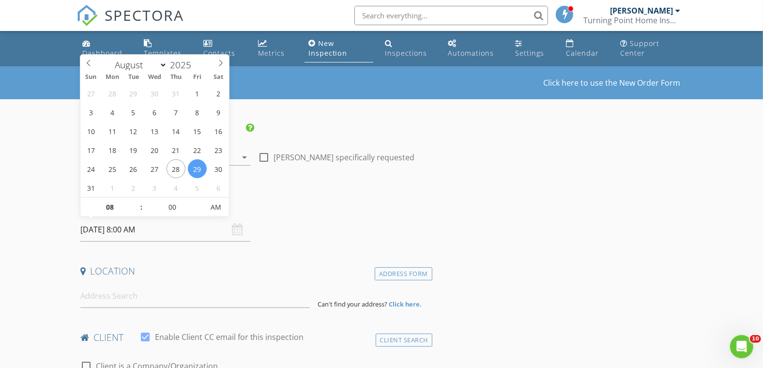
click at [137, 197] on div "27 28 29 30 31 1 2 3 4 5 6 7 8 9 10 11 12 13 14 15 16 17 18 19 20 21 22 23 24 2…" at bounding box center [154, 140] width 149 height 113
click at [137, 197] on div "January February March April May June July August September October November [D…" at bounding box center [154, 136] width 149 height 162
type input "09"
type input "[DATE] 9:00 AM"
click at [137, 198] on span at bounding box center [136, 203] width 7 height 10
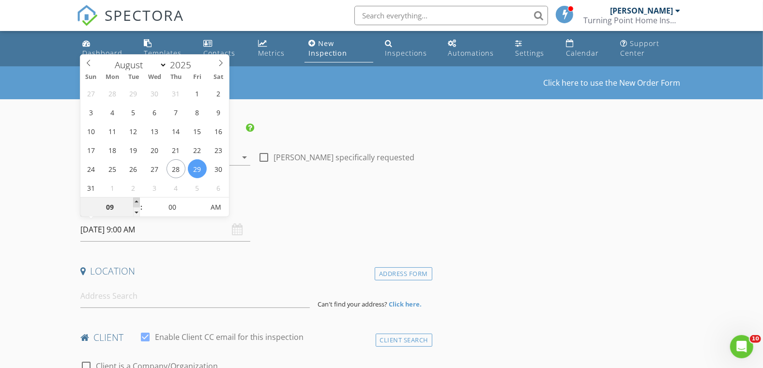
type input "10"
type input "[DATE] 10:00 AM"
click at [137, 198] on span at bounding box center [136, 203] width 7 height 10
type input "11"
type input "[DATE] 11:00 AM"
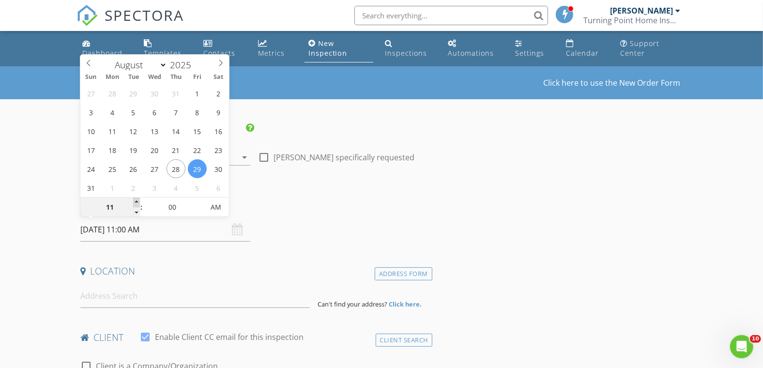
click at [137, 198] on span at bounding box center [136, 203] width 7 height 10
type input "12"
type input "[DATE] 12:00 PM"
click at [137, 198] on span at bounding box center [136, 203] width 7 height 10
type input "01"
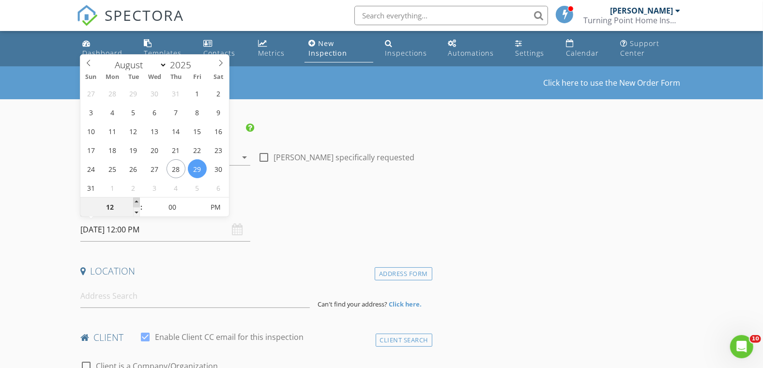
type input "[DATE] 1:00 PM"
click at [139, 200] on span at bounding box center [136, 203] width 7 height 10
type input "05"
type input "[DATE] 1:05 PM"
click at [197, 200] on span at bounding box center [199, 203] width 7 height 10
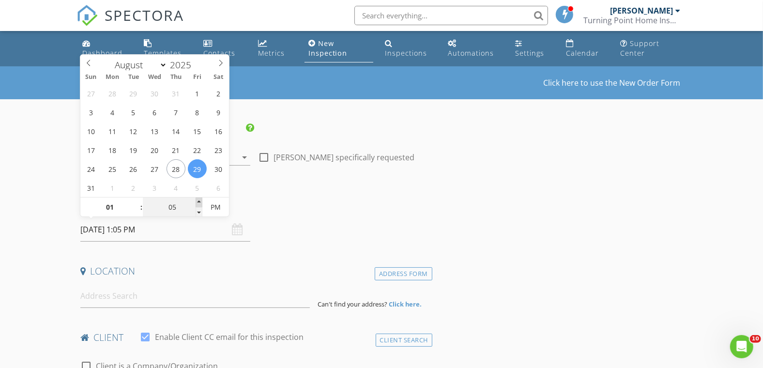
type input "10"
type input "[DATE] 1:10 PM"
click at [197, 200] on span at bounding box center [199, 203] width 7 height 10
type input "15"
type input "[DATE] 1:15 PM"
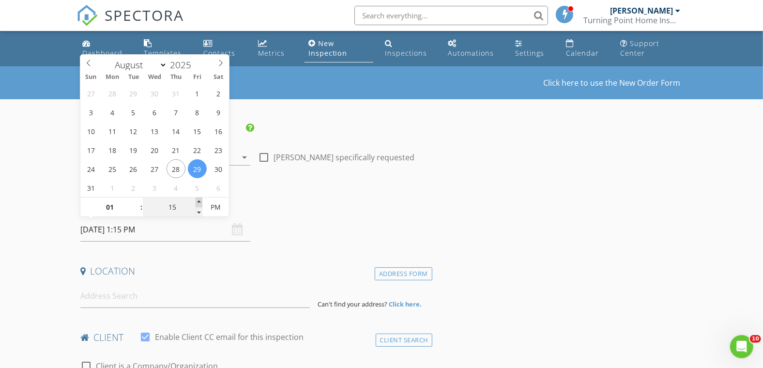
click at [197, 200] on span at bounding box center [199, 203] width 7 height 10
type input "20"
type input "[DATE] 1:20 PM"
click at [197, 200] on span at bounding box center [199, 203] width 7 height 10
type input "25"
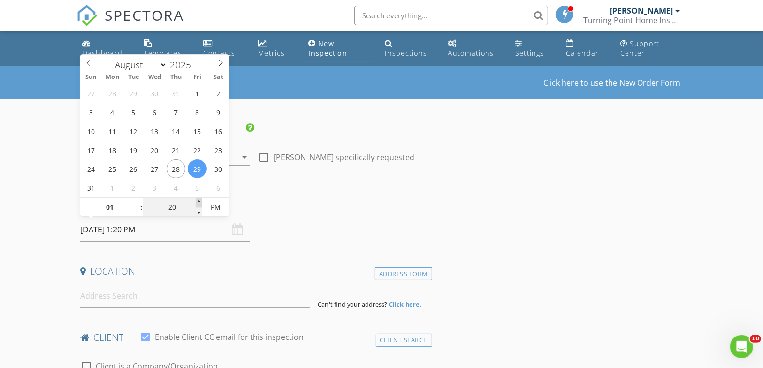
type input "[DATE] 1:25 PM"
click at [197, 200] on span at bounding box center [199, 203] width 7 height 10
type input "30"
type input "[DATE] 1:30 PM"
click at [197, 200] on span at bounding box center [199, 203] width 7 height 10
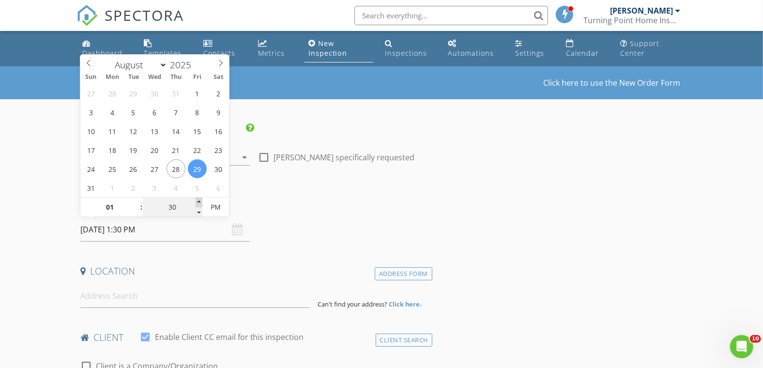
type input "35"
type input "[DATE] 1:35 PM"
click at [197, 200] on span at bounding box center [199, 203] width 7 height 10
type input "40"
type input "[DATE] 1:40 PM"
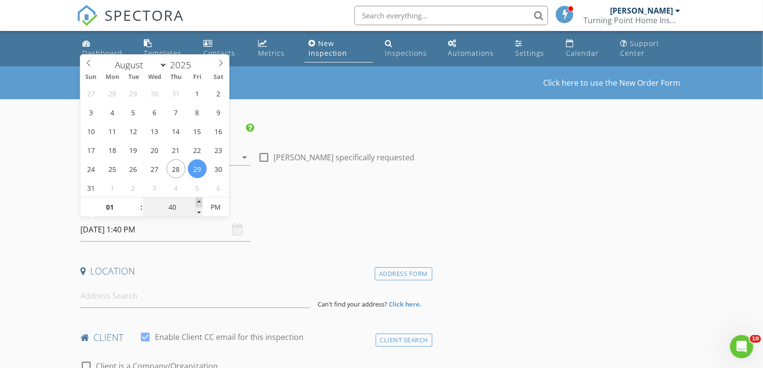
click at [197, 200] on span at bounding box center [199, 203] width 7 height 10
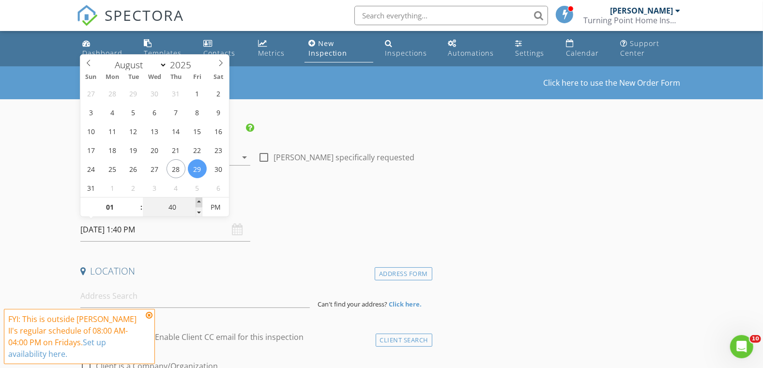
type input "45"
type input "[DATE] 1:45 PM"
click at [197, 200] on span at bounding box center [199, 203] width 7 height 10
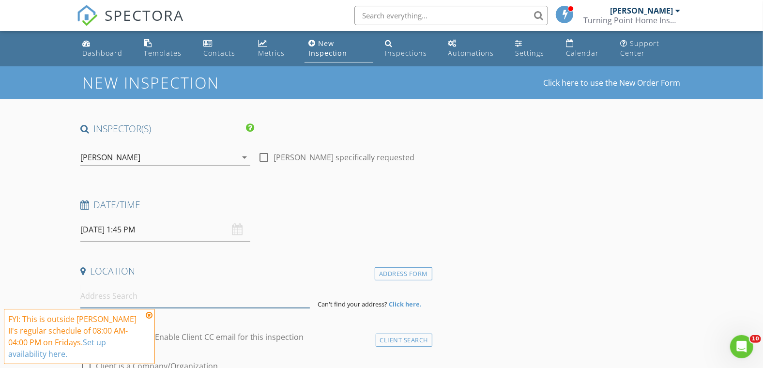
click at [115, 300] on input at bounding box center [195, 296] width 230 height 24
paste input "[STREET_ADDRESS]"
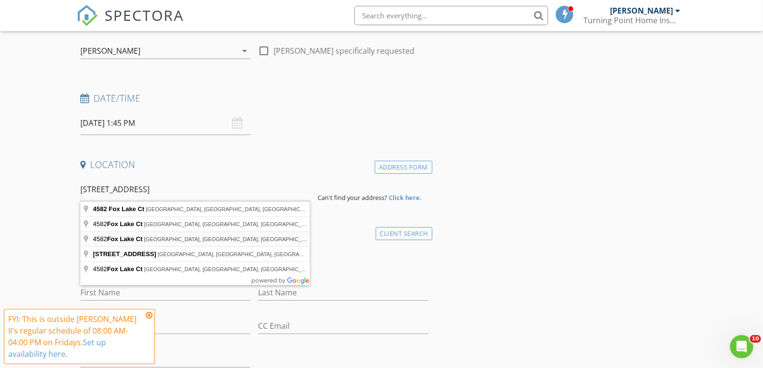
scroll to position [108, 0]
type input "[STREET_ADDRESS]"
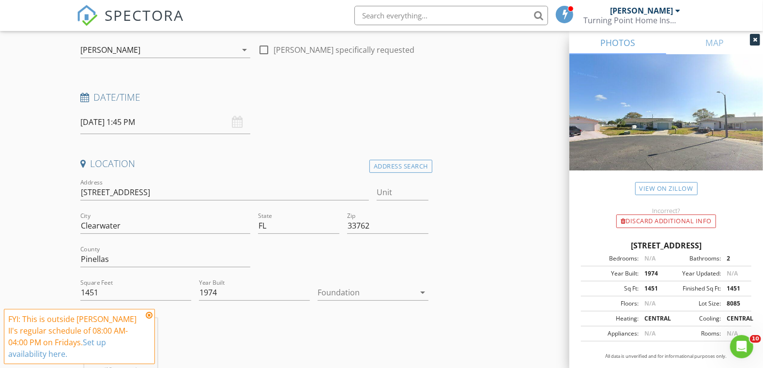
click at [149, 313] on icon at bounding box center [149, 315] width 7 height 8
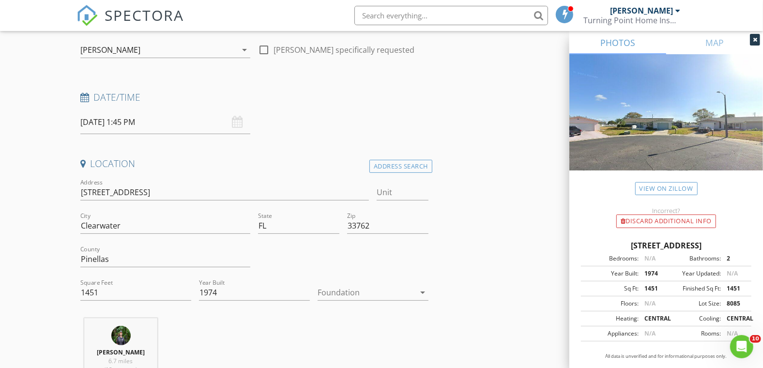
click at [346, 295] on div at bounding box center [366, 293] width 97 height 16
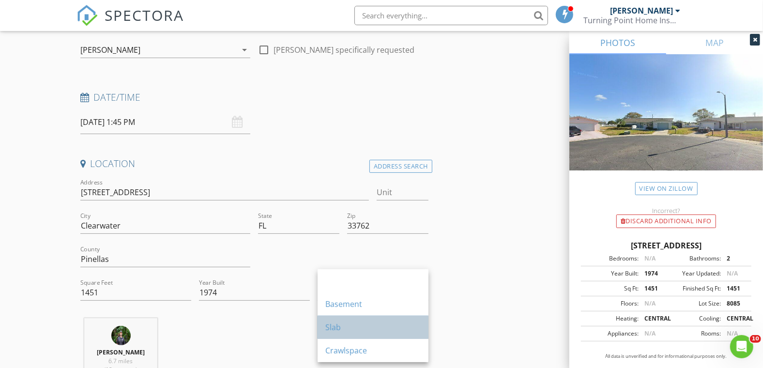
click at [338, 326] on div "Slab" at bounding box center [373, 328] width 95 height 12
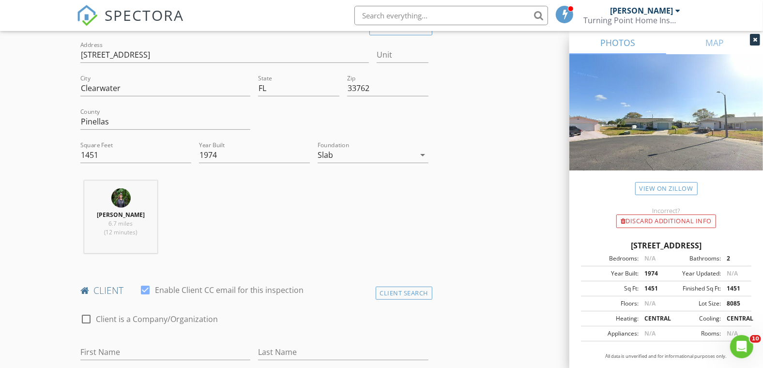
scroll to position [376, 0]
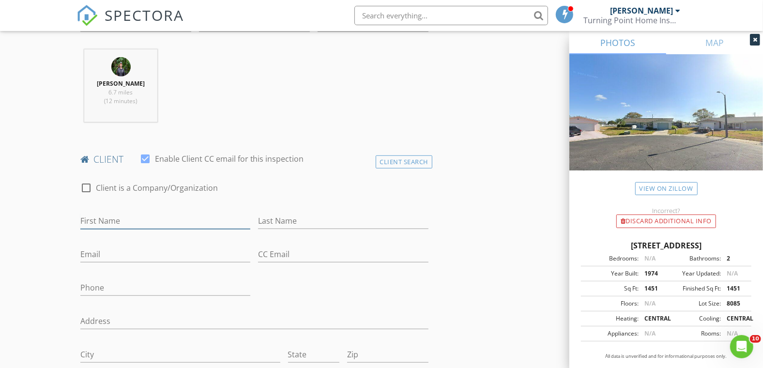
click at [97, 218] on input "First Name" at bounding box center [165, 221] width 171 height 16
paste input "David Barrett"
type input "David Barrett"
click at [269, 219] on input "Last Name" at bounding box center [343, 221] width 171 height 16
paste input "David Barrett"
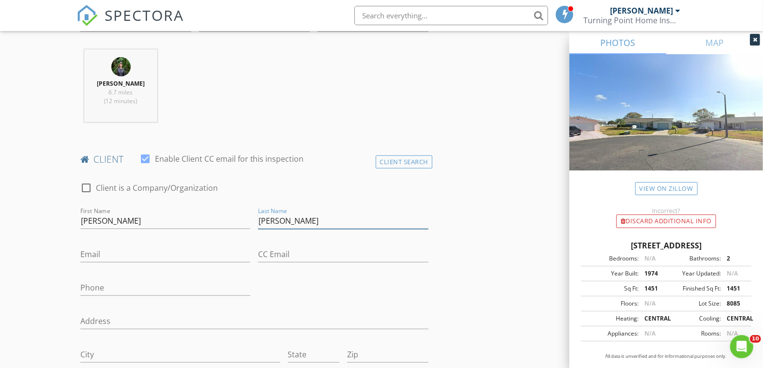
drag, startPoint x: 281, startPoint y: 223, endPoint x: 219, endPoint y: 222, distance: 61.5
click at [219, 222] on div "check_box_outline_blank Client is a Company/Organization First Name David Barre…" at bounding box center [255, 310] width 356 height 276
type input "[PERSON_NAME]"
click at [181, 217] on input "[PERSON_NAME]" at bounding box center [165, 221] width 171 height 16
type input "[PERSON_NAME]"
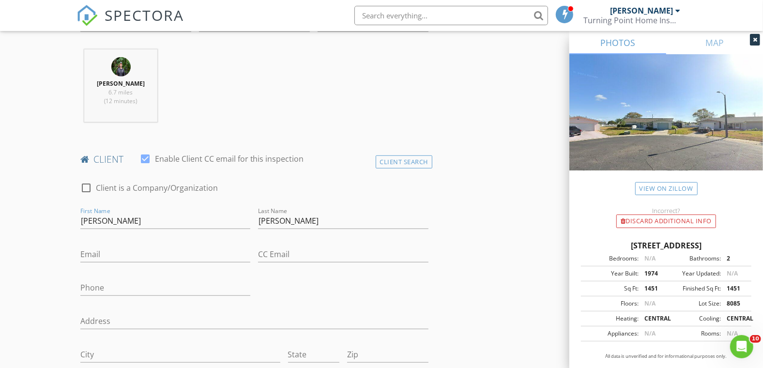
click at [142, 256] on input "Email" at bounding box center [165, 255] width 171 height 16
paste input "[EMAIL_ADDRESS][DOMAIN_NAME]"
type input "[EMAIL_ADDRESS][DOMAIN_NAME]"
click at [92, 291] on input "Phone" at bounding box center [165, 288] width 171 height 16
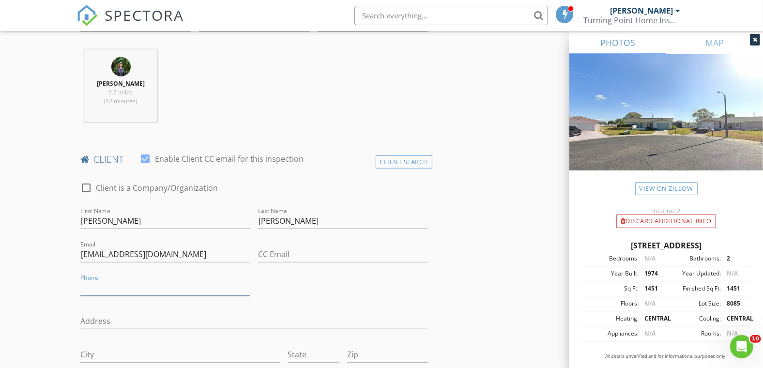
paste input "[PHONE_NUMBER]"
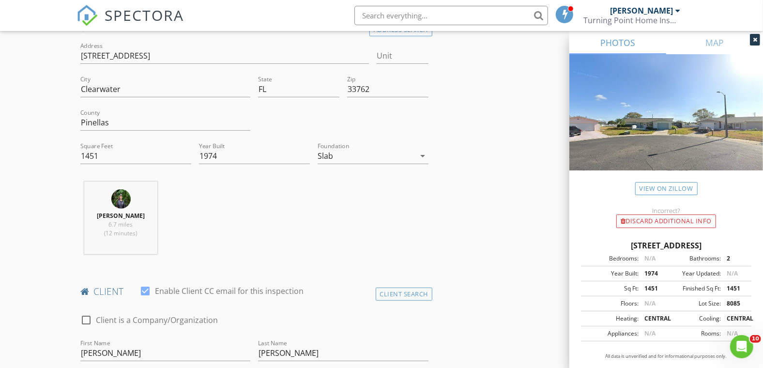
scroll to position [54, 0]
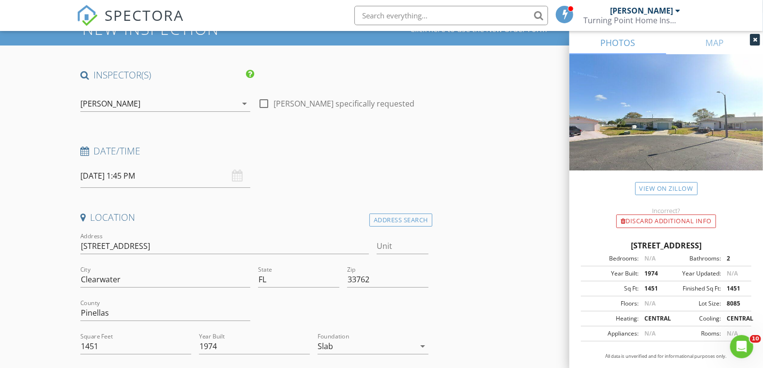
type input "[PHONE_NUMBER]"
drag, startPoint x: 142, startPoint y: 240, endPoint x: 38, endPoint y: 257, distance: 105.0
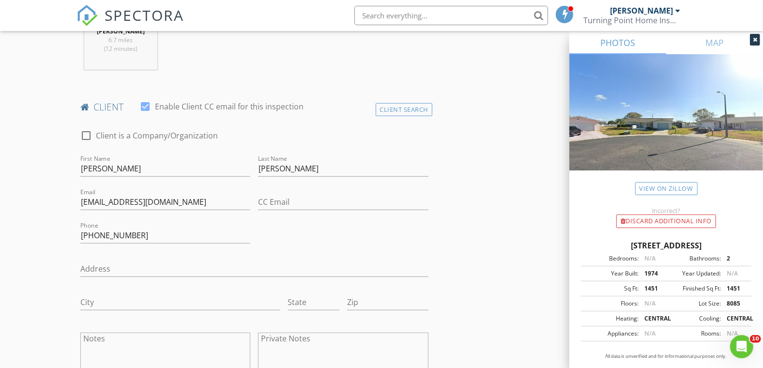
scroll to position [430, 0]
click at [102, 269] on input "Address" at bounding box center [254, 268] width 348 height 16
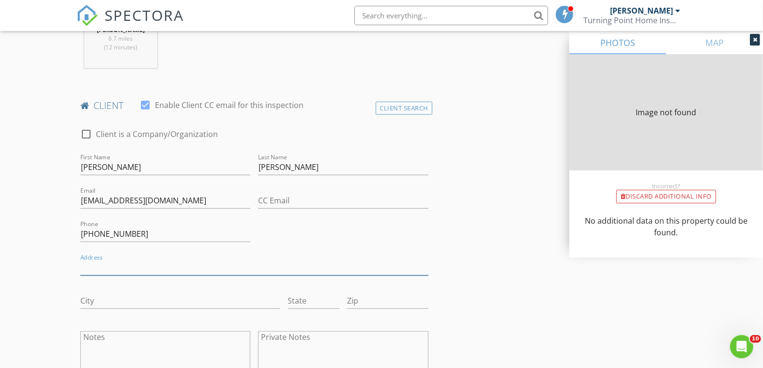
paste input "[STREET_ADDRESS]"
type input "[STREET_ADDRESS]"
type input "1451"
type input "1974"
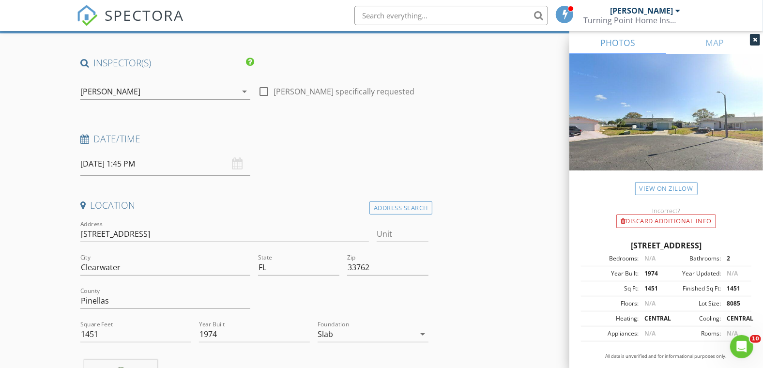
scroll to position [54, 0]
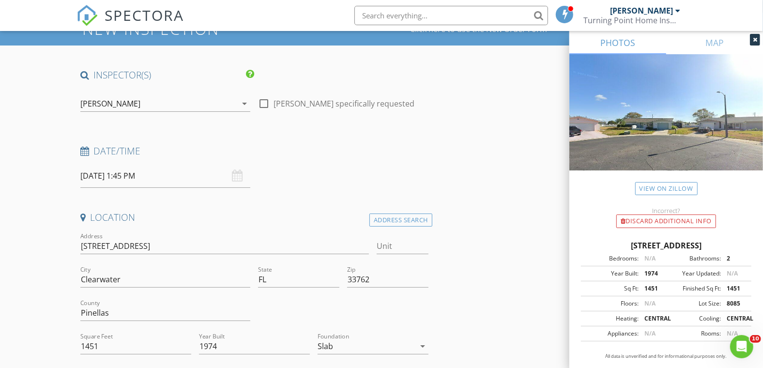
type input "[STREET_ADDRESS]"
drag, startPoint x: 129, startPoint y: 278, endPoint x: 23, endPoint y: 274, distance: 105.7
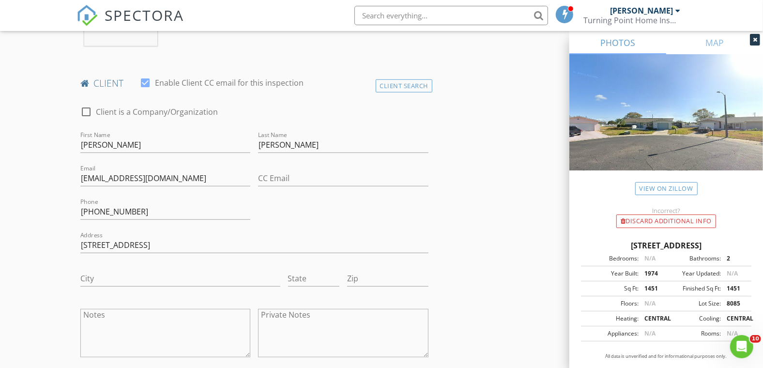
scroll to position [538, 0]
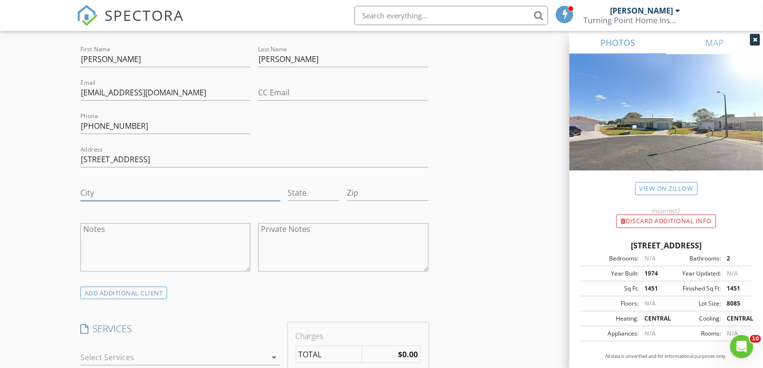
click at [92, 196] on input "City" at bounding box center [180, 193] width 200 height 16
paste input "Clearwater"
type input "Clearwater"
click at [296, 191] on input "State" at bounding box center [314, 193] width 52 height 16
type input "FL"
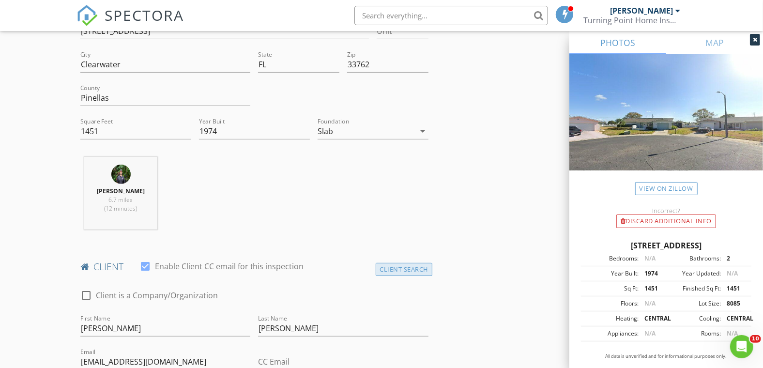
scroll to position [161, 0]
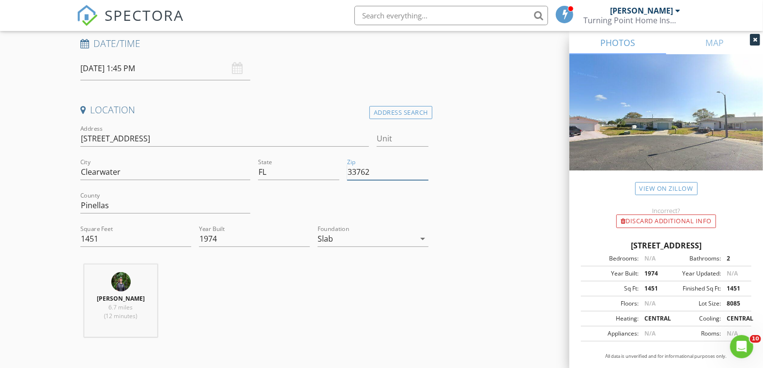
drag, startPoint x: 379, startPoint y: 175, endPoint x: 346, endPoint y: 179, distance: 33.7
click at [346, 179] on div "Zip 33762" at bounding box center [387, 172] width 89 height 33
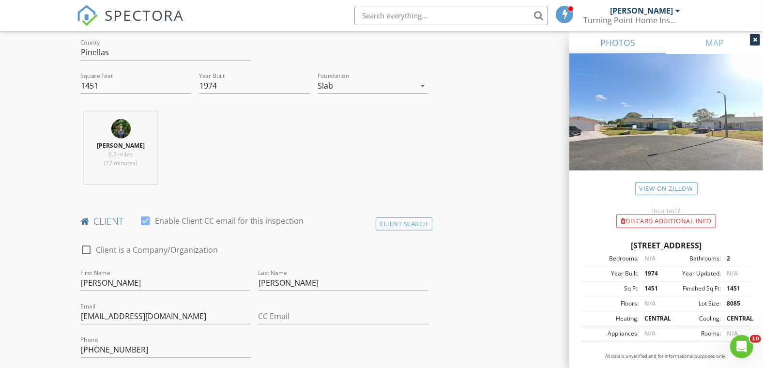
scroll to position [430, 0]
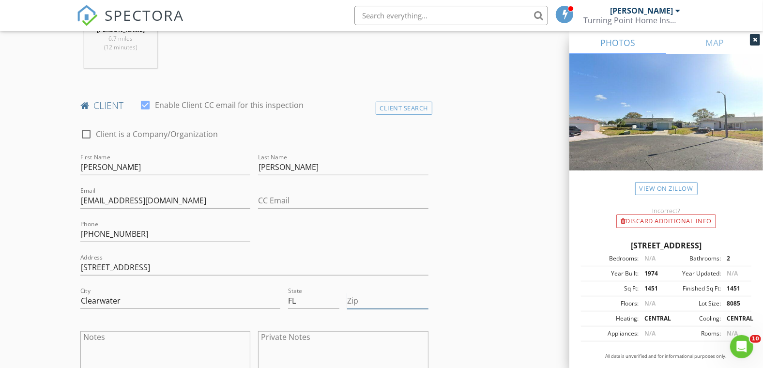
click at [359, 301] on input "Zip" at bounding box center [387, 301] width 81 height 16
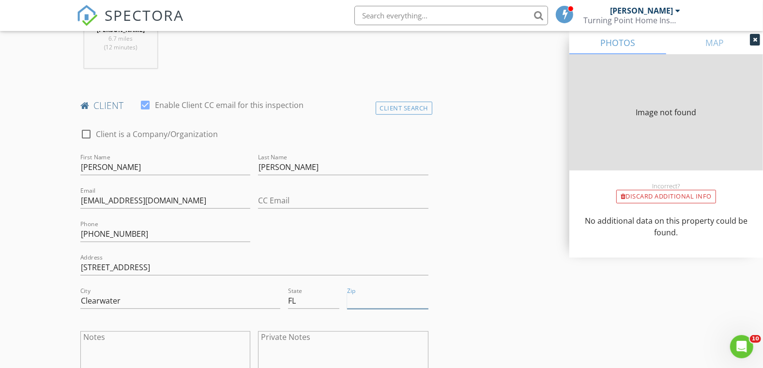
type input "1451"
type input "1974"
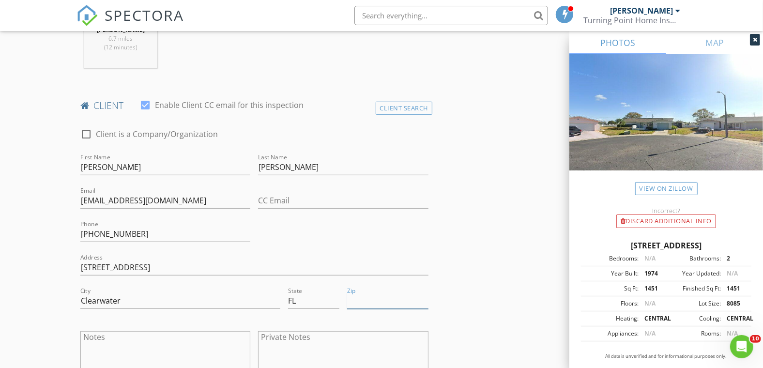
paste input "33762"
type input "33762"
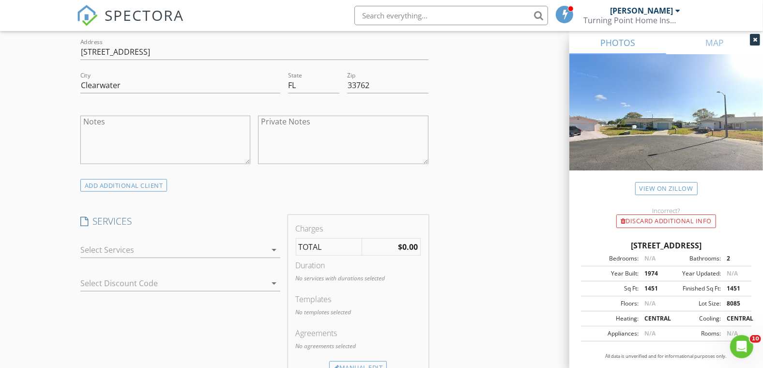
click at [89, 246] on div at bounding box center [173, 250] width 186 height 16
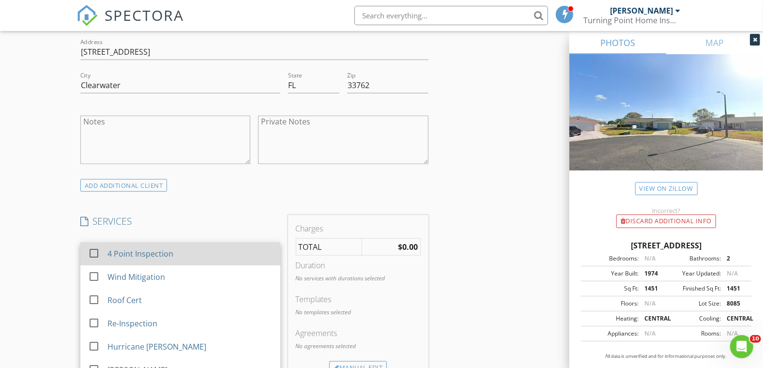
click at [96, 255] on div at bounding box center [94, 253] width 16 height 16
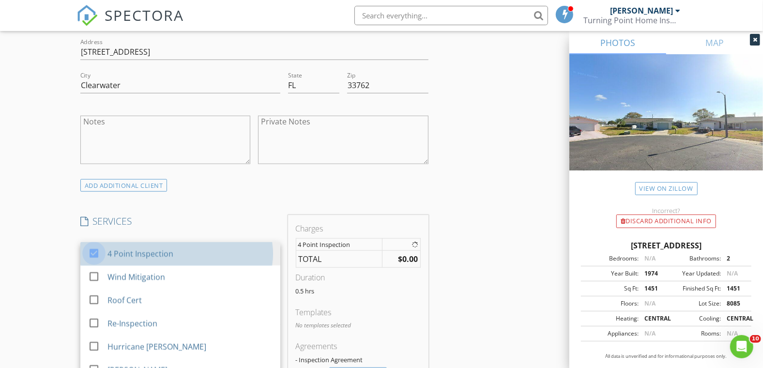
click at [33, 250] on div "New Inspection Click here to use the New Order Form INSPECTOR(S) check_box Clif…" at bounding box center [381, 270] width 763 height 1698
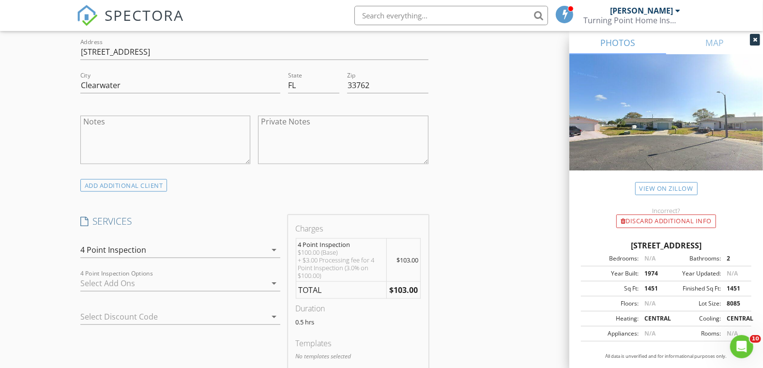
click at [88, 280] on div at bounding box center [173, 284] width 186 height 16
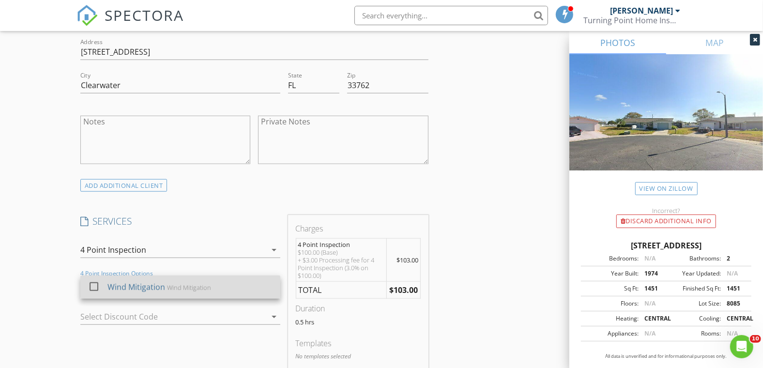
drag, startPoint x: 92, startPoint y: 285, endPoint x: 46, endPoint y: 277, distance: 46.7
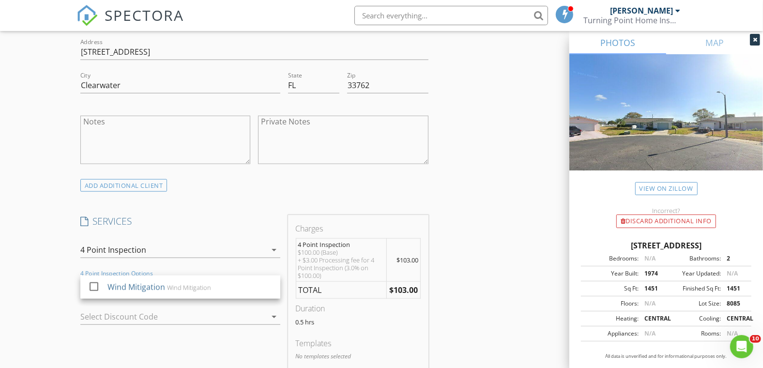
click at [91, 285] on div at bounding box center [94, 287] width 16 height 16
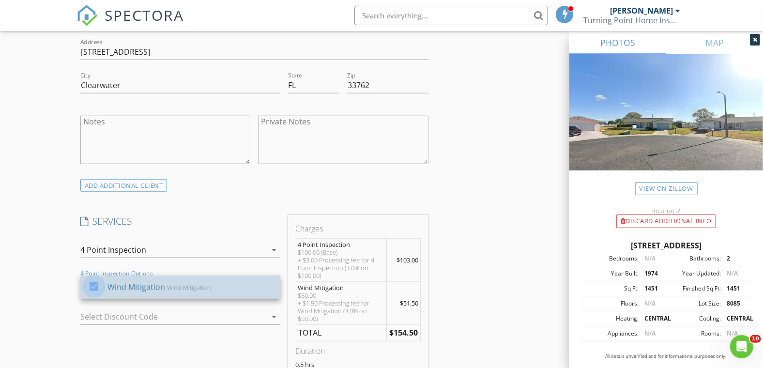
click at [46, 276] on div "New Inspection Click here to use the New Order Form INSPECTOR(S) check_box Clif…" at bounding box center [381, 307] width 763 height 1773
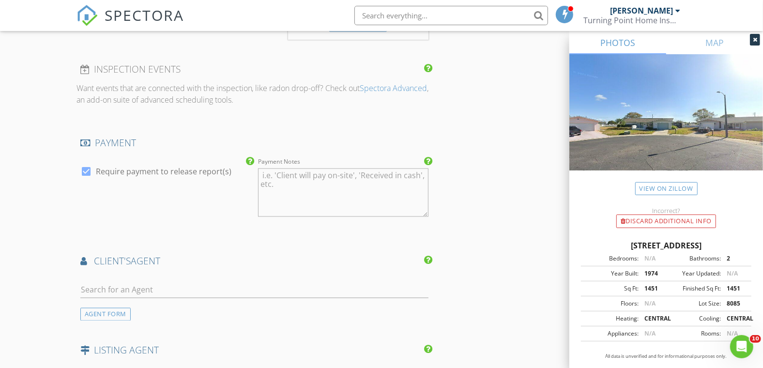
scroll to position [1130, 0]
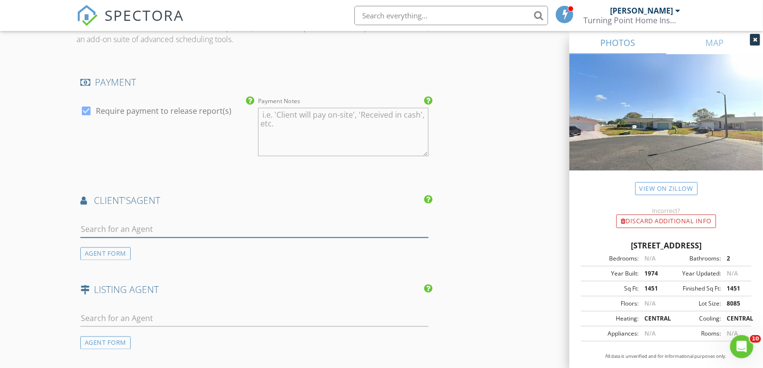
click at [95, 228] on input "text" at bounding box center [254, 230] width 348 height 16
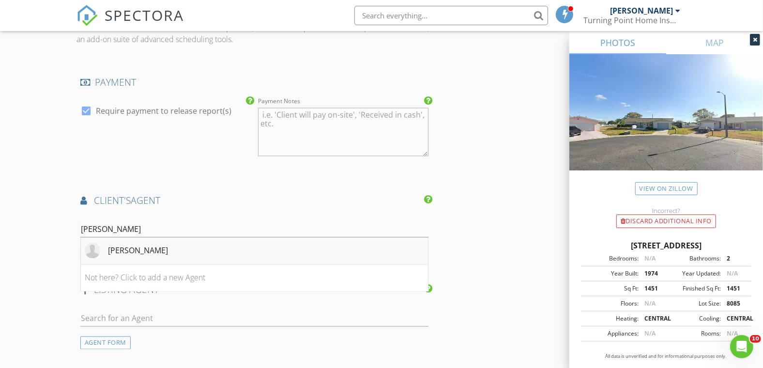
type input "chris her"
click at [131, 252] on div "[PERSON_NAME]" at bounding box center [138, 251] width 60 height 12
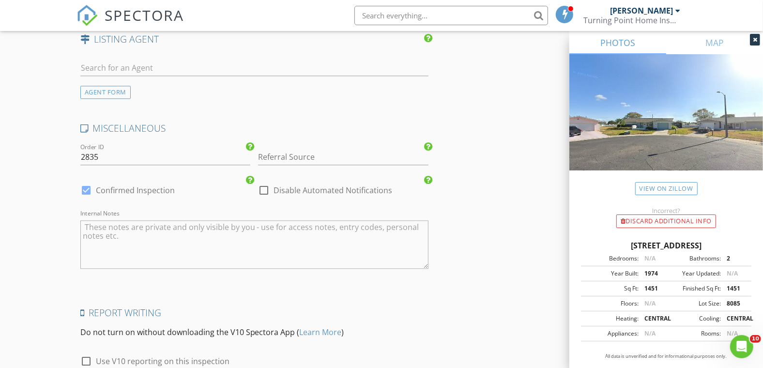
scroll to position [1754, 0]
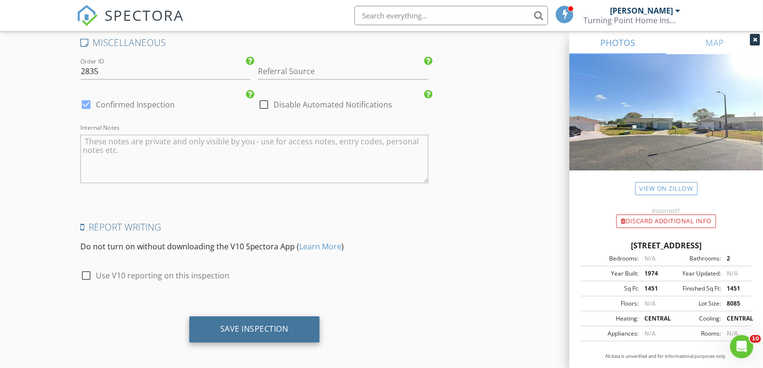
click at [222, 326] on div "Save Inspection" at bounding box center [254, 329] width 68 height 10
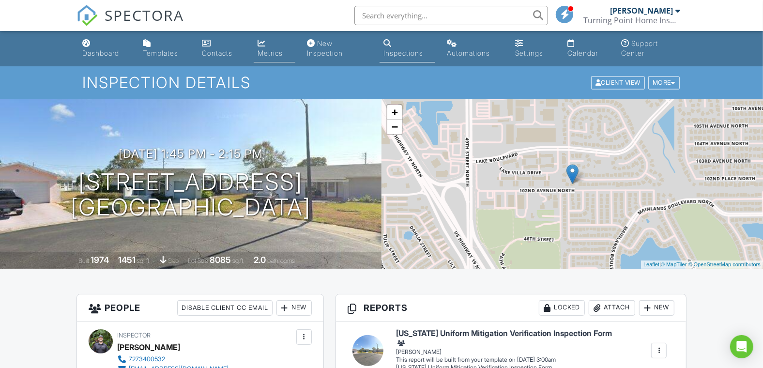
click at [260, 48] on link "Metrics" at bounding box center [275, 49] width 42 height 28
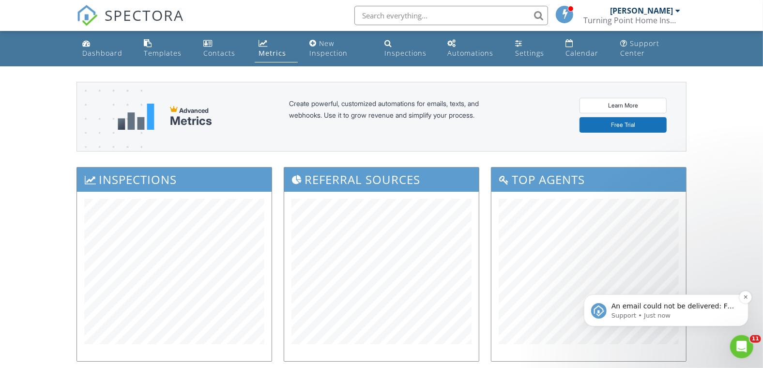
click at [680, 305] on p "An email could not be delivered: For more information, view Why emails don't ge…" at bounding box center [673, 306] width 125 height 10
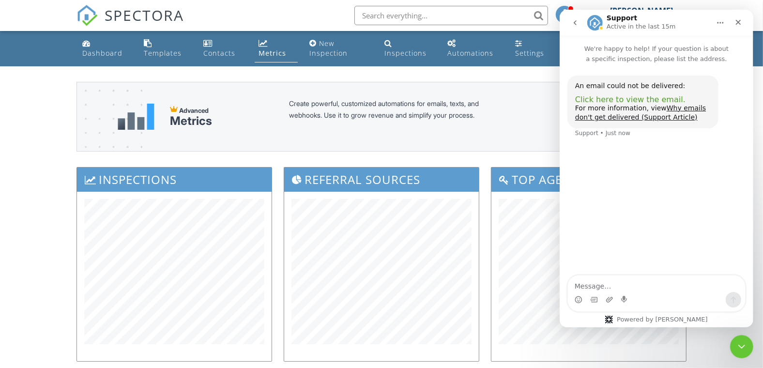
click at [612, 102] on span "Click here to view the email." at bounding box center [630, 99] width 110 height 9
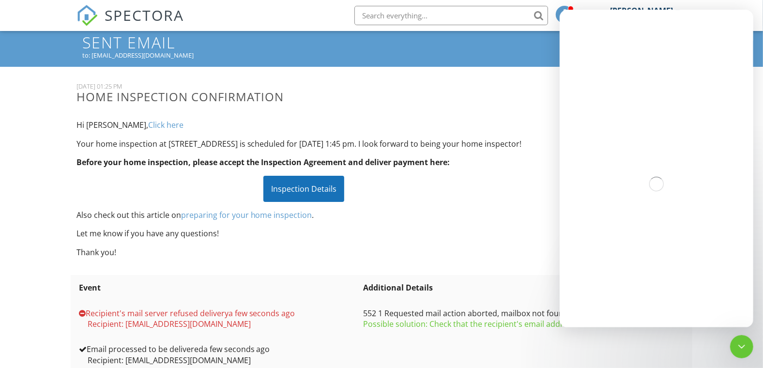
scroll to position [80, 0]
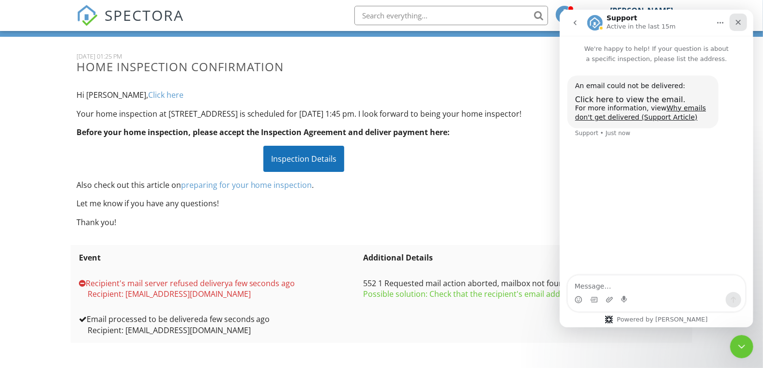
click at [738, 22] on icon "Close" at bounding box center [738, 22] width 5 height 5
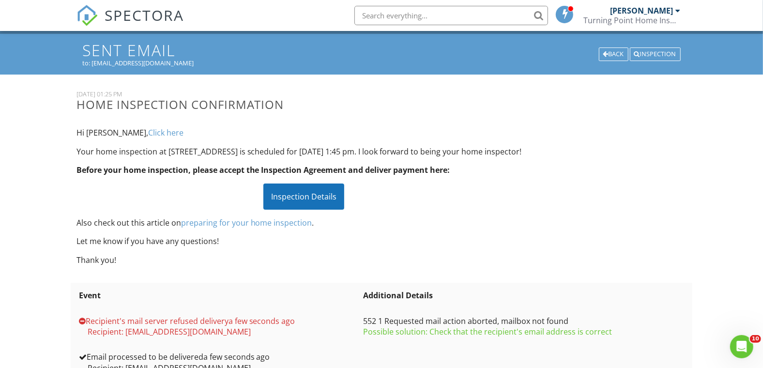
scroll to position [0, 0]
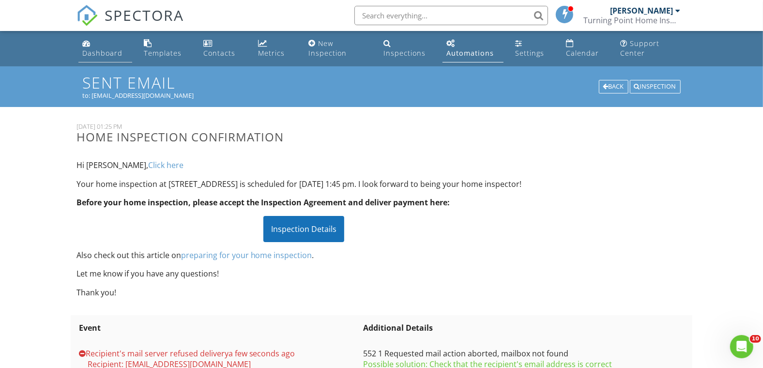
click at [96, 53] on div "Dashboard" at bounding box center [102, 52] width 40 height 9
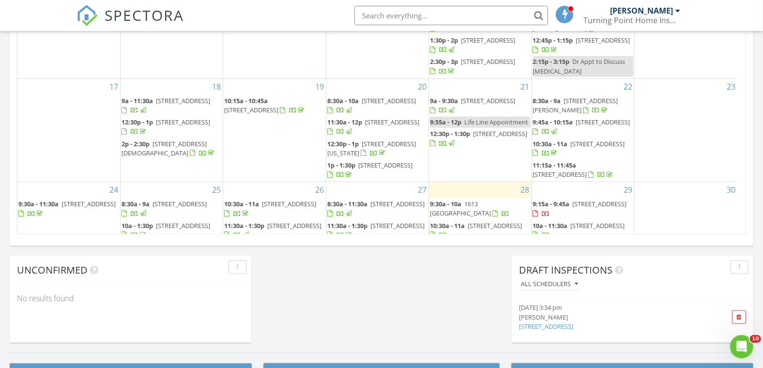
scroll to position [249, 0]
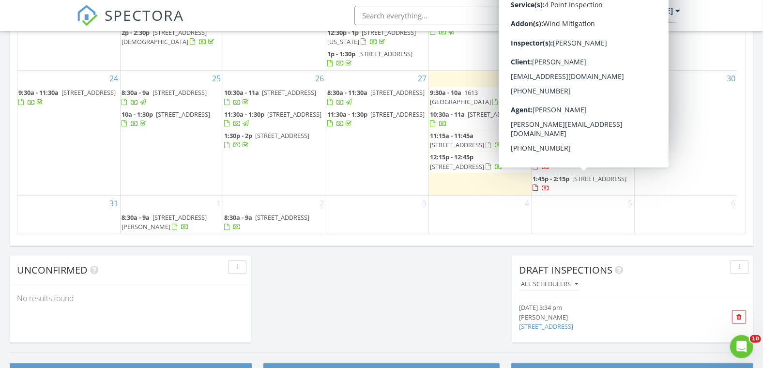
click at [571, 179] on link "1:45p - 2:15p 4582 Fox Lake Ct, Clearwater 33762" at bounding box center [580, 183] width 94 height 18
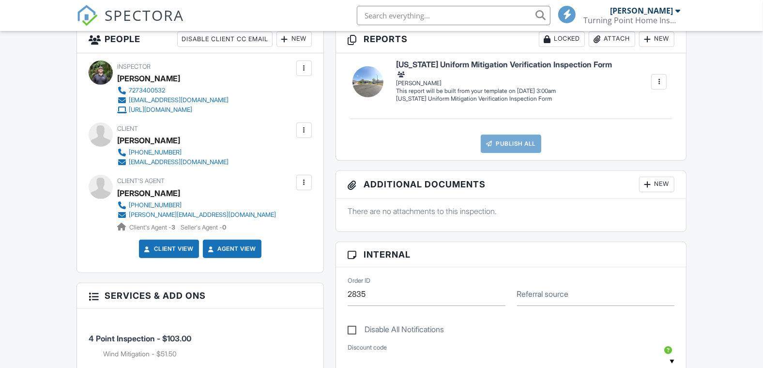
scroll to position [269, 0]
click at [301, 128] on div at bounding box center [304, 130] width 10 height 10
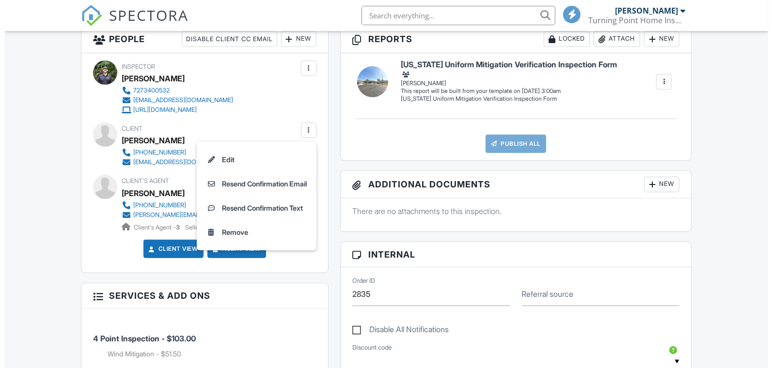
scroll to position [0, 0]
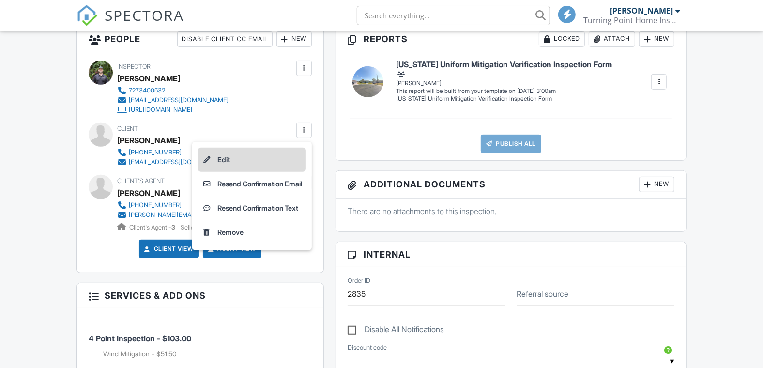
click at [272, 155] on li "Edit" at bounding box center [252, 160] width 108 height 24
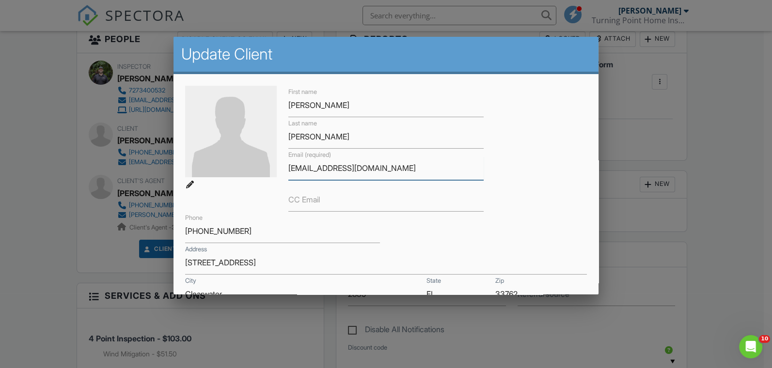
click at [308, 168] on input "[EMAIL_ADDRESS][DOMAIN_NAME]" at bounding box center [385, 168] width 195 height 24
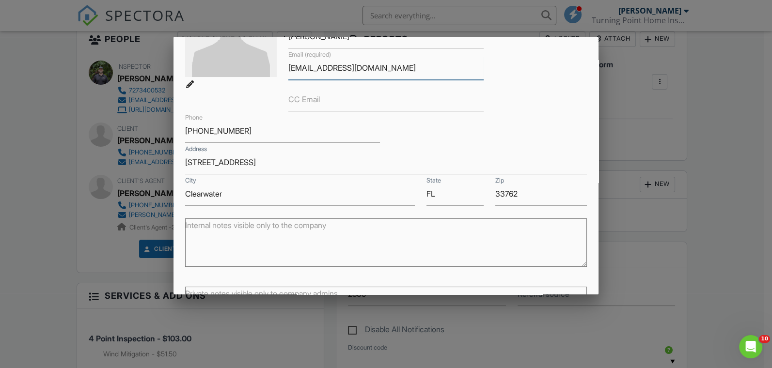
scroll to position [184, 0]
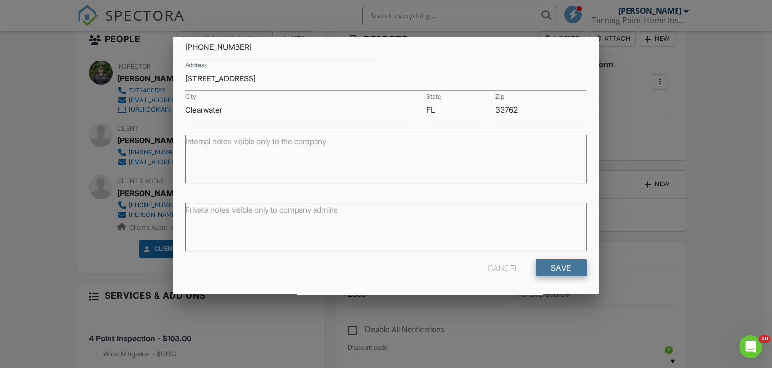
type input "[EMAIL_ADDRESS][DOMAIN_NAME]"
click at [541, 265] on input "Save" at bounding box center [560, 267] width 51 height 17
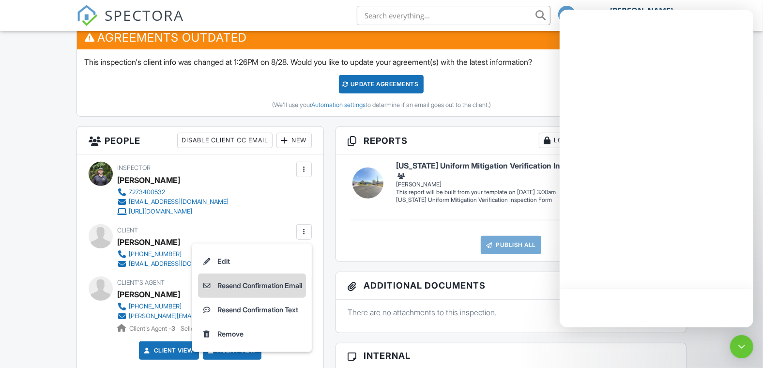
click at [240, 288] on li "Resend Confirmation Email" at bounding box center [252, 286] width 108 height 24
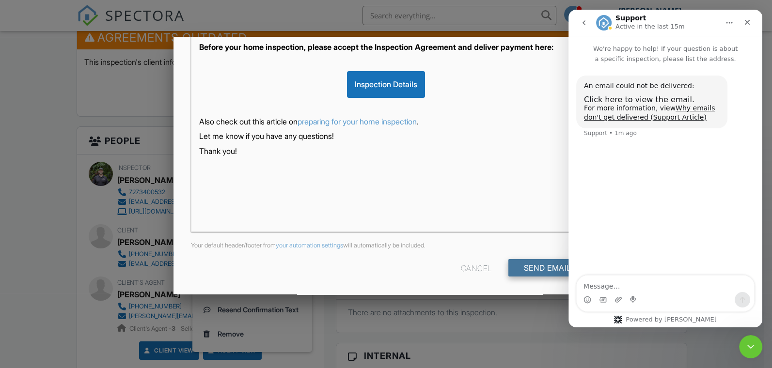
click at [526, 268] on input "Send Email" at bounding box center [547, 267] width 78 height 17
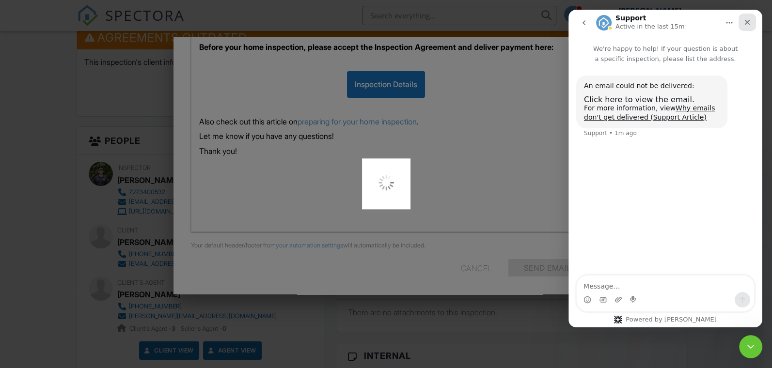
click at [747, 20] on icon "Close" at bounding box center [747, 22] width 8 height 8
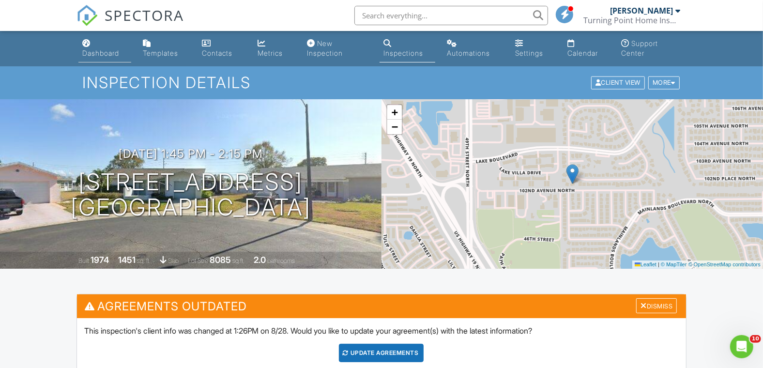
click at [106, 52] on div "Dashboard" at bounding box center [100, 53] width 37 height 8
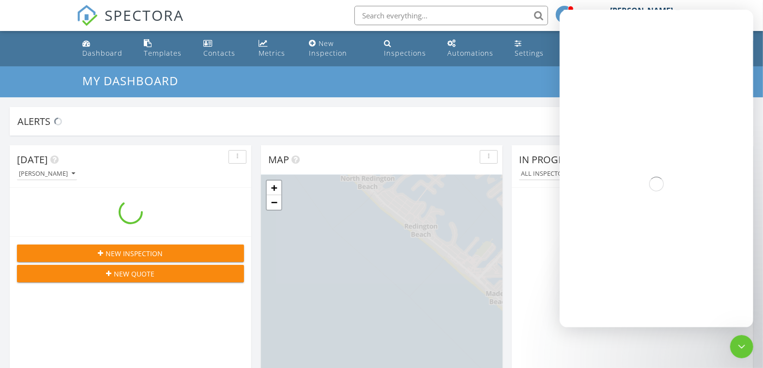
scroll to position [898, 780]
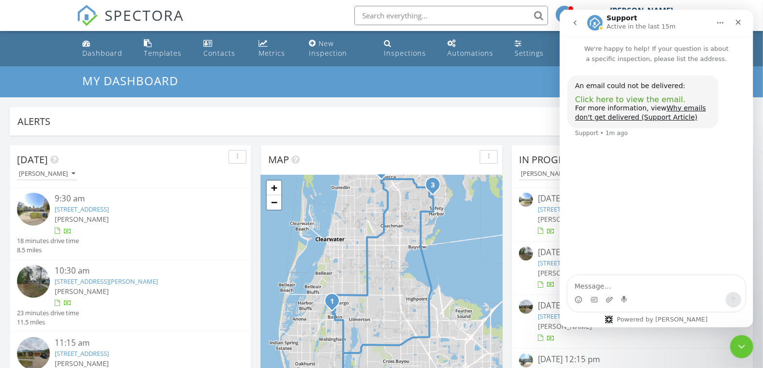
click at [617, 101] on span "Click here to view the email." at bounding box center [630, 99] width 110 height 9
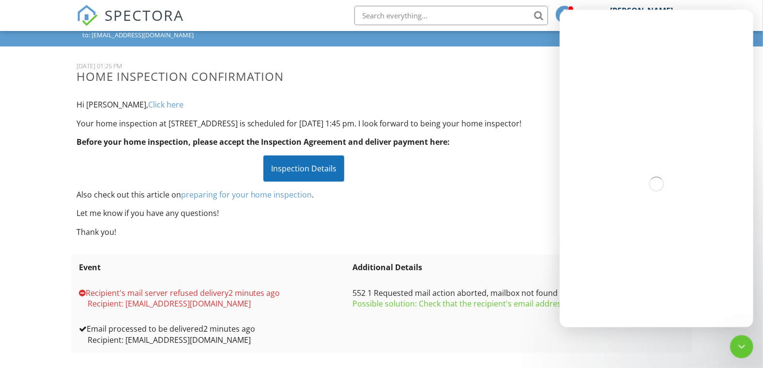
scroll to position [80, 0]
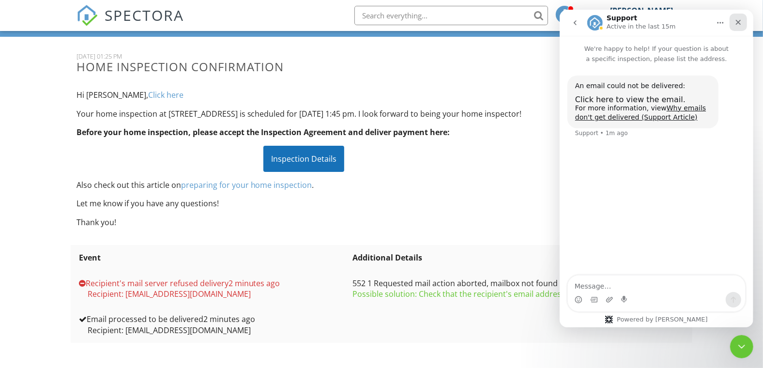
click at [733, 24] on div "Close" at bounding box center [737, 22] width 17 height 17
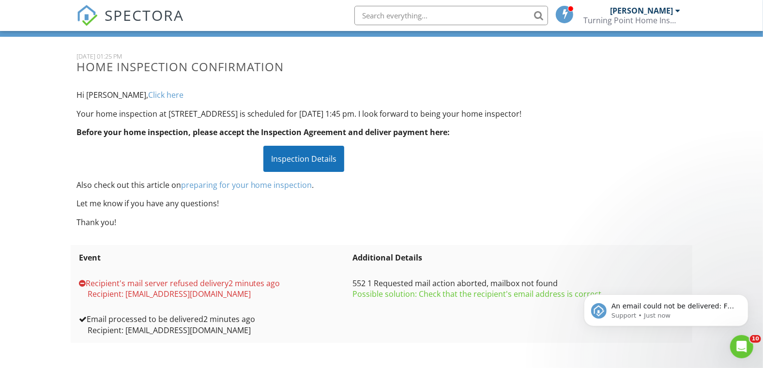
scroll to position [0, 0]
click at [746, 295] on icon "Dismiss notification" at bounding box center [745, 296] width 5 height 5
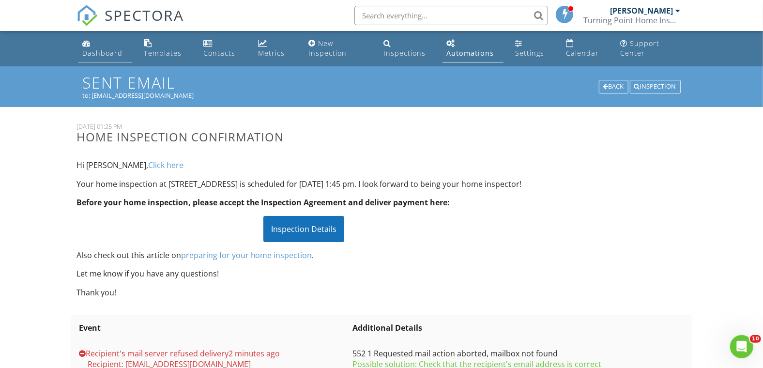
click at [77, 52] on li "Dashboard" at bounding box center [106, 48] width 58 height 35
click at [93, 53] on div "Dashboard" at bounding box center [102, 52] width 40 height 9
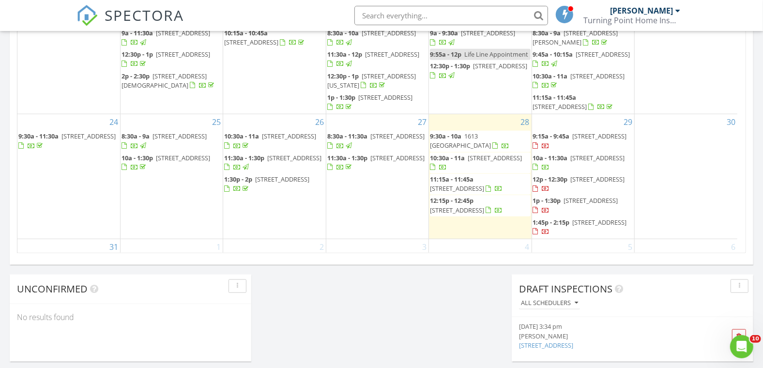
scroll to position [249, 0]
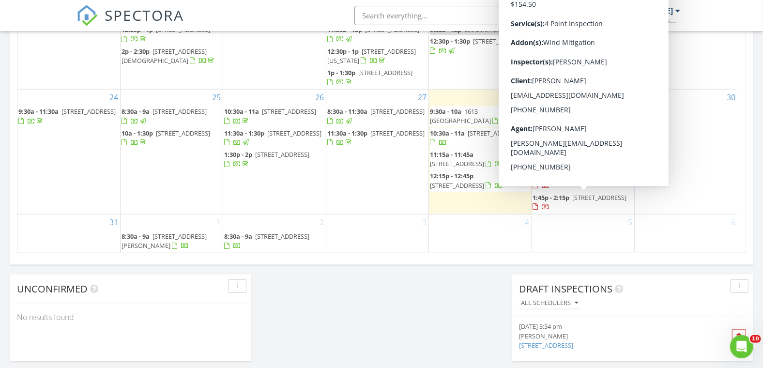
click at [548, 198] on span "1:45p - 2:15p" at bounding box center [551, 197] width 37 height 9
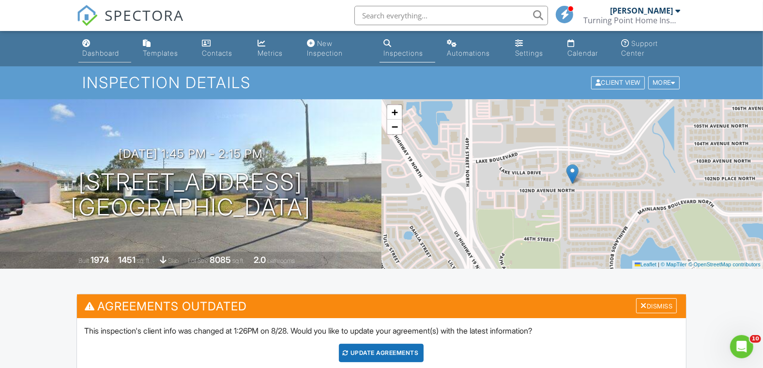
click at [97, 55] on div "Dashboard" at bounding box center [100, 53] width 37 height 8
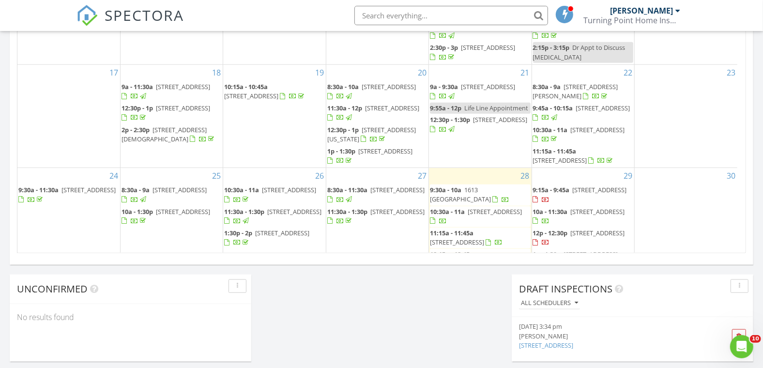
scroll to position [249, 0]
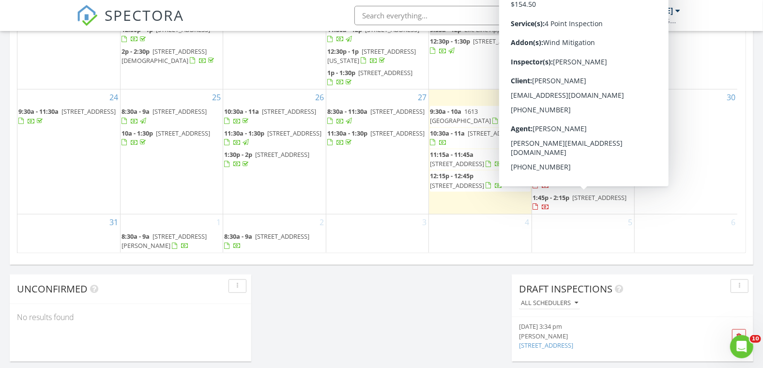
click at [557, 198] on span "1:45p - 2:15p" at bounding box center [551, 197] width 37 height 9
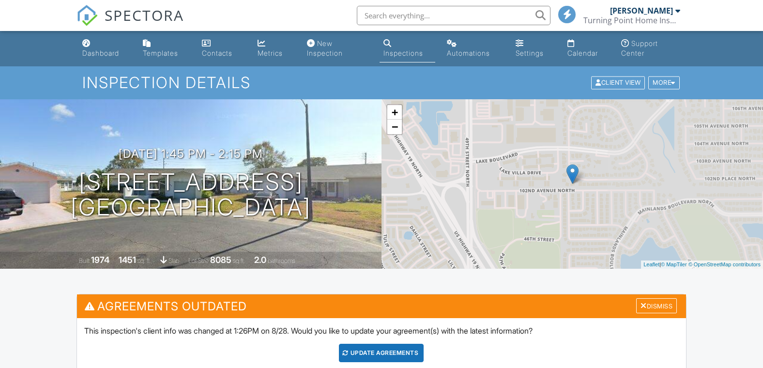
scroll to position [323, 0]
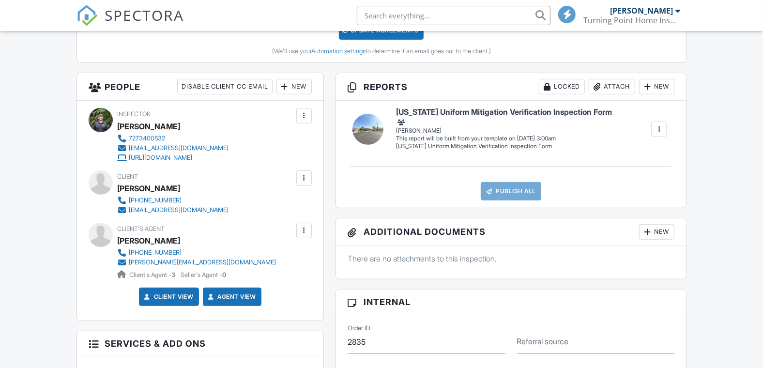
click at [303, 173] on div at bounding box center [304, 178] width 10 height 10
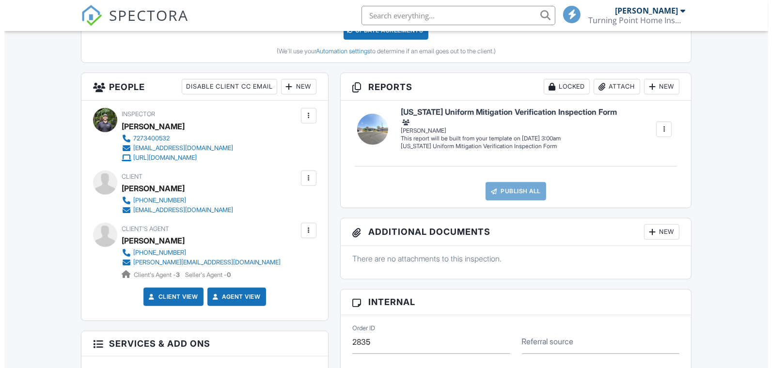
scroll to position [0, 0]
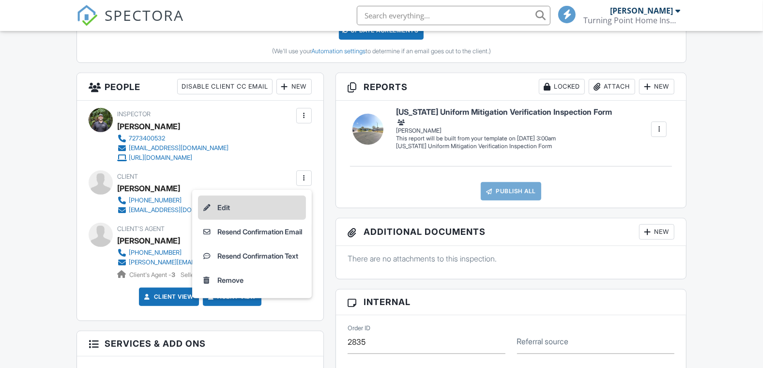
click at [280, 198] on li "Edit" at bounding box center [252, 208] width 108 height 24
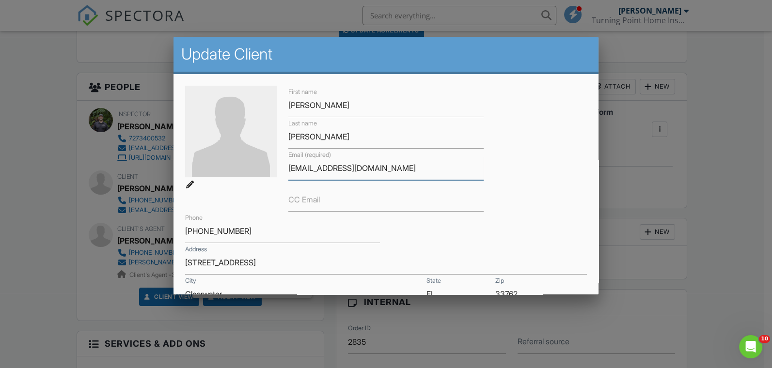
click at [304, 168] on input "[EMAIL_ADDRESS][DOMAIN_NAME]" at bounding box center [385, 168] width 195 height 24
click at [314, 169] on input "[EMAIL_ADDRESS][DOMAIN_NAME]" at bounding box center [385, 168] width 195 height 24
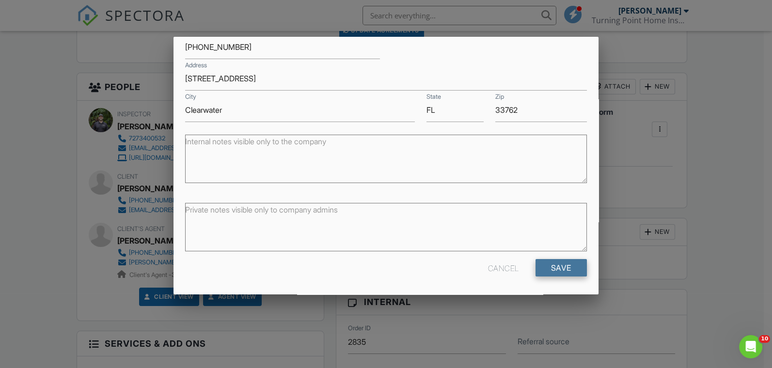
type input "[EMAIL_ADDRESS][DOMAIN_NAME]"
click at [538, 268] on input "Save" at bounding box center [560, 267] width 51 height 17
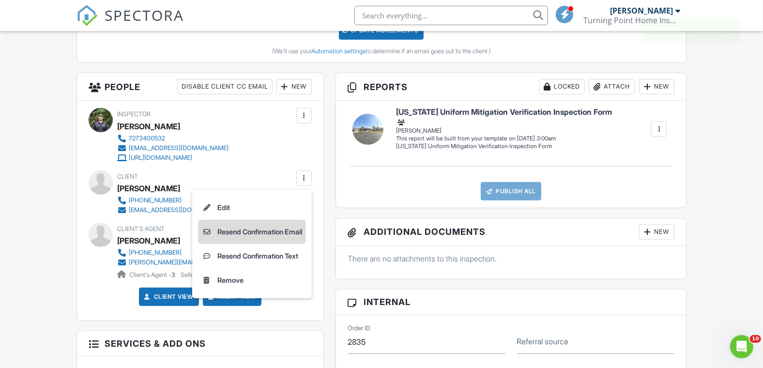
click at [261, 232] on li "Resend Confirmation Email" at bounding box center [252, 232] width 108 height 24
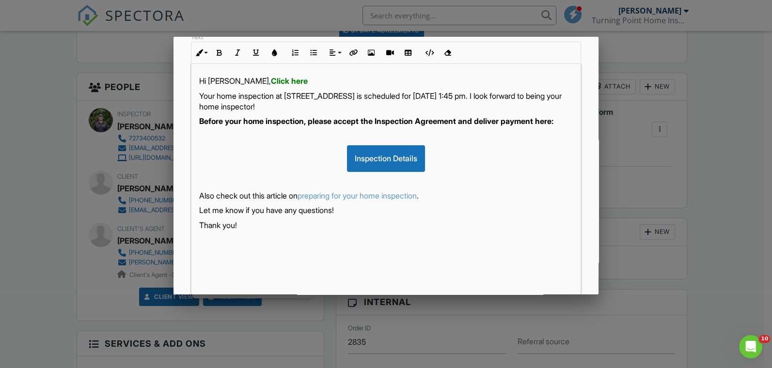
scroll to position [217, 0]
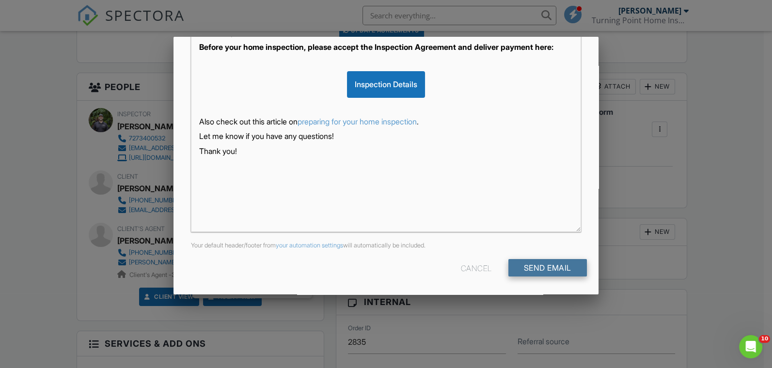
click at [522, 265] on input "Send Email" at bounding box center [547, 267] width 78 height 17
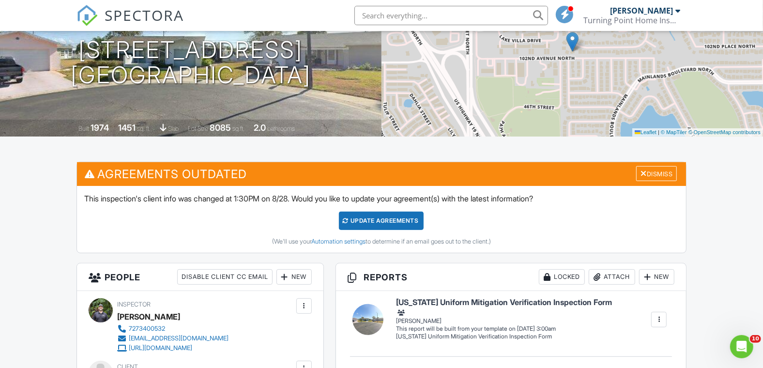
scroll to position [213, 0]
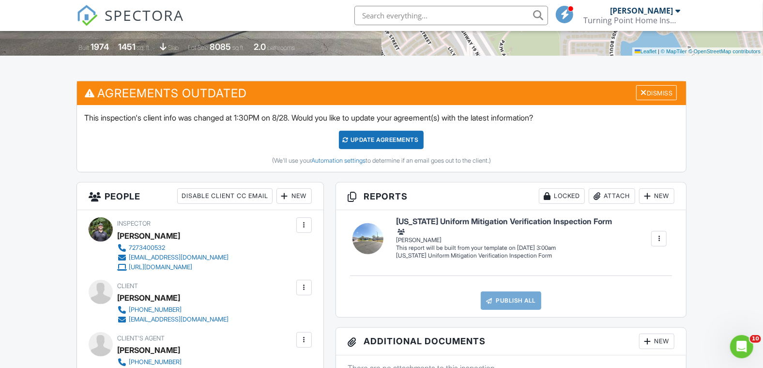
click at [390, 21] on input "text" at bounding box center [452, 15] width 194 height 19
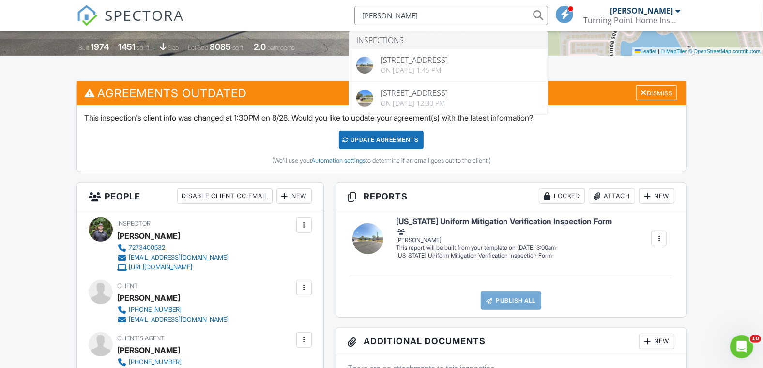
type input "david barrett"
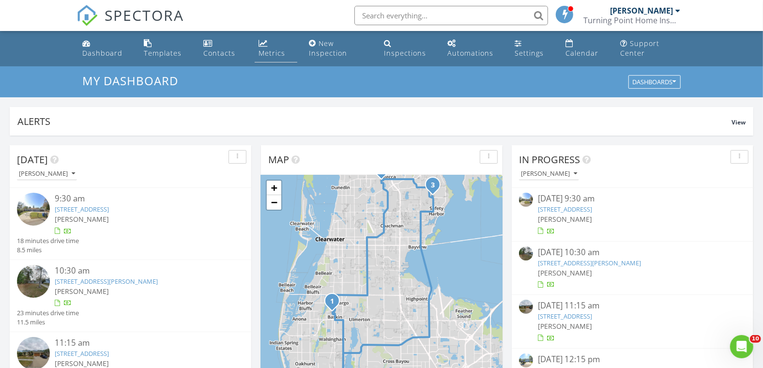
click at [265, 60] on link "Metrics" at bounding box center [276, 49] width 43 height 28
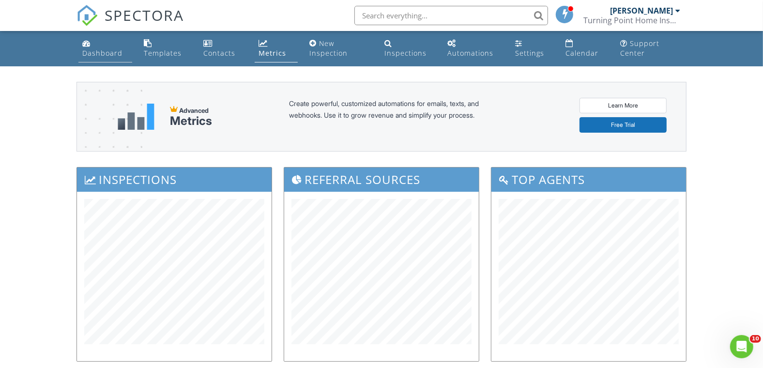
click at [107, 53] on div "Dashboard" at bounding box center [102, 52] width 40 height 9
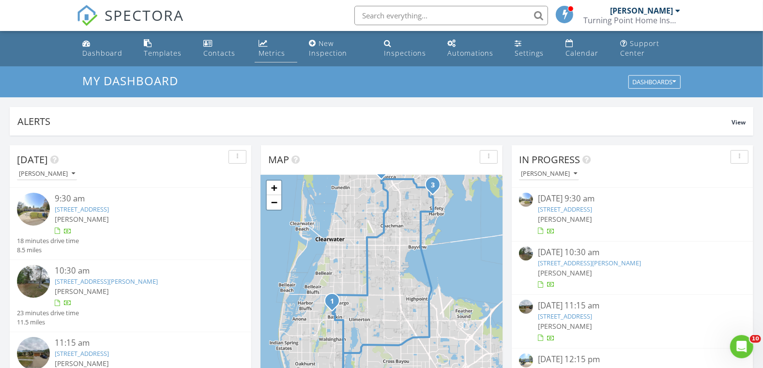
click at [268, 58] on div "Metrics" at bounding box center [272, 52] width 27 height 9
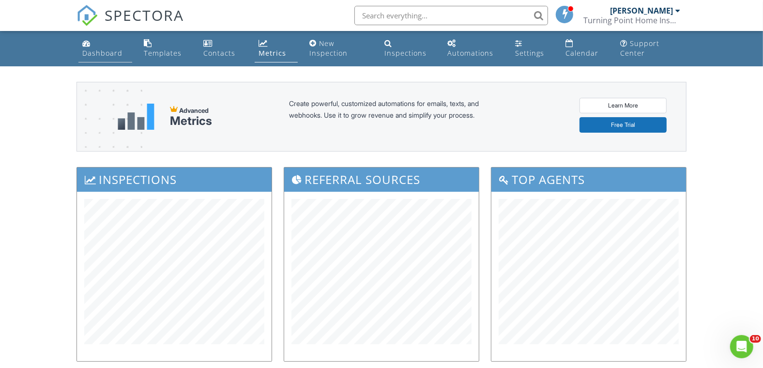
click at [93, 52] on div "Dashboard" at bounding box center [102, 52] width 40 height 9
